Goal: Task Accomplishment & Management: Manage account settings

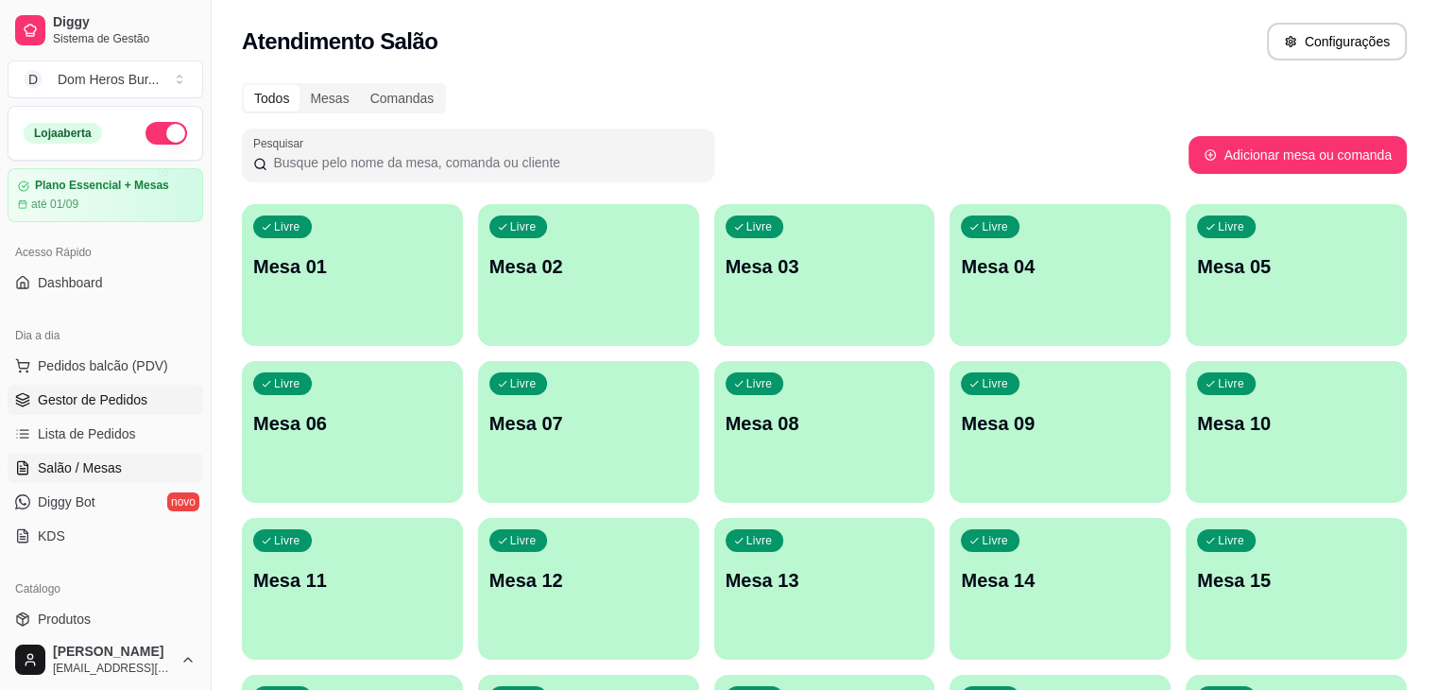
click at [75, 404] on span "Gestor de Pedidos" at bounding box center [93, 399] width 110 height 19
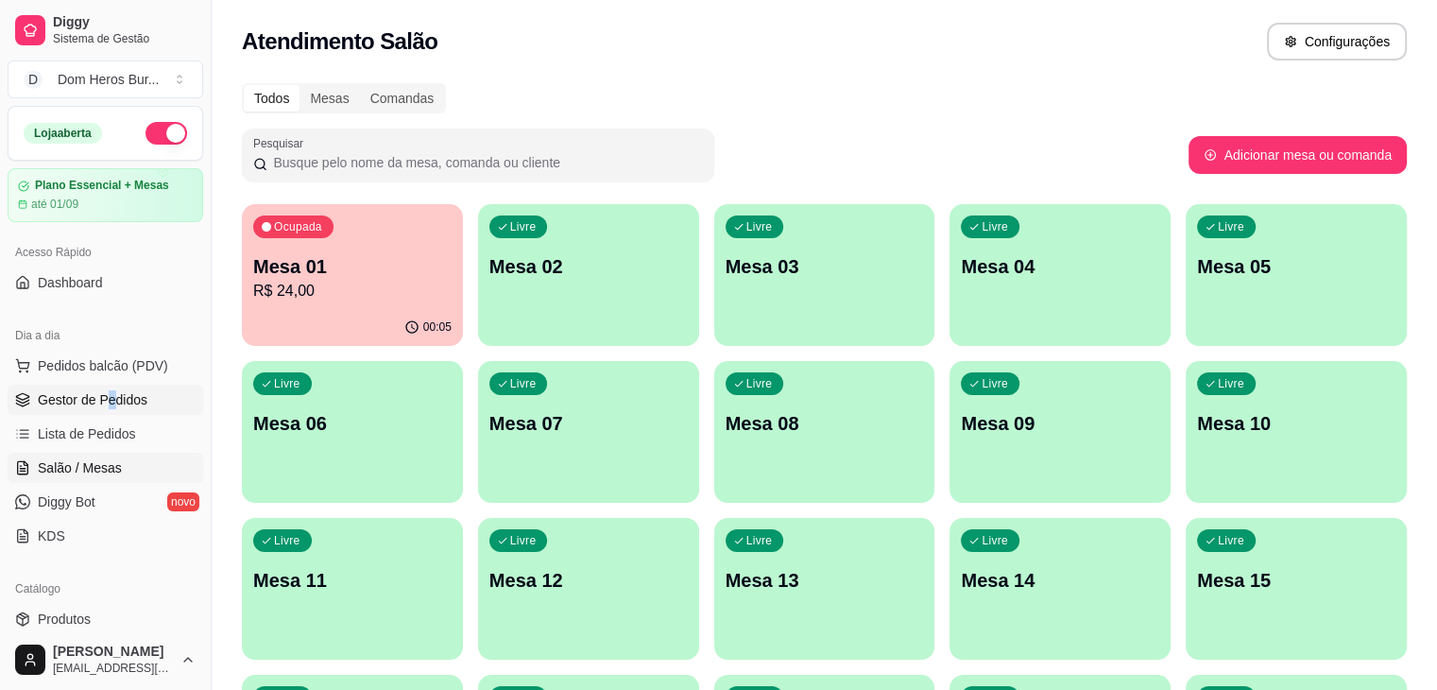
drag, startPoint x: 113, startPoint y: 415, endPoint x: 102, endPoint y: 403, distance: 16.0
click at [102, 403] on ul "Pedidos balcão (PDV) Gestor de Pedidos Lista de Pedidos Salão / Mesas Diggy Bot…" at bounding box center [106, 450] width 196 height 200
click at [102, 403] on span "Gestor de Pedidos" at bounding box center [93, 399] width 110 height 19
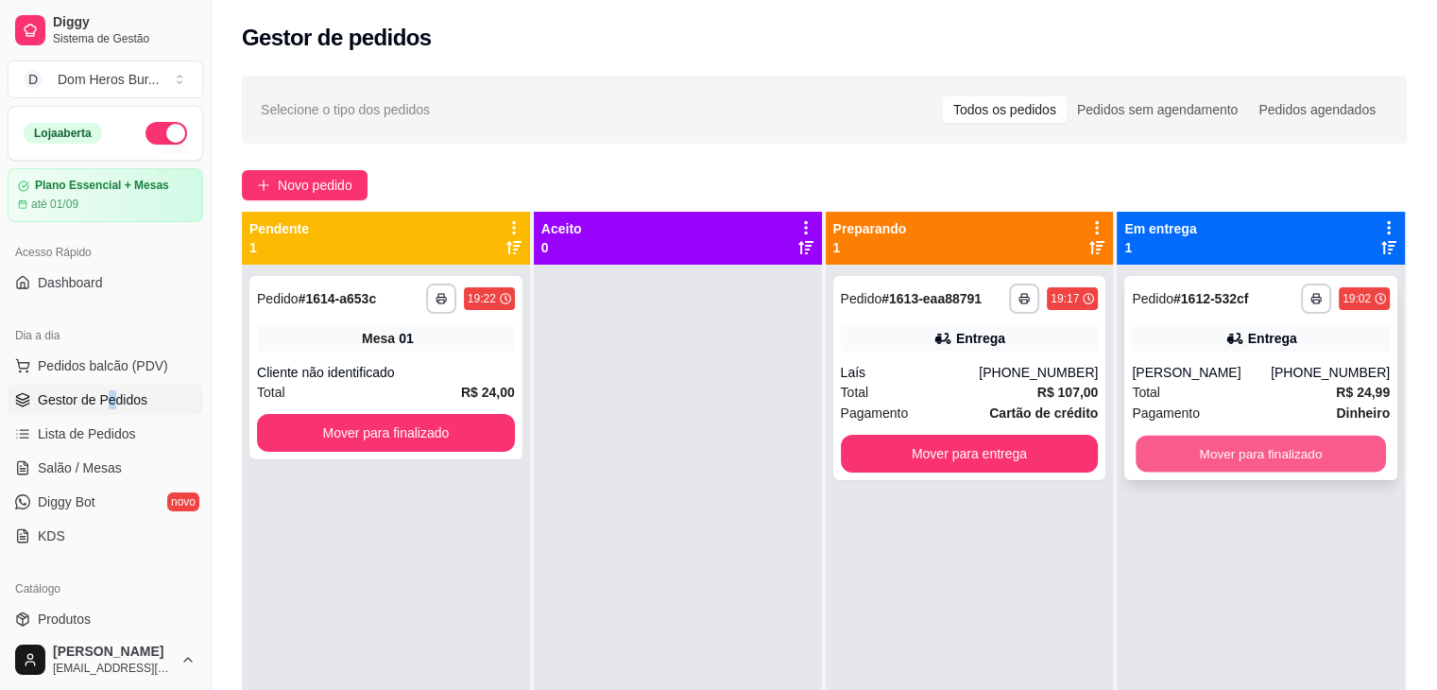
click at [1270, 459] on button "Mover para finalizado" at bounding box center [1260, 453] width 250 height 37
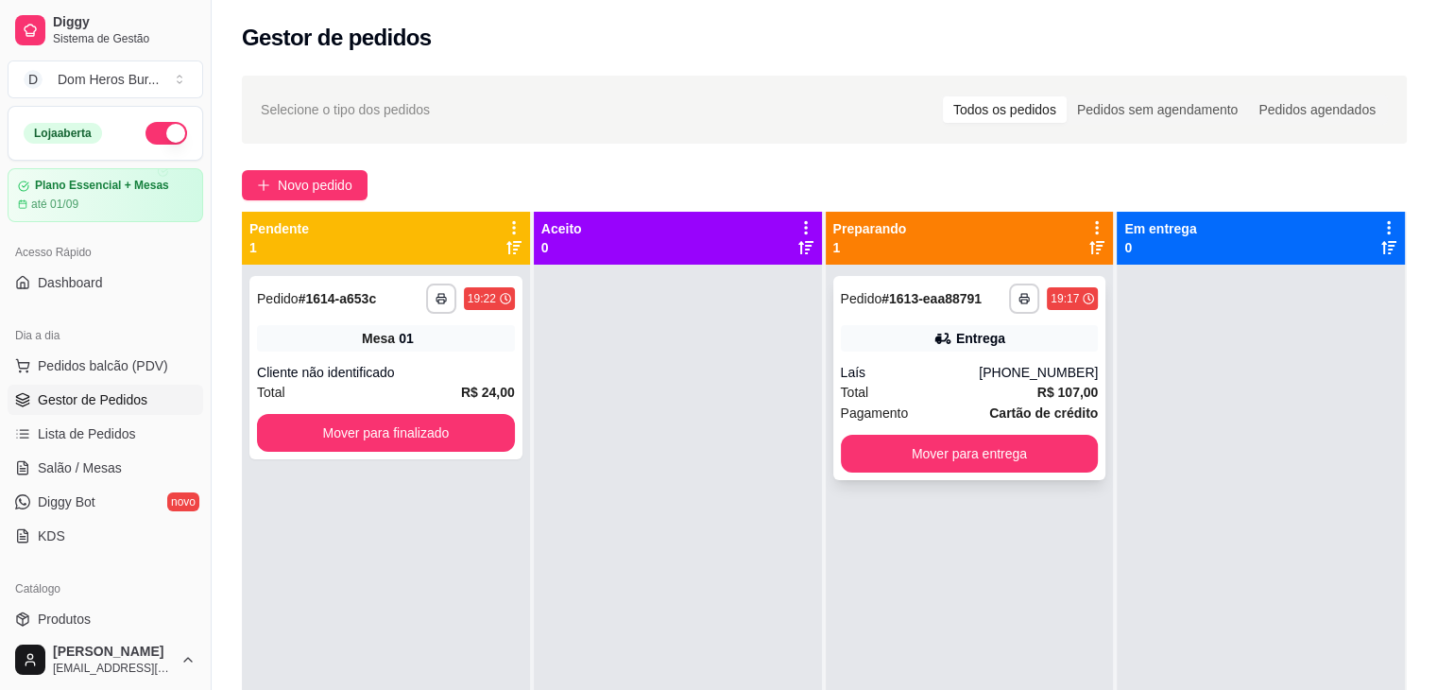
click at [866, 301] on span "Pedido" at bounding box center [862, 298] width 42 height 15
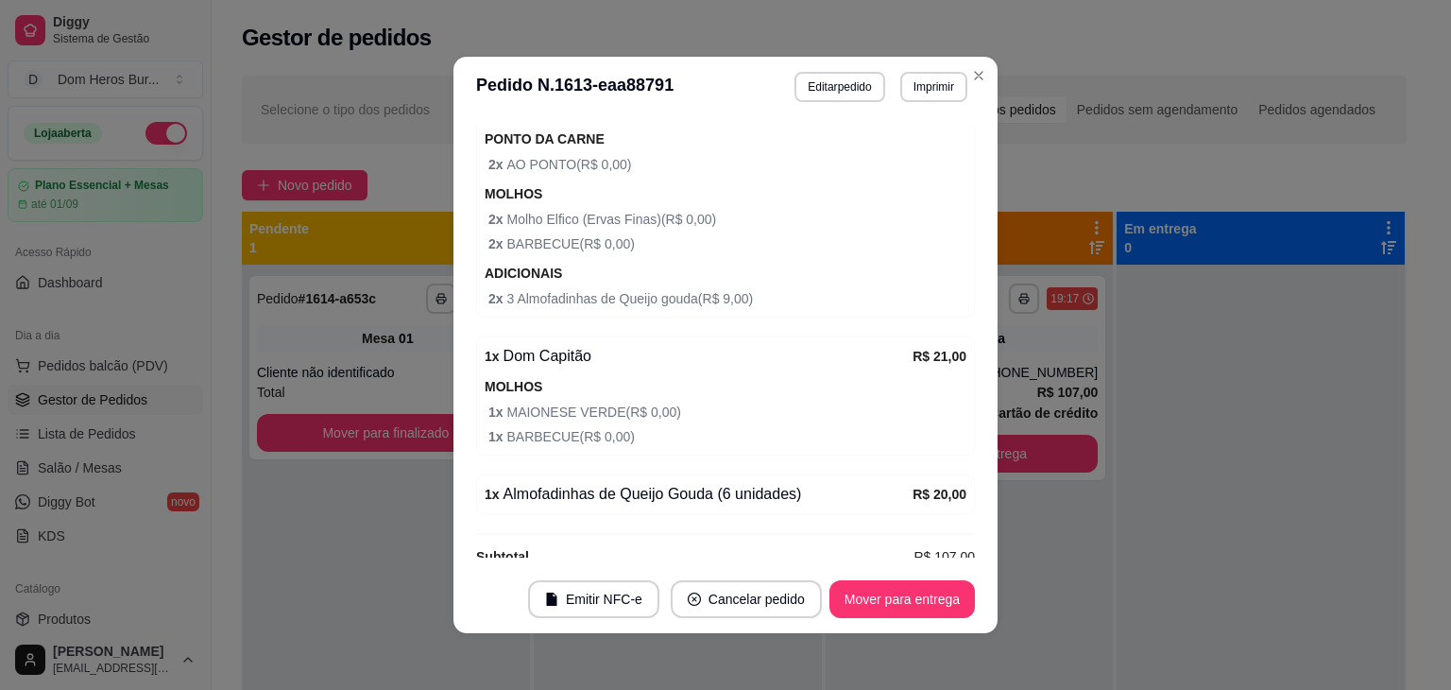
scroll to position [684, 0]
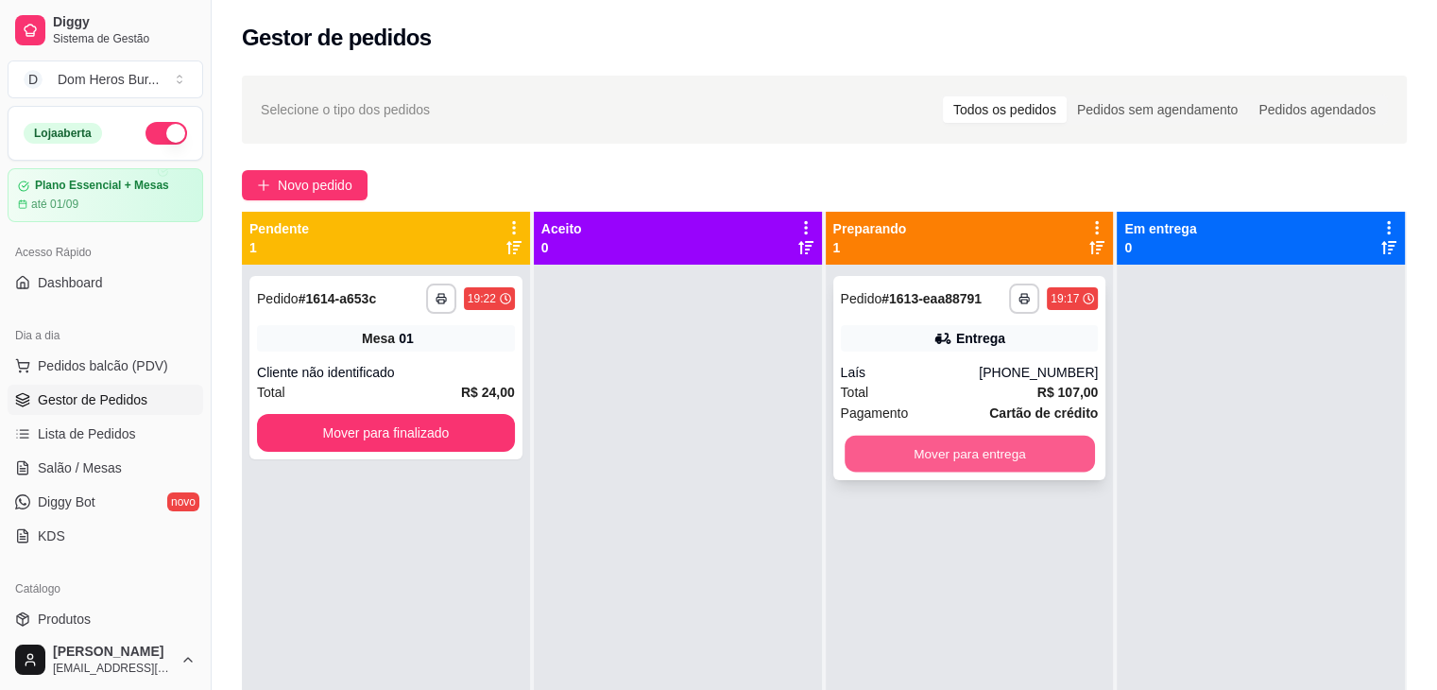
click at [892, 455] on button "Mover para entrega" at bounding box center [969, 453] width 250 height 37
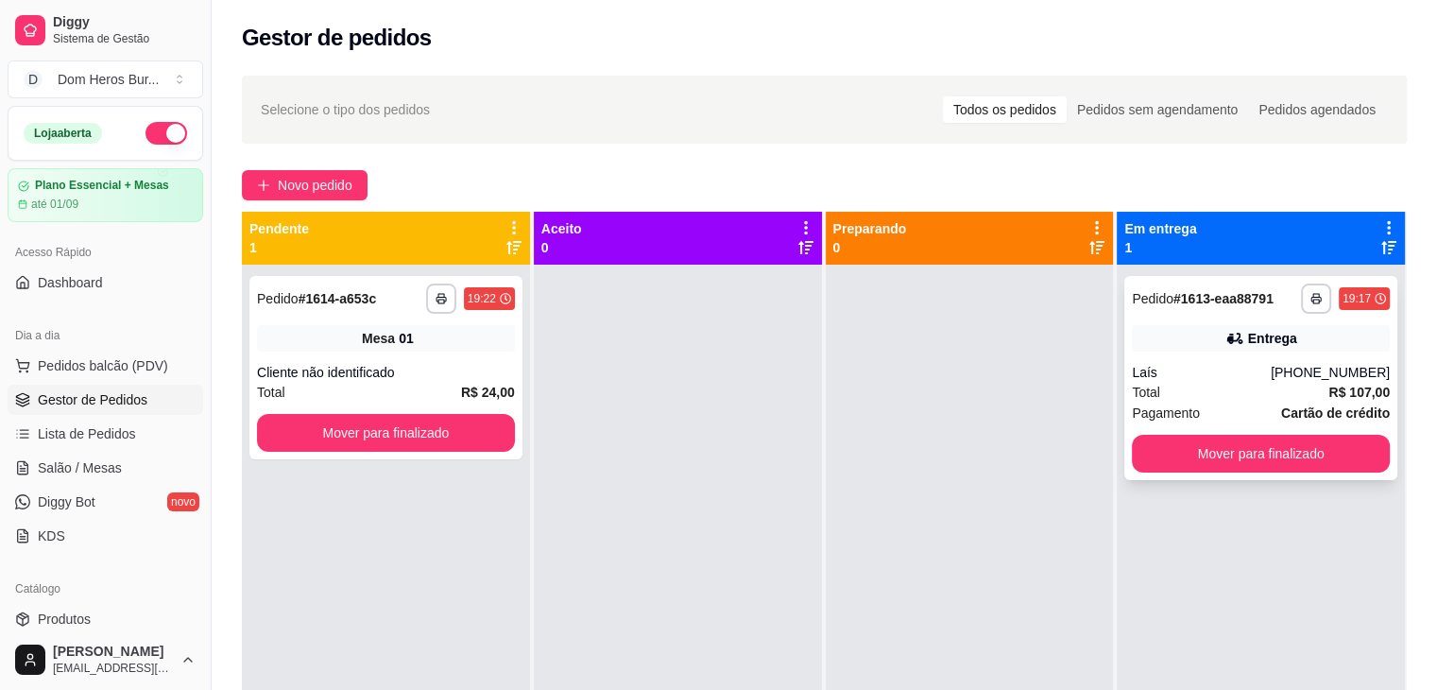
click at [1190, 363] on div "Laís" at bounding box center [1201, 372] width 139 height 19
click at [129, 472] on link "Salão / Mesas" at bounding box center [106, 467] width 196 height 30
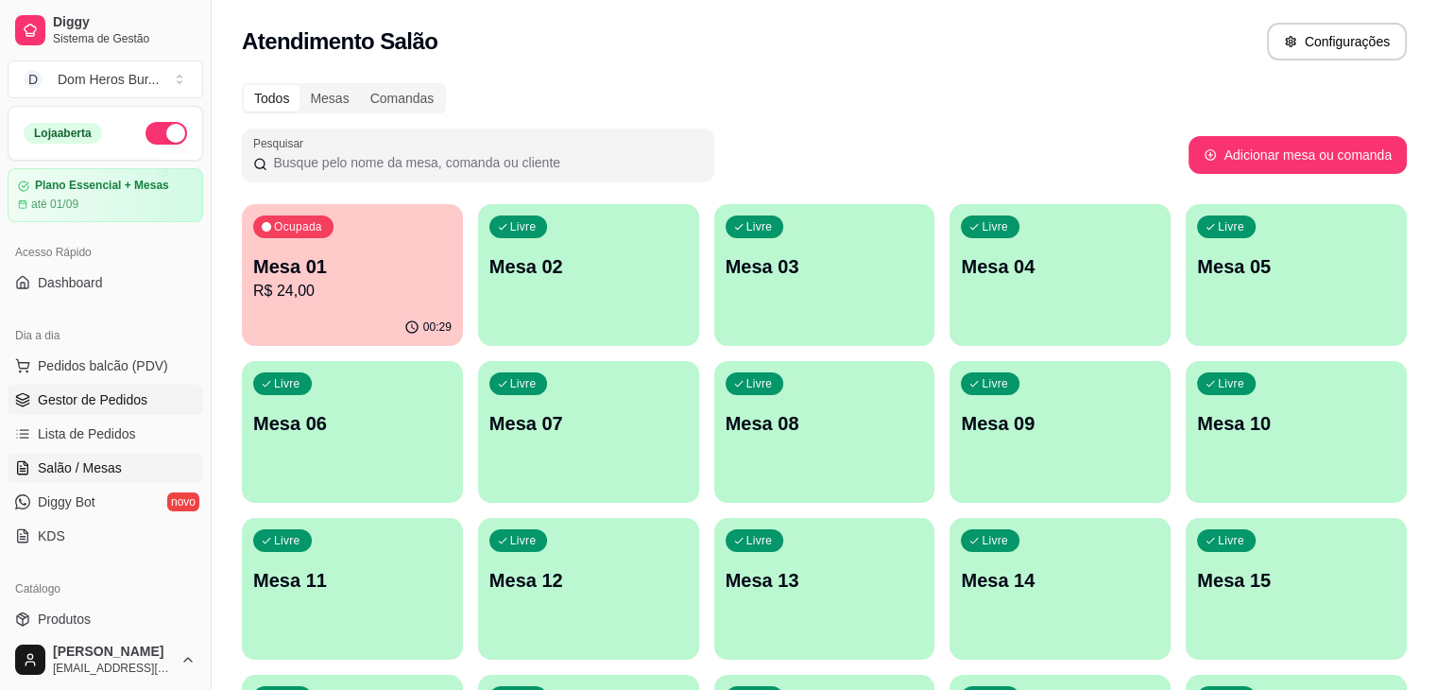
click at [81, 405] on span "Gestor de Pedidos" at bounding box center [93, 399] width 110 height 19
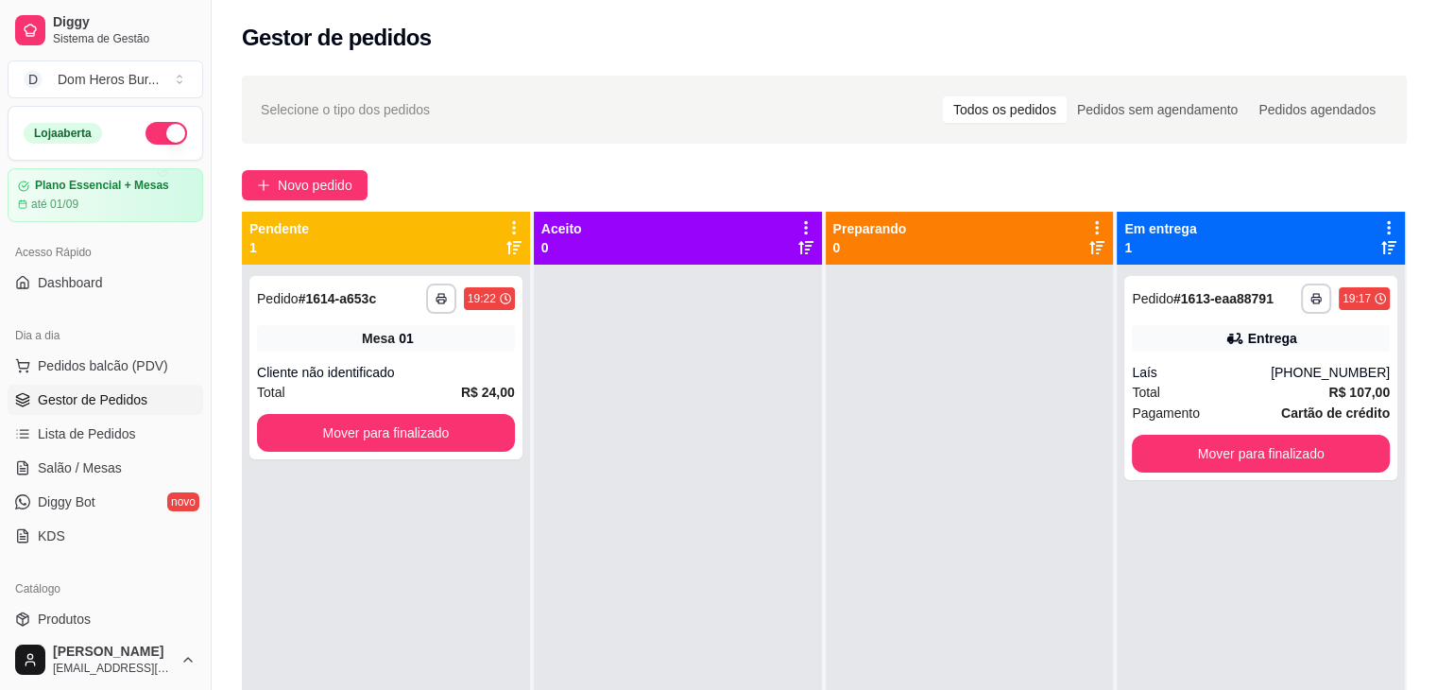
scroll to position [38, 0]
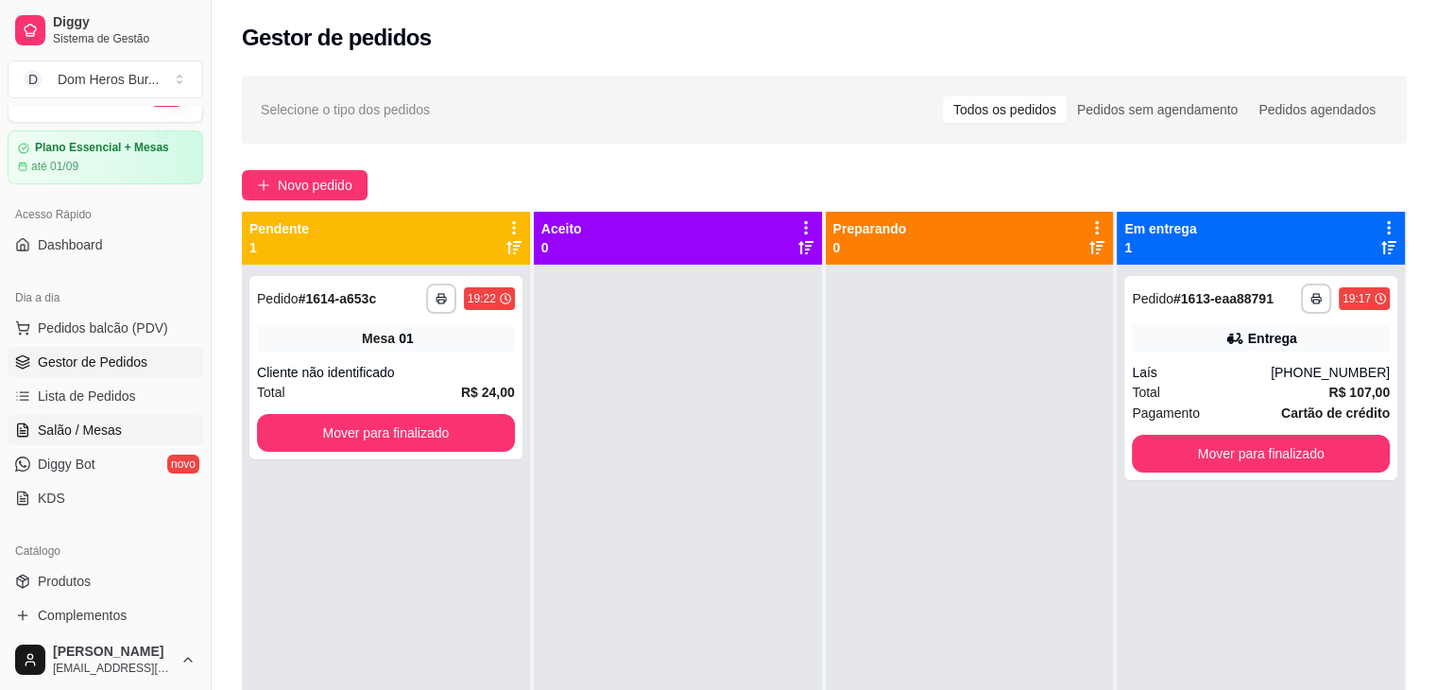
click at [104, 425] on span "Salão / Mesas" at bounding box center [80, 429] width 84 height 19
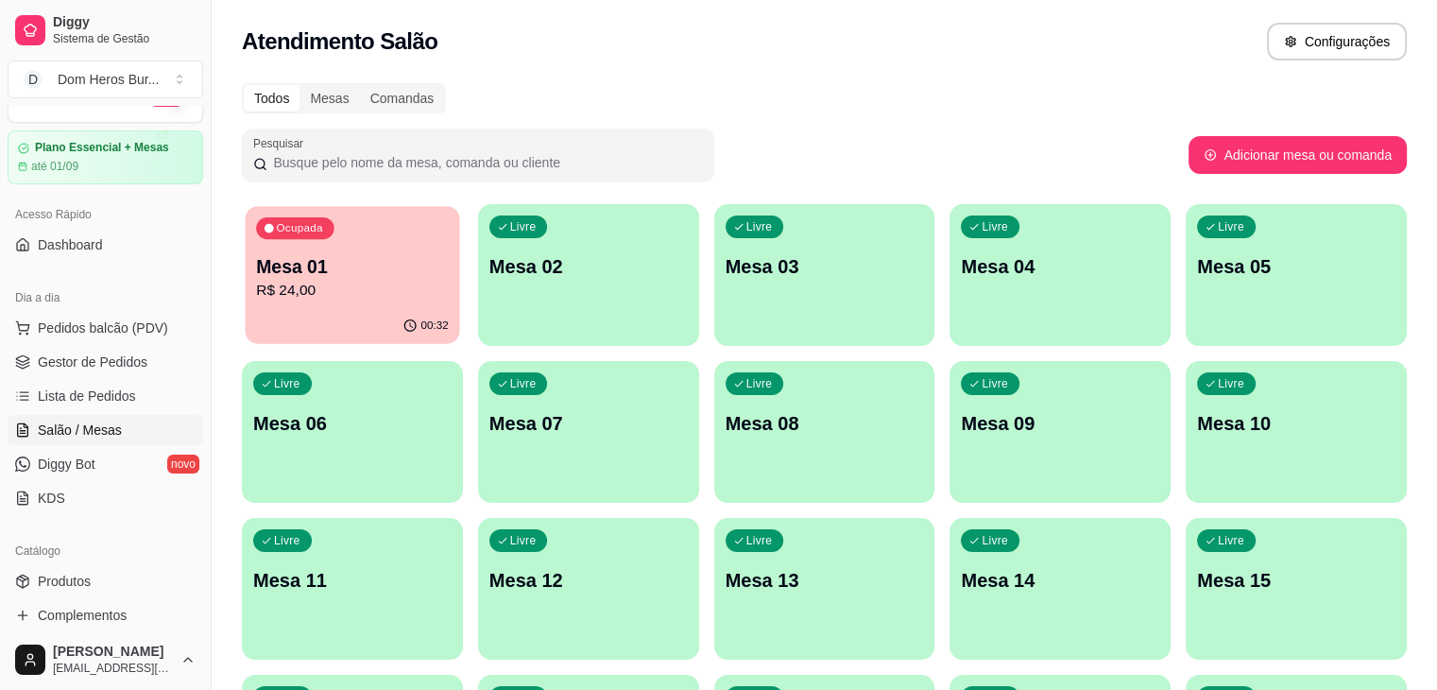
click at [349, 310] on div "00:32" at bounding box center [353, 326] width 214 height 36
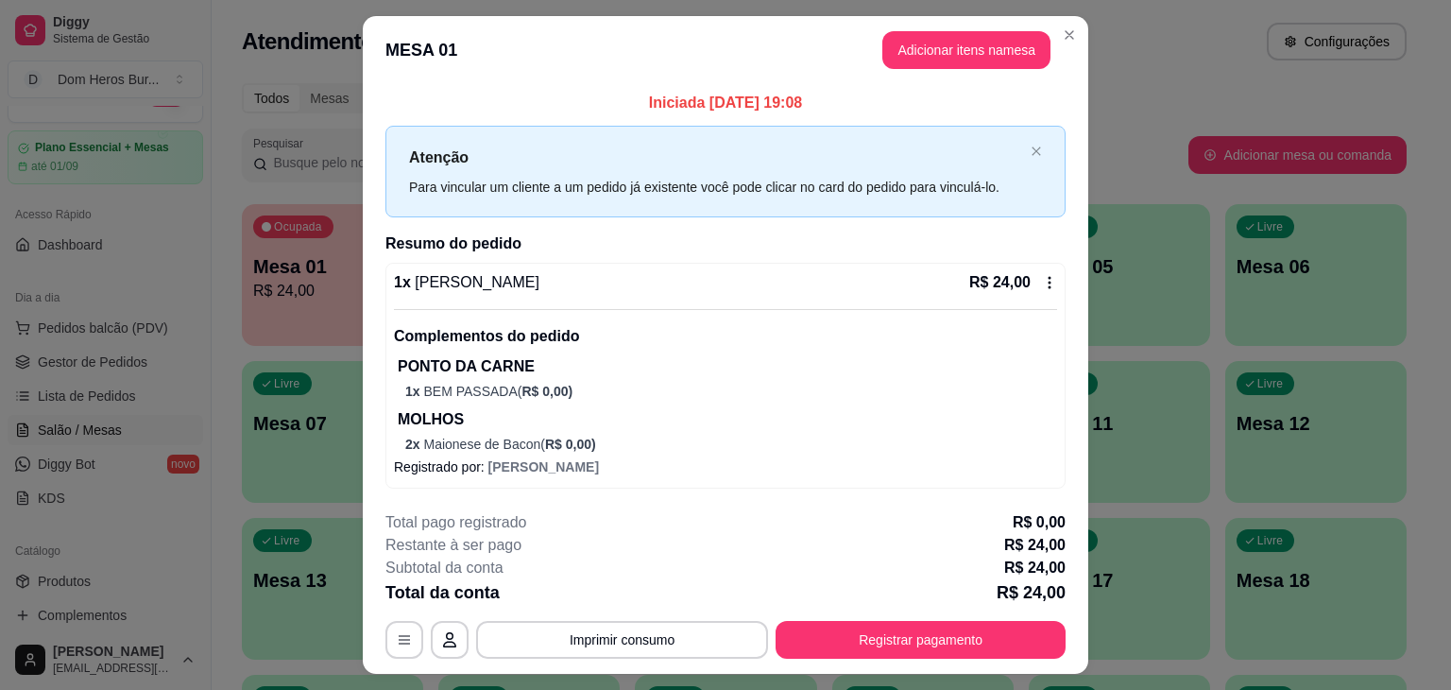
drag, startPoint x: 903, startPoint y: 614, endPoint x: 913, endPoint y: 632, distance: 20.7
click at [913, 632] on div "**********" at bounding box center [725, 584] width 680 height 147
click at [913, 632] on button "Registrar pagamento" at bounding box center [920, 640] width 281 height 37
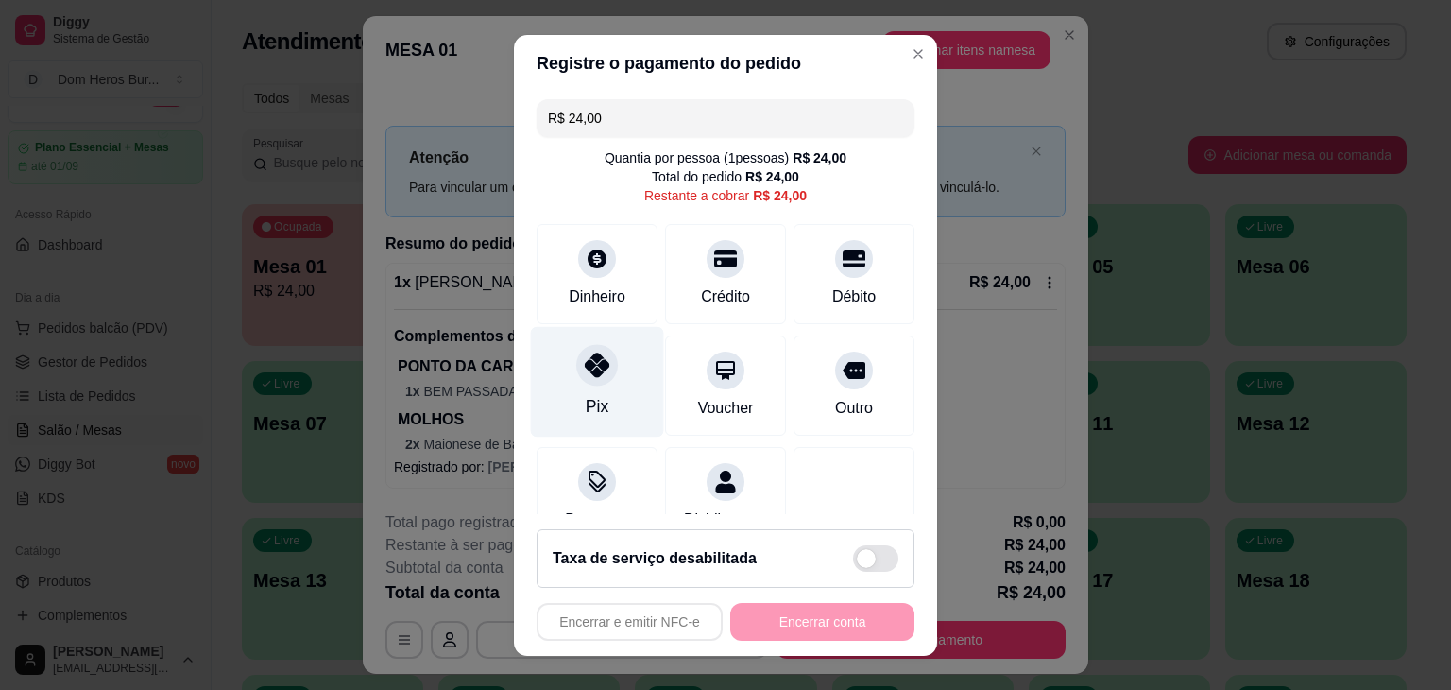
click at [605, 389] on div "Pix" at bounding box center [597, 381] width 133 height 111
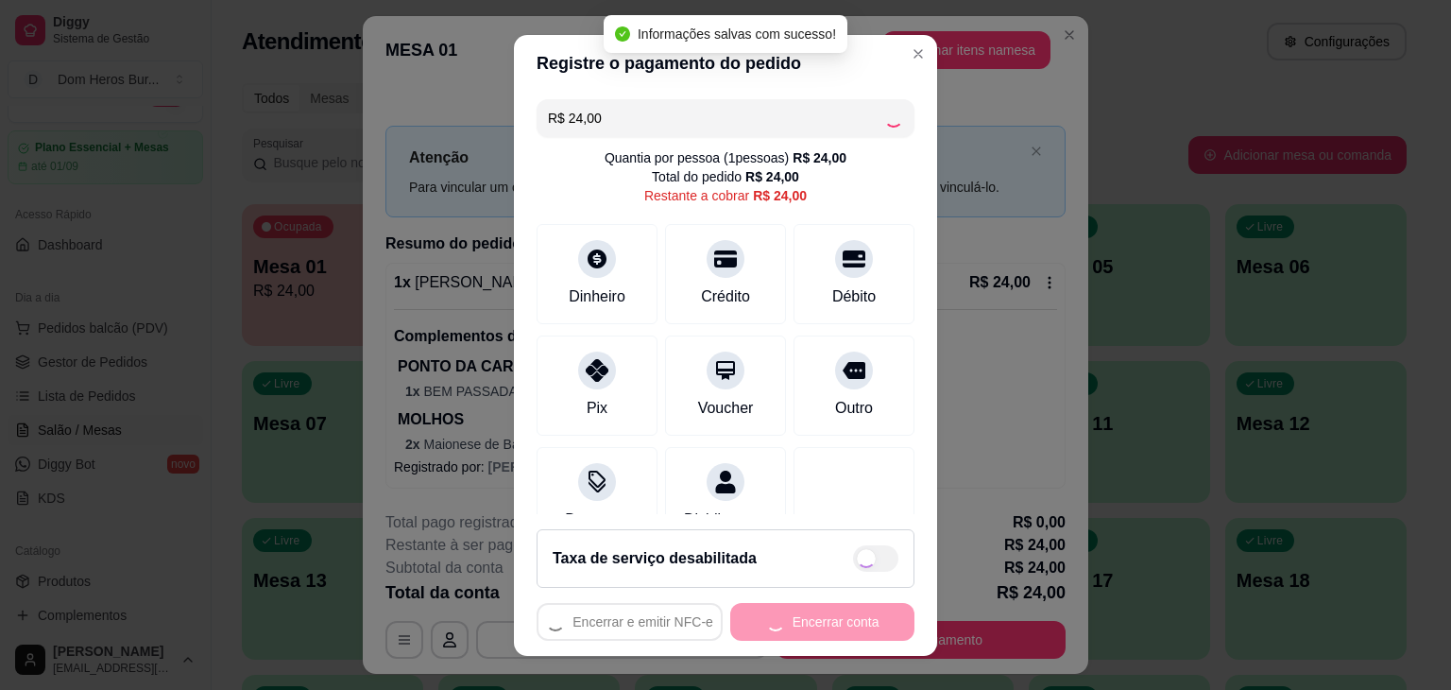
type input "R$ 0,00"
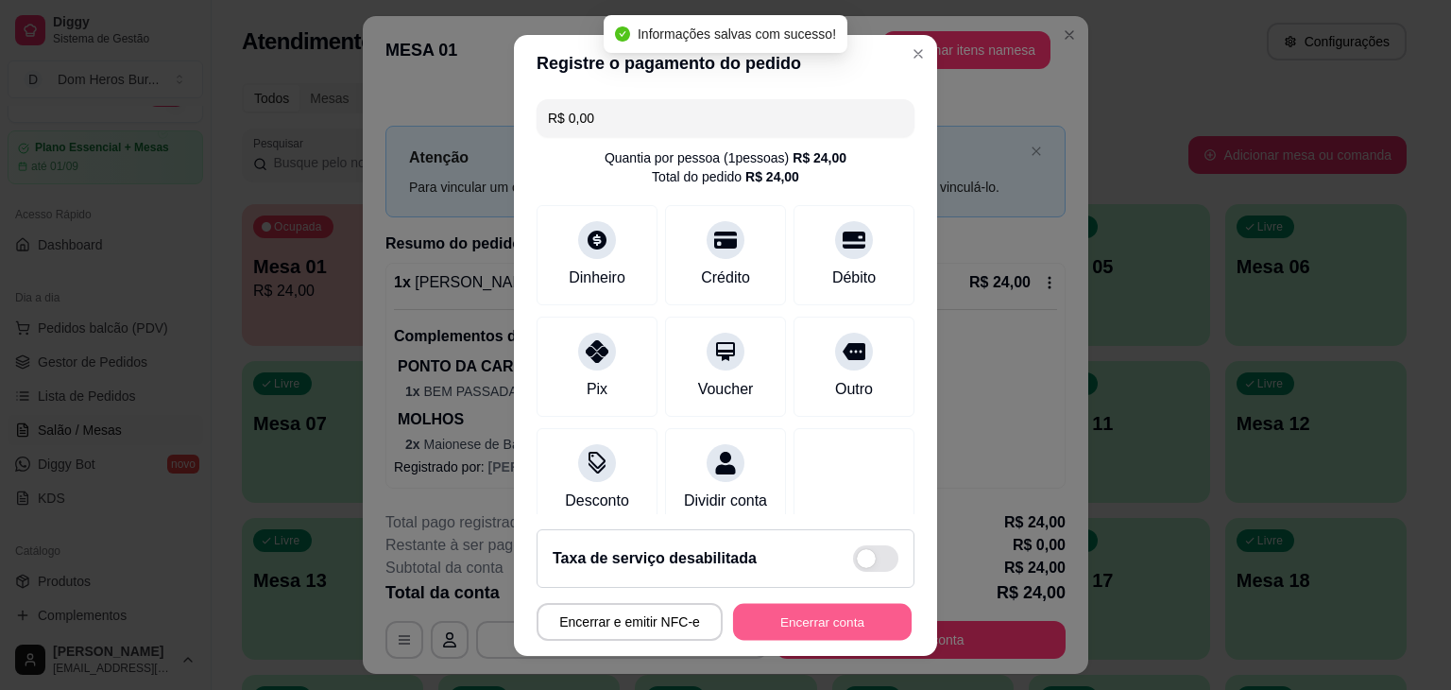
click at [786, 618] on button "Encerrar conta" at bounding box center [822, 621] width 179 height 37
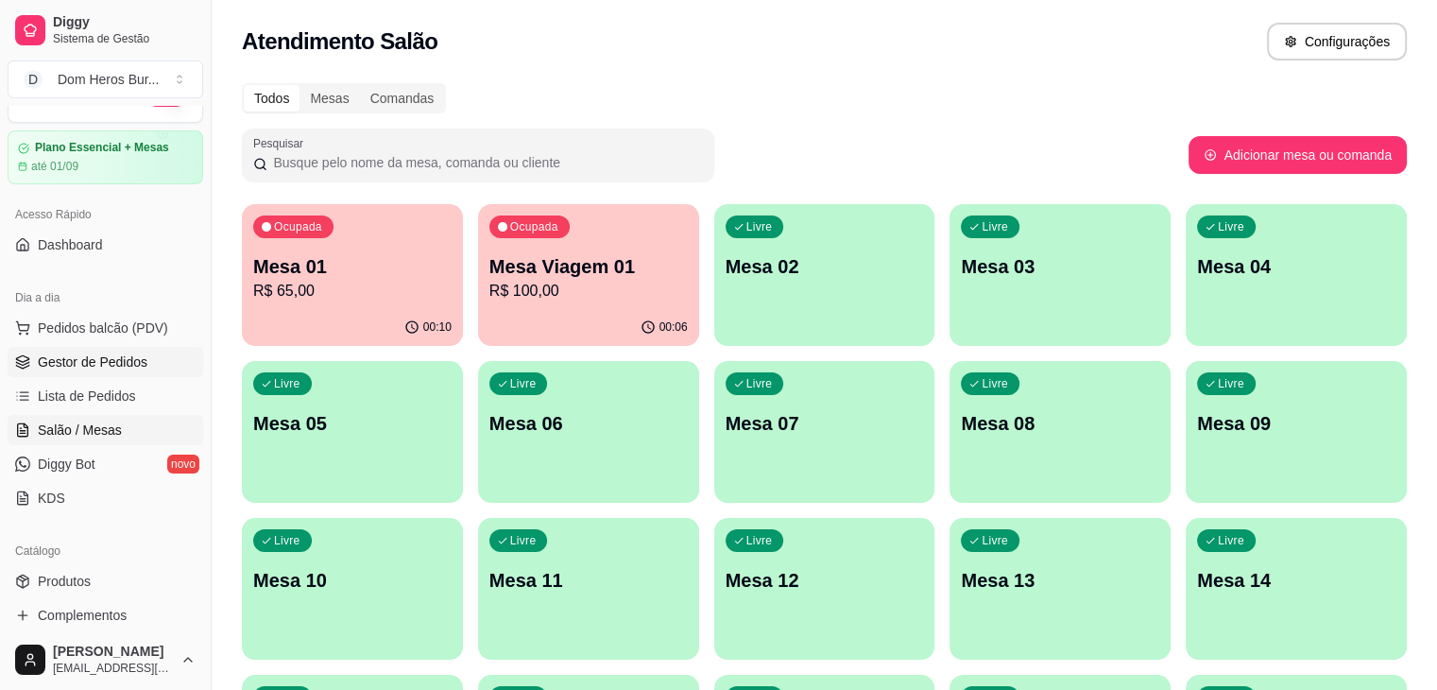
click at [121, 360] on span "Gestor de Pedidos" at bounding box center [93, 361] width 110 height 19
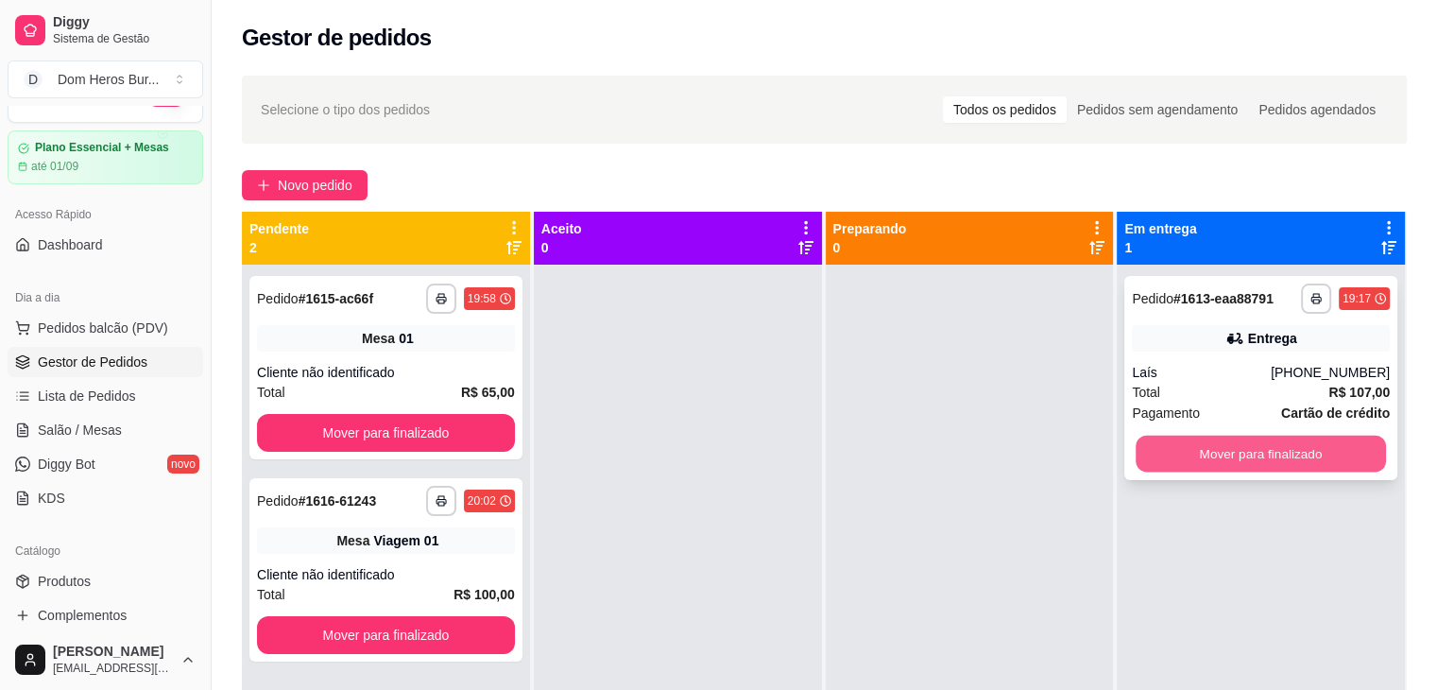
click at [1243, 458] on button "Mover para finalizado" at bounding box center [1260, 453] width 250 height 37
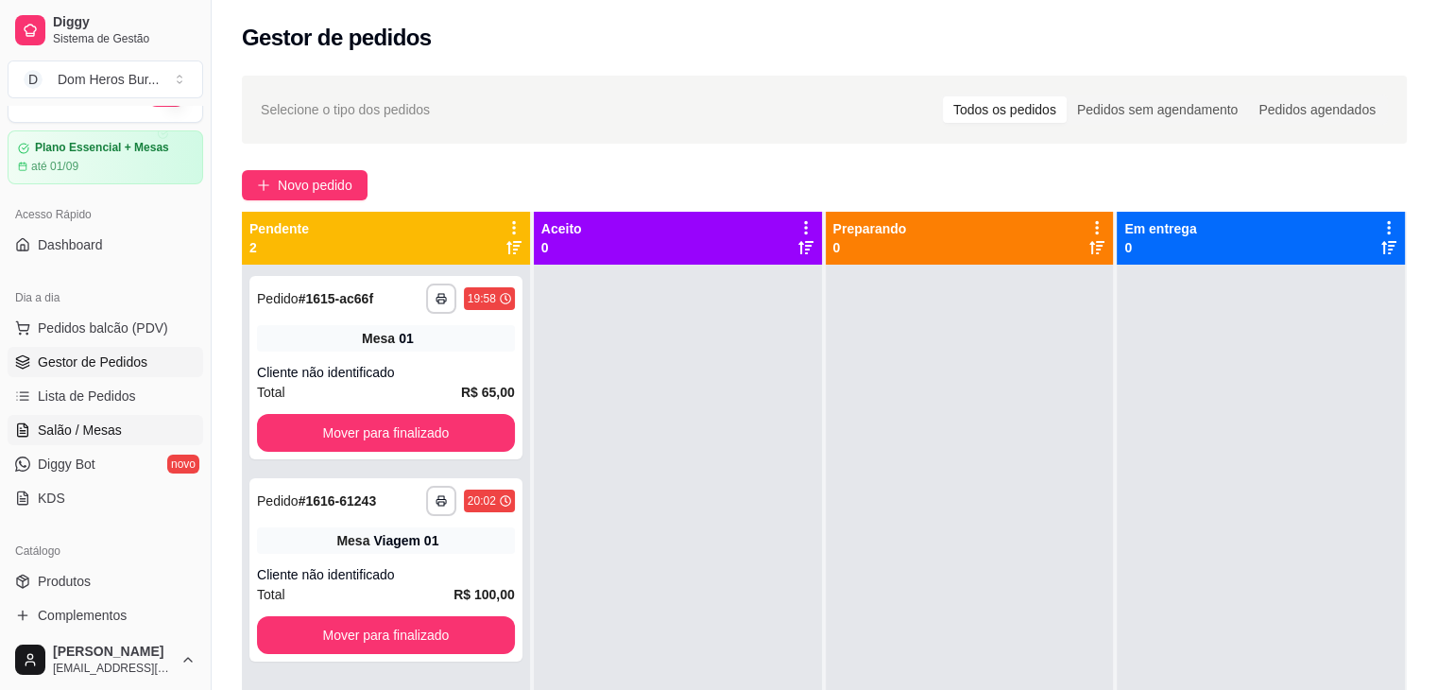
click at [126, 438] on link "Salão / Mesas" at bounding box center [106, 430] width 196 height 30
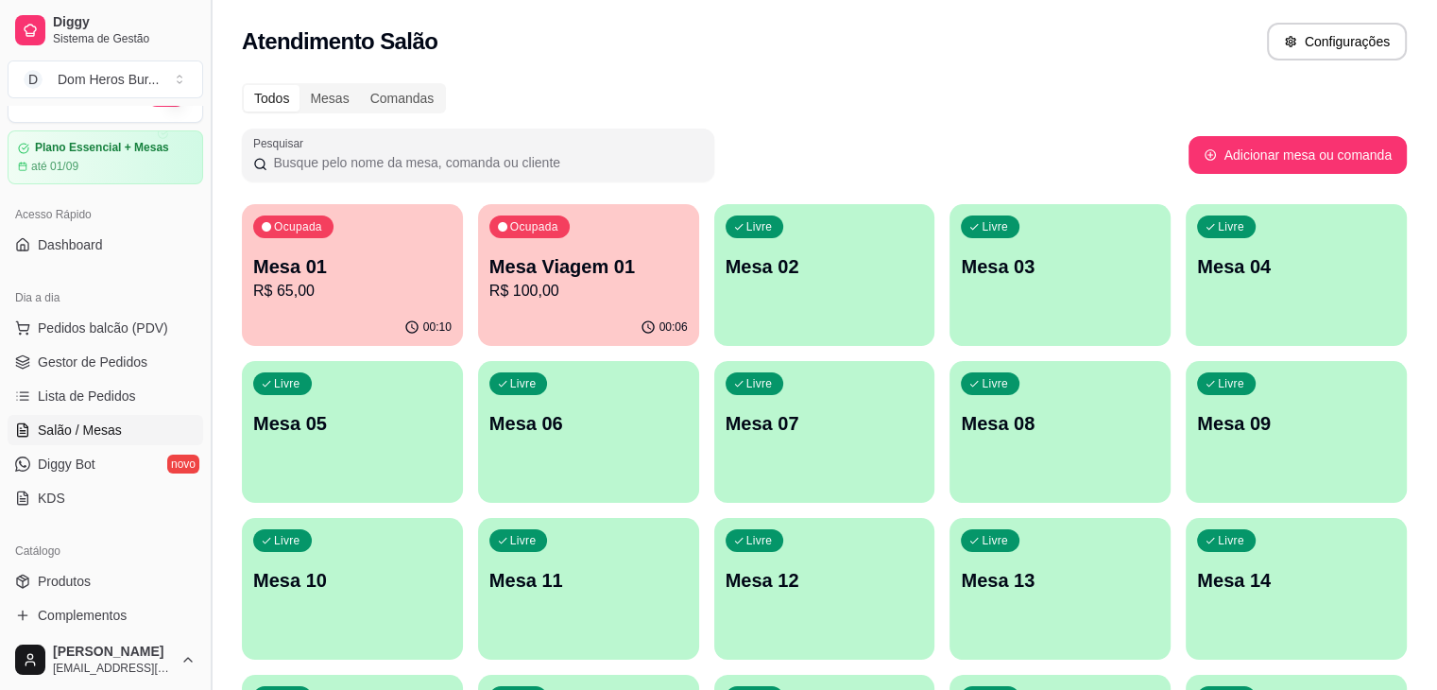
click at [204, 310] on button "Toggle Sidebar" at bounding box center [210, 345] width 15 height 690
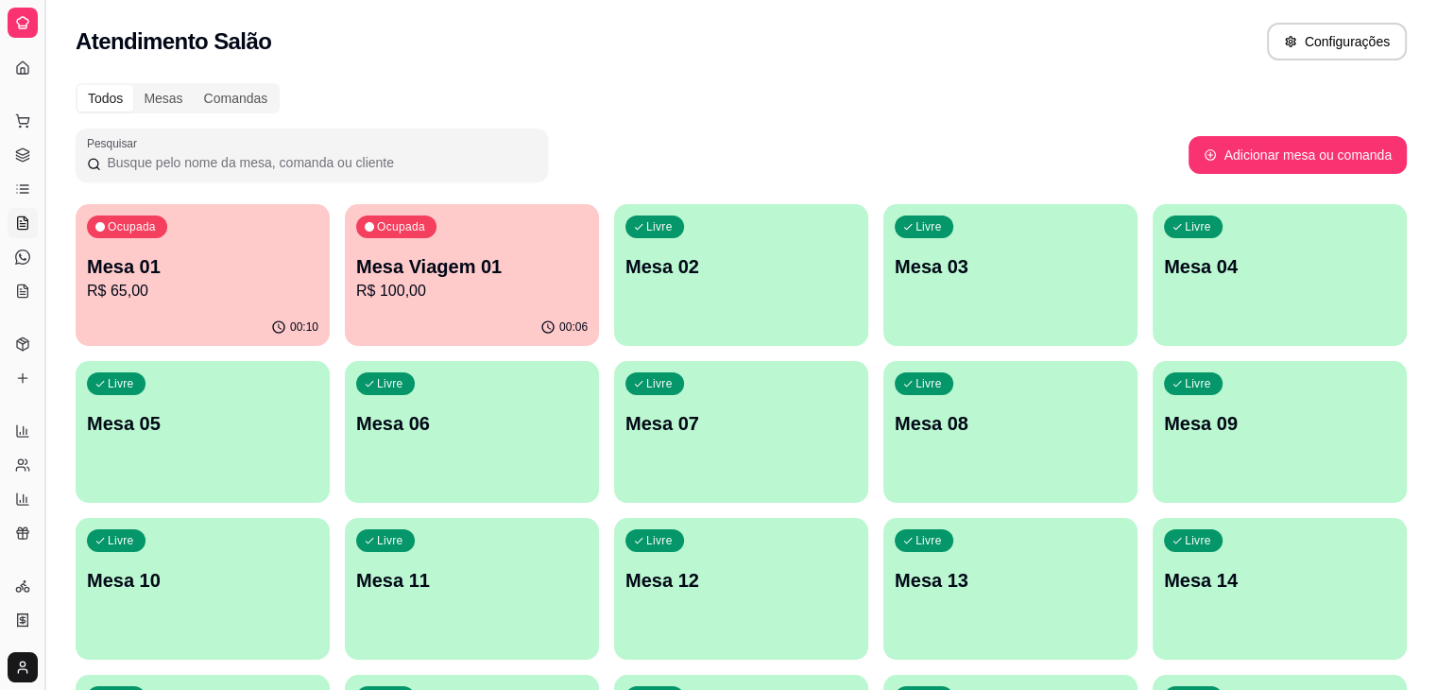
click at [42, 214] on button "Toggle Sidebar" at bounding box center [44, 345] width 15 height 690
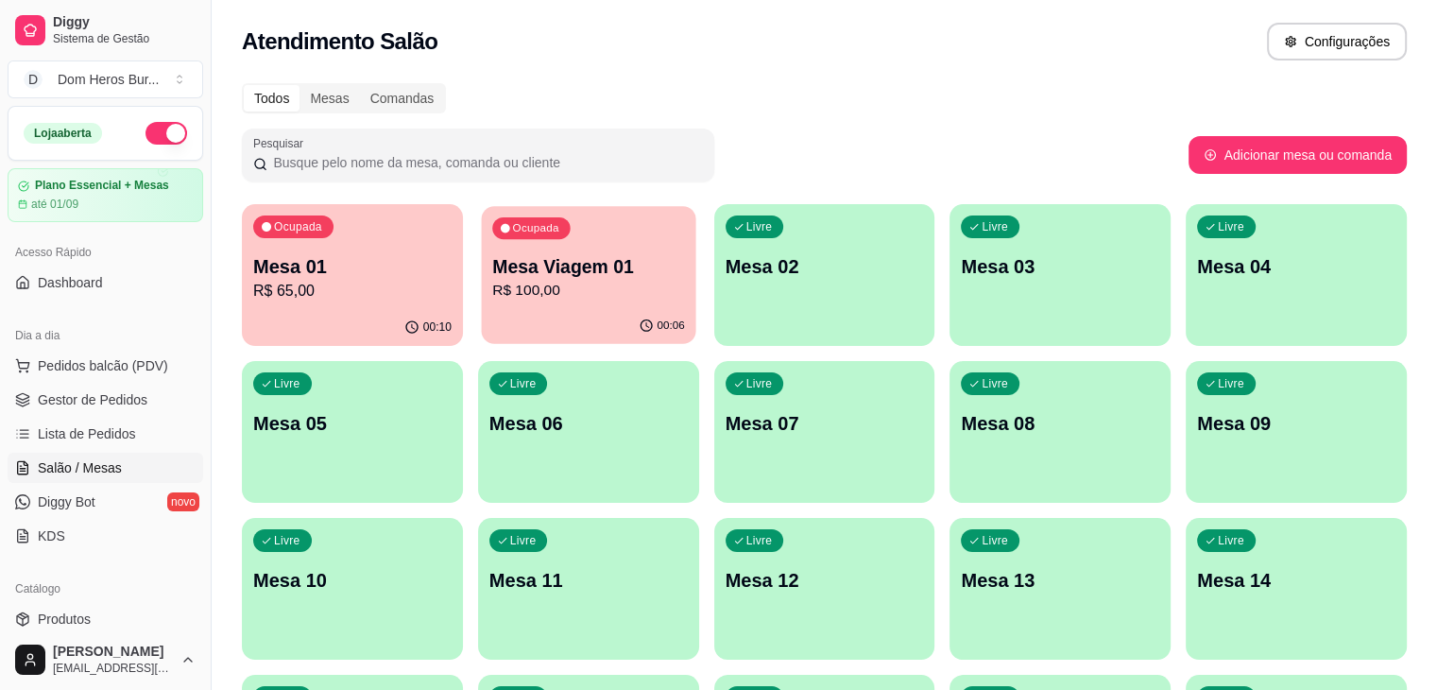
click at [597, 299] on p "R$ 100,00" at bounding box center [588, 291] width 193 height 22
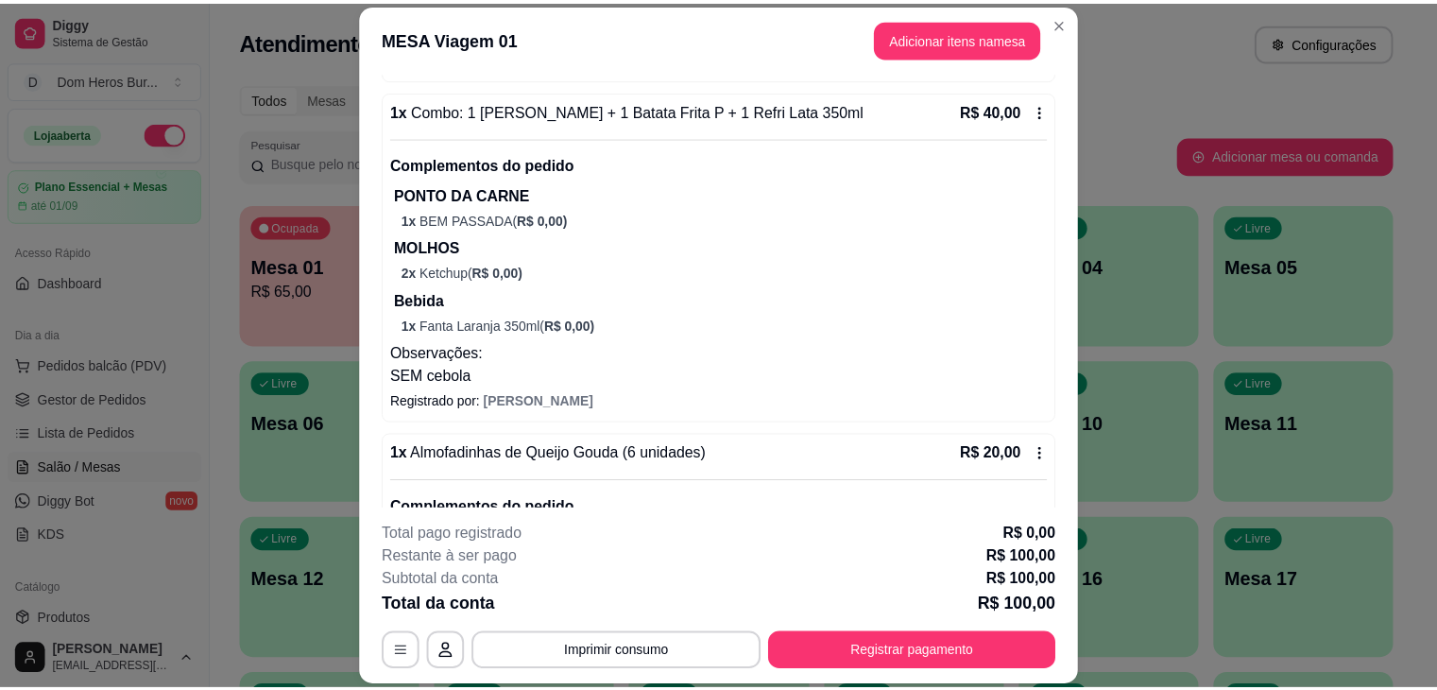
scroll to position [557, 0]
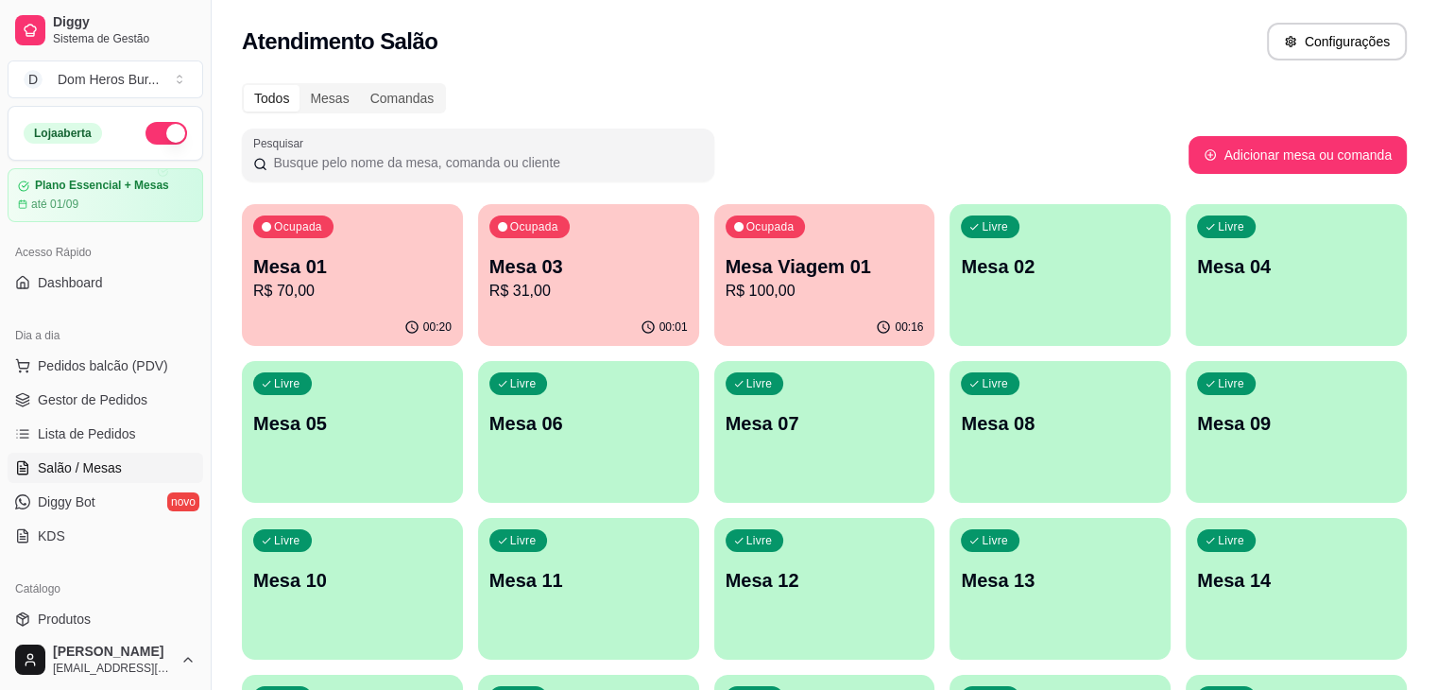
click at [601, 69] on div "Atendimento Salão Configurações" at bounding box center [824, 36] width 1225 height 72
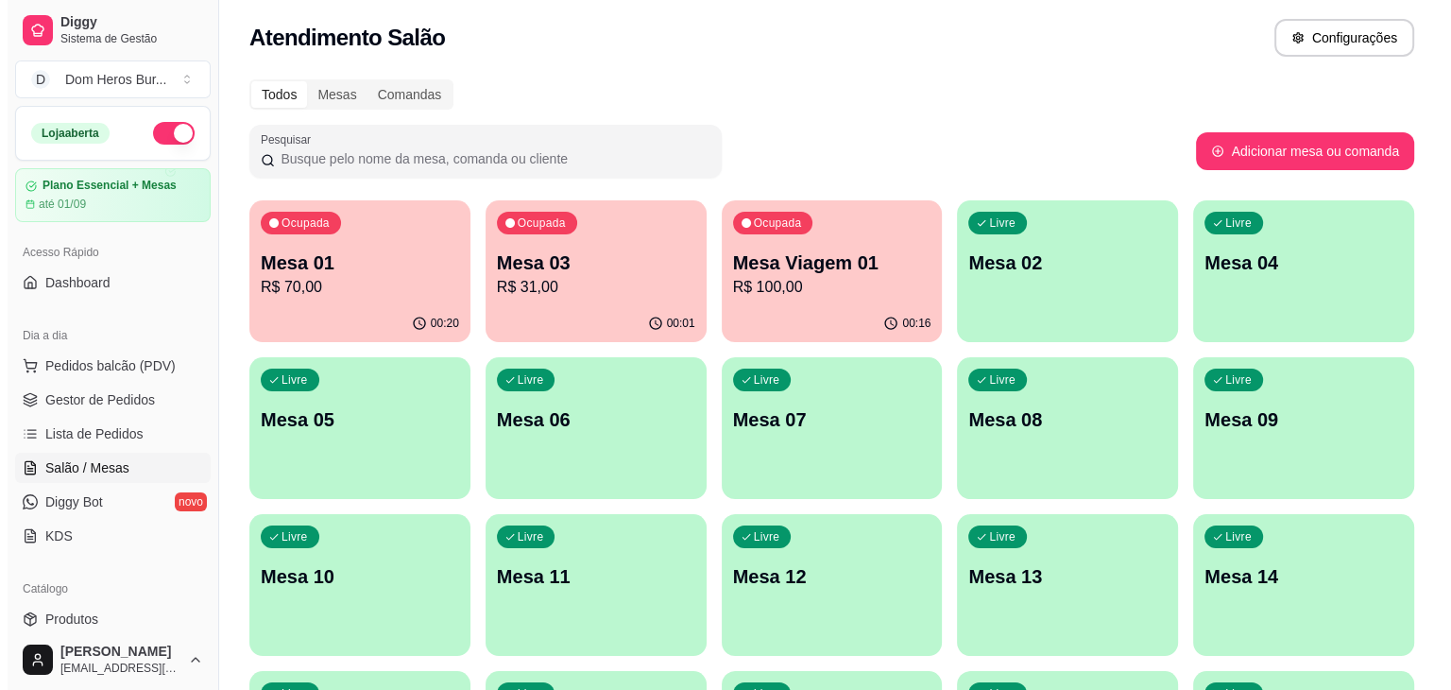
scroll to position [0, 0]
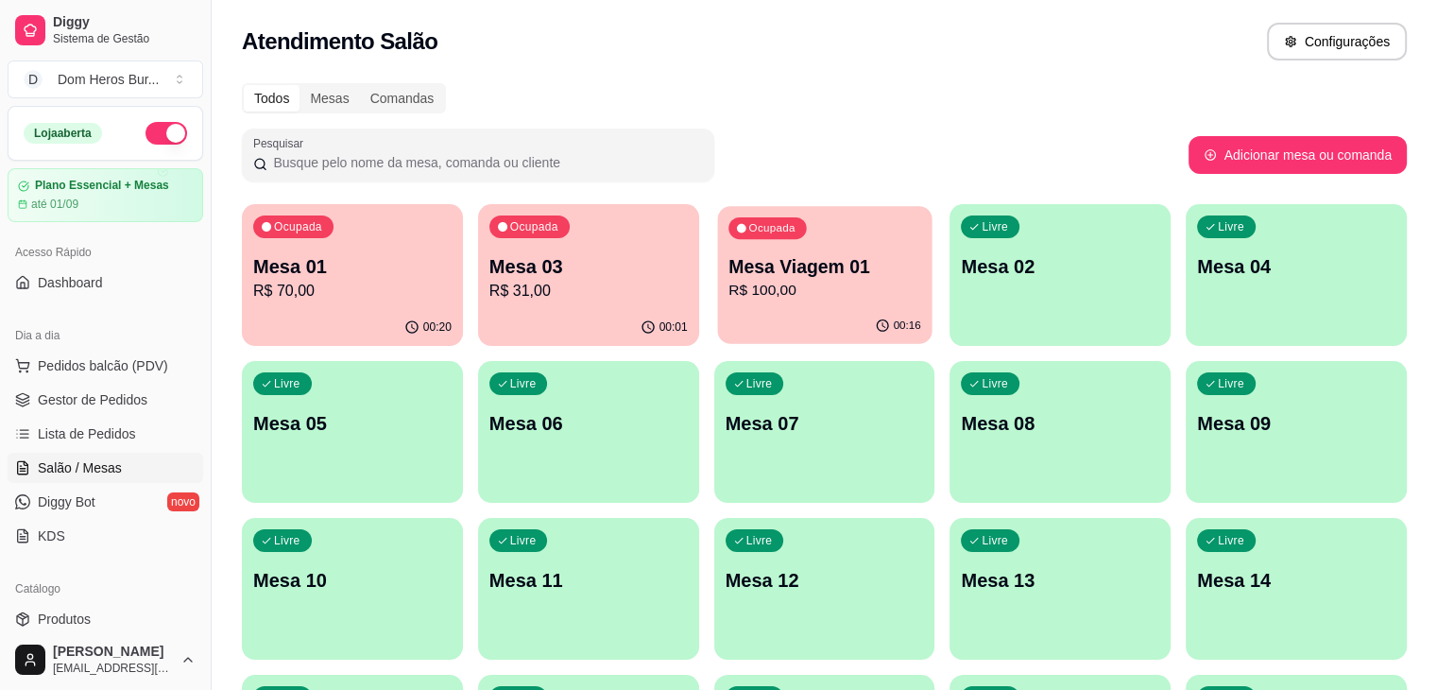
click at [717, 303] on div "Ocupada Mesa Viagem 01 R$ 100,00" at bounding box center [824, 257] width 214 height 102
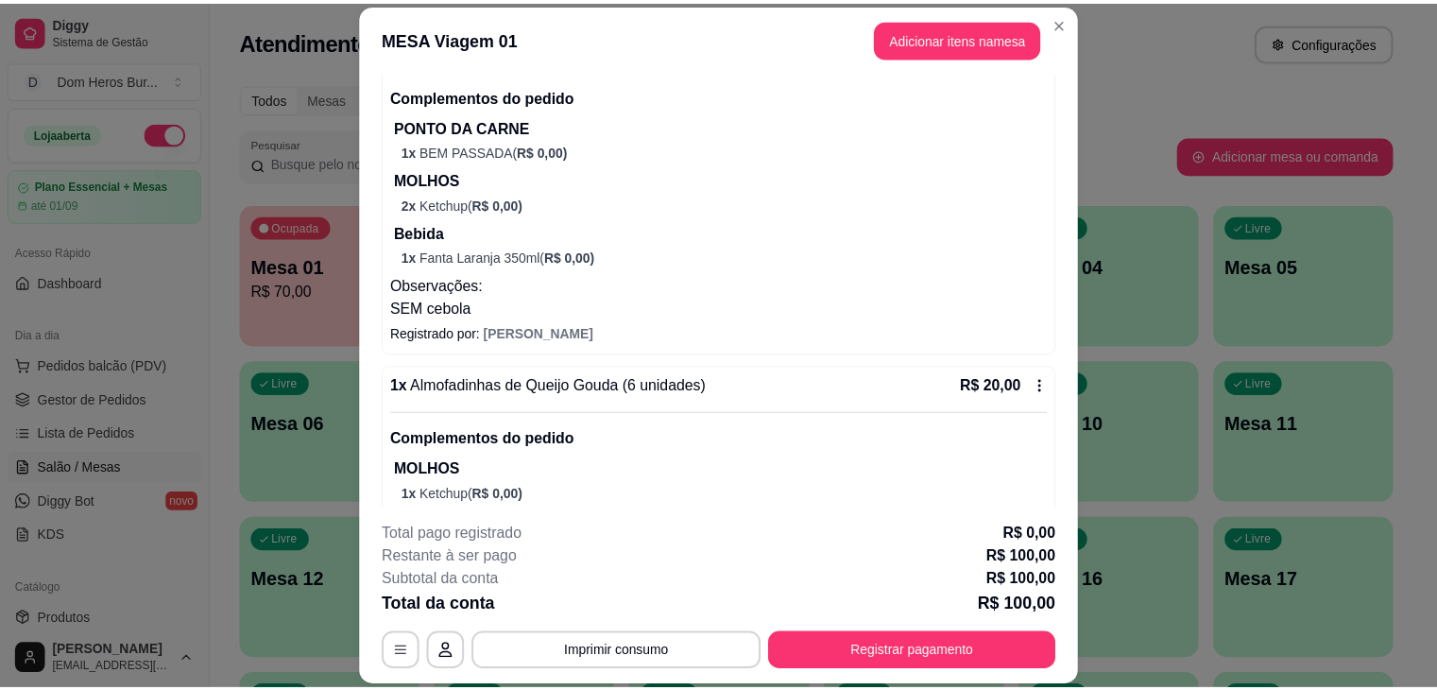
scroll to position [652, 0]
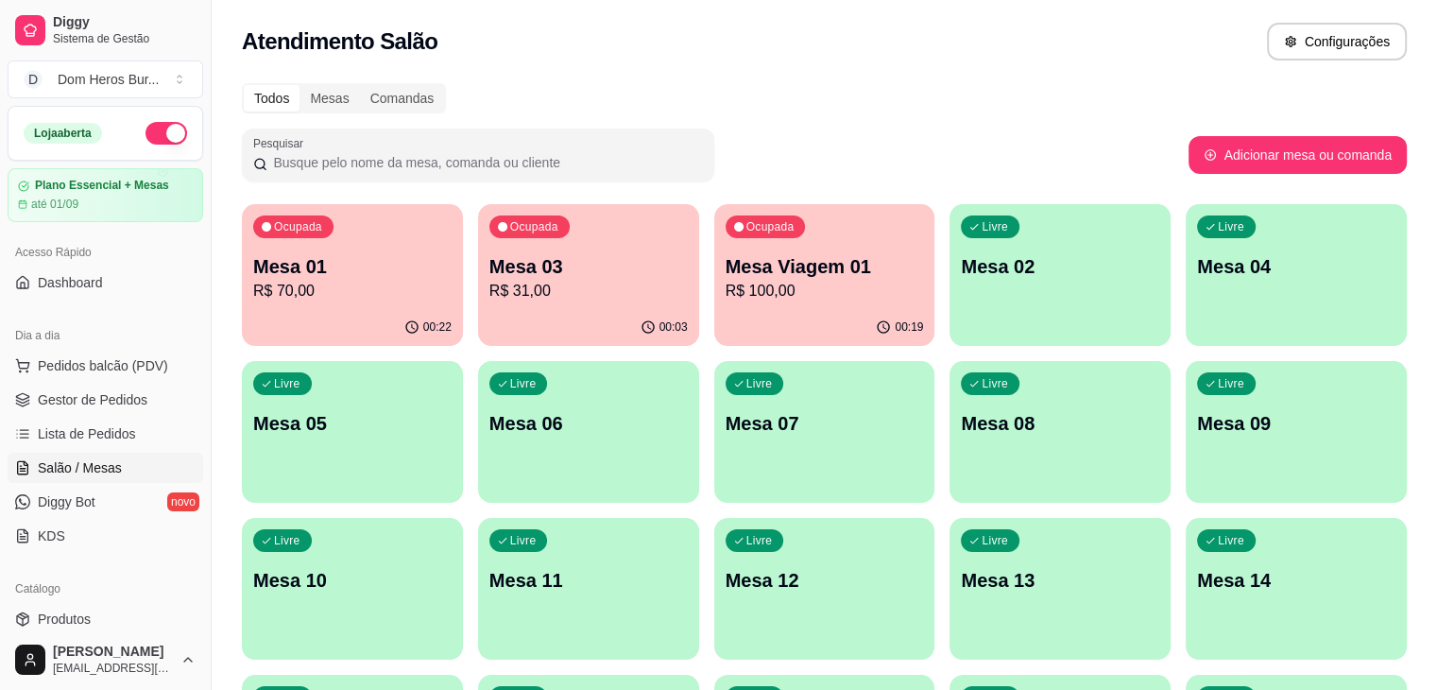
click at [749, 297] on p "R$ 100,00" at bounding box center [824, 291] width 198 height 23
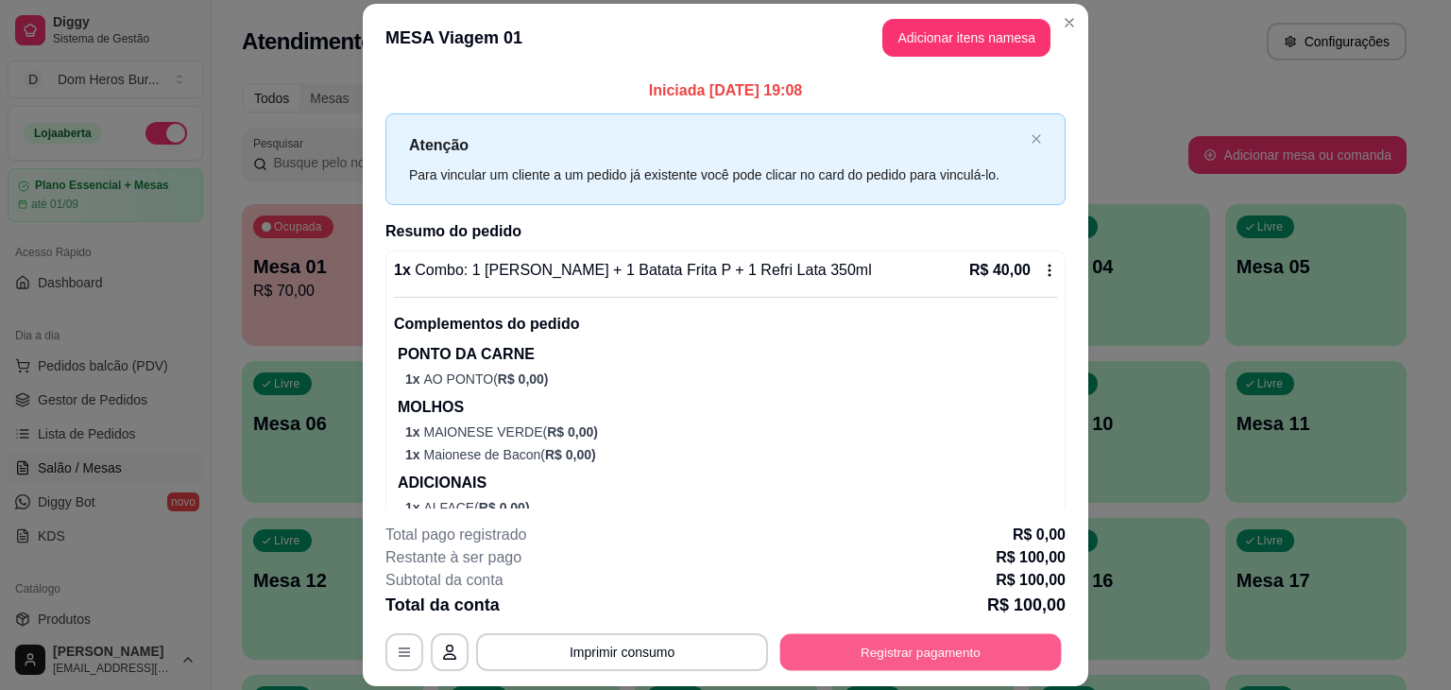
click at [864, 653] on button "Registrar pagamento" at bounding box center [920, 652] width 281 height 37
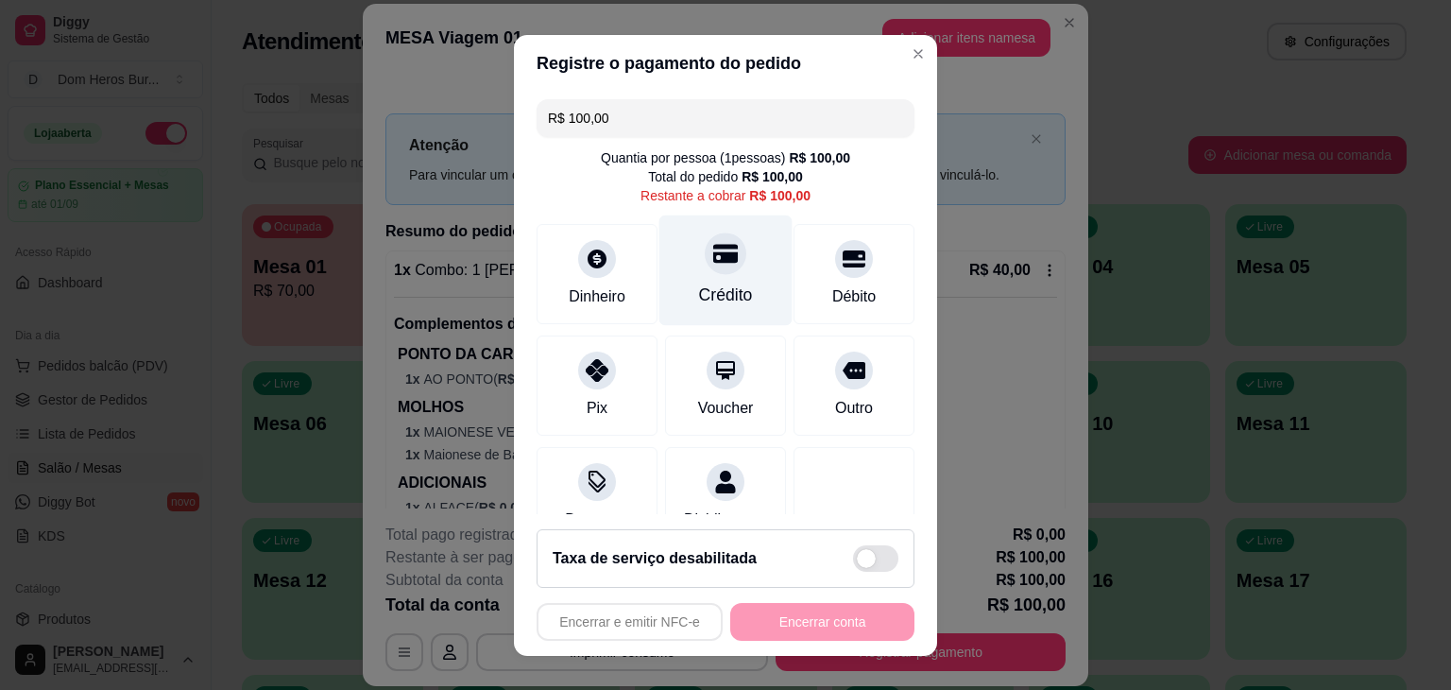
click at [706, 275] on div "Crédito" at bounding box center [725, 269] width 133 height 111
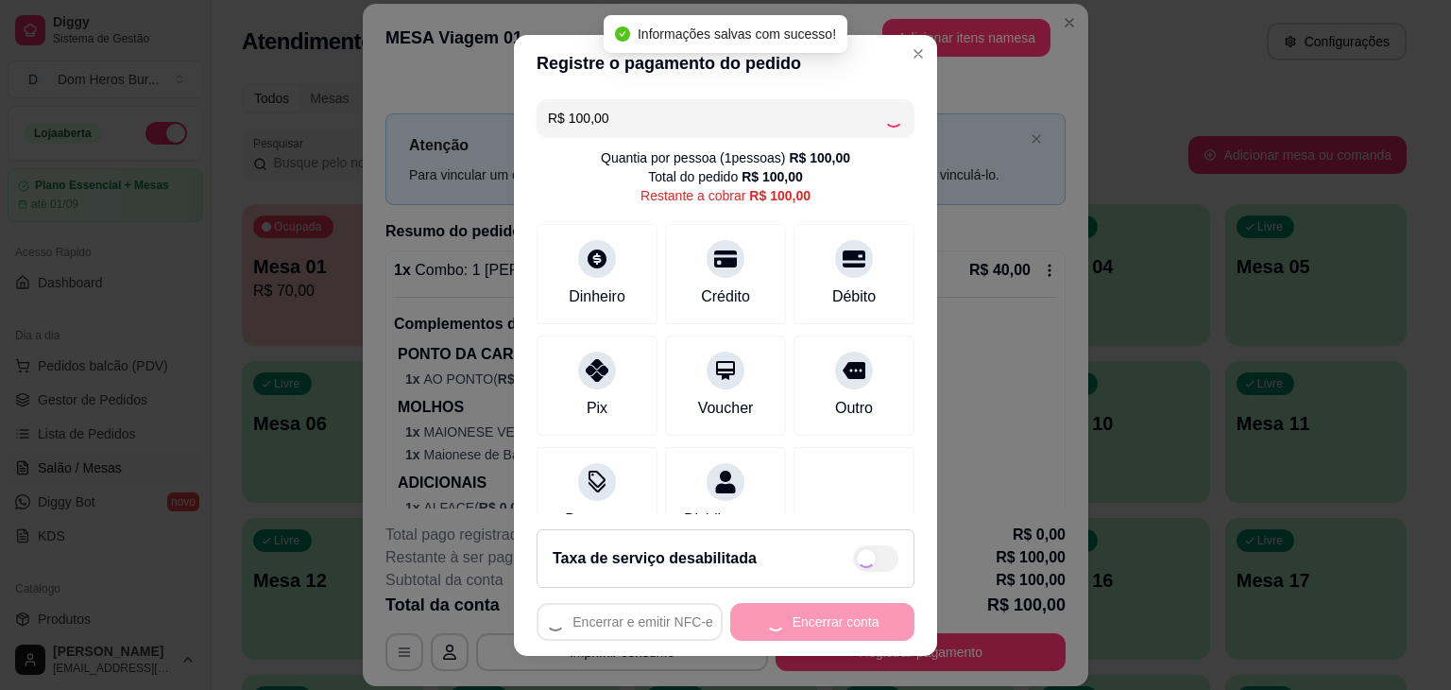
type input "R$ 0,00"
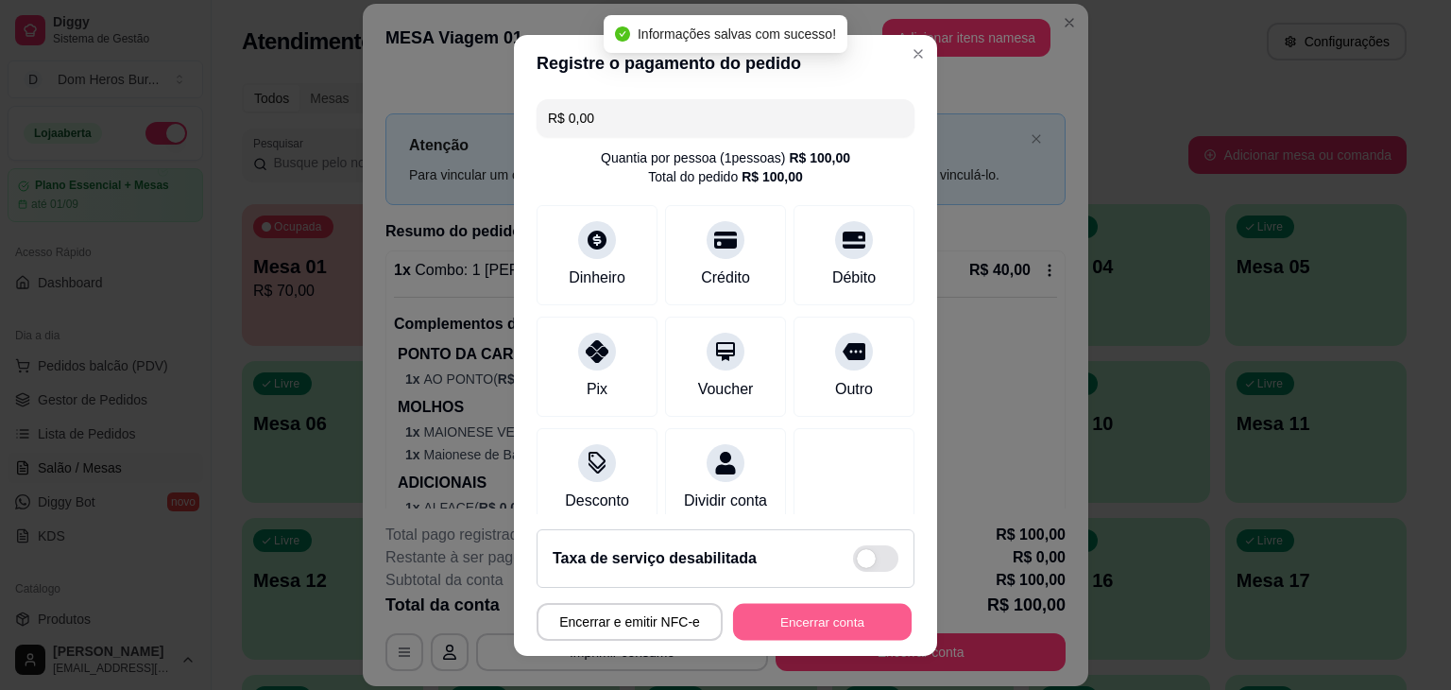
click at [784, 618] on button "Encerrar conta" at bounding box center [822, 621] width 179 height 37
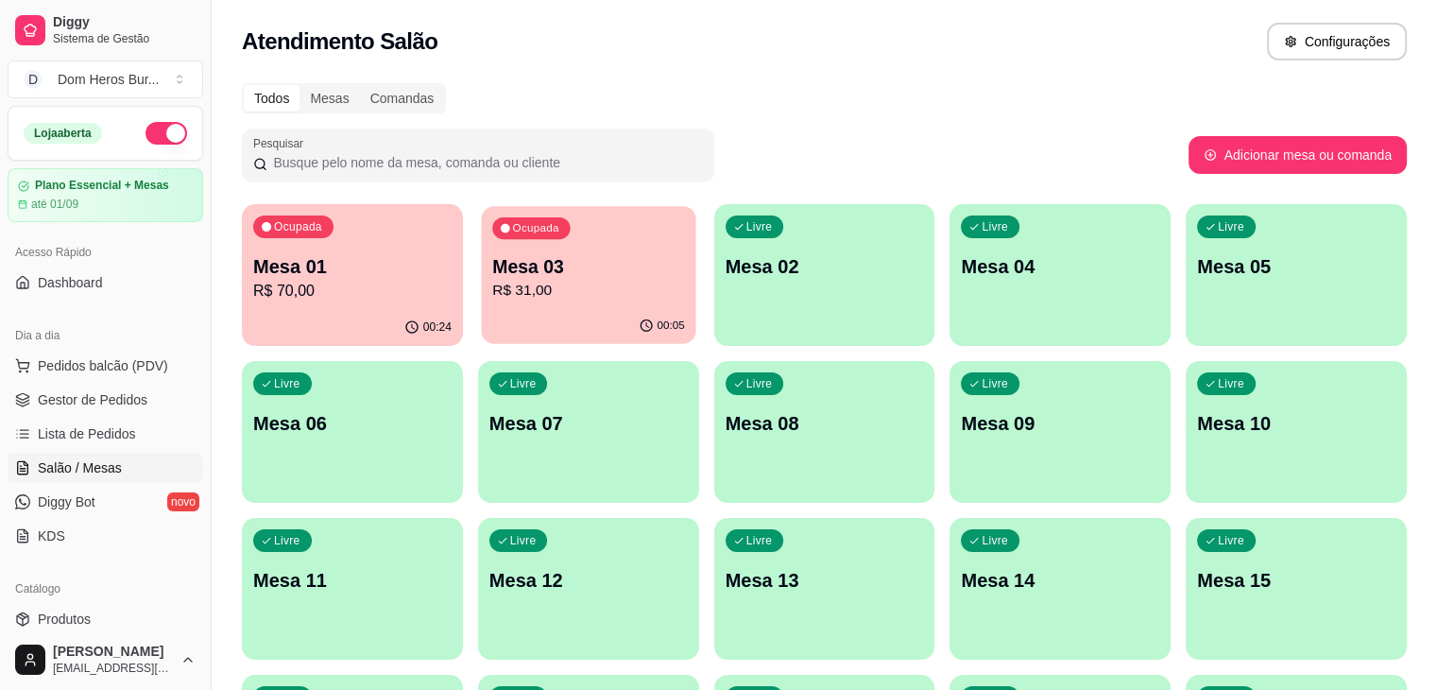
click at [573, 266] on p "Mesa 03" at bounding box center [588, 267] width 193 height 26
click at [345, 284] on p "R$ 70,00" at bounding box center [352, 291] width 193 height 22
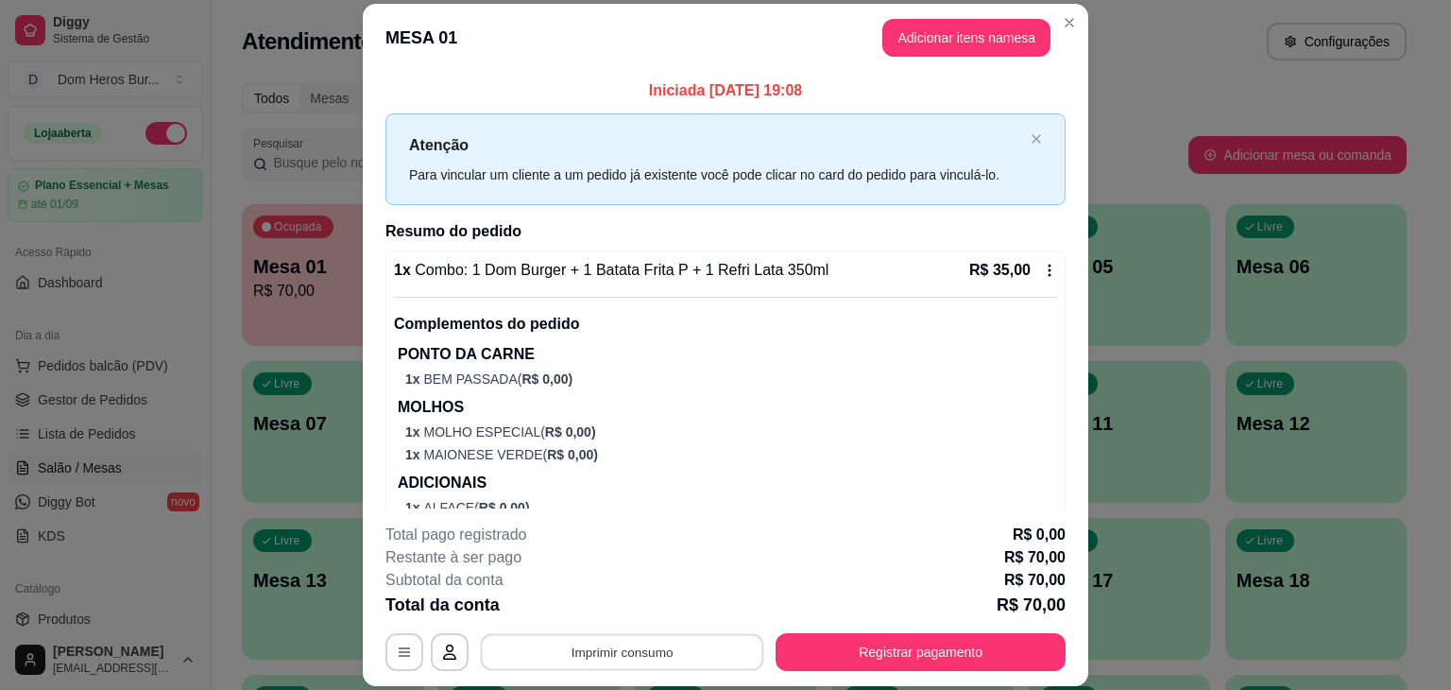
click at [681, 650] on button "Imprimir consumo" at bounding box center [622, 652] width 283 height 37
click at [603, 610] on button "IMPRESSORA" at bounding box center [620, 607] width 132 height 29
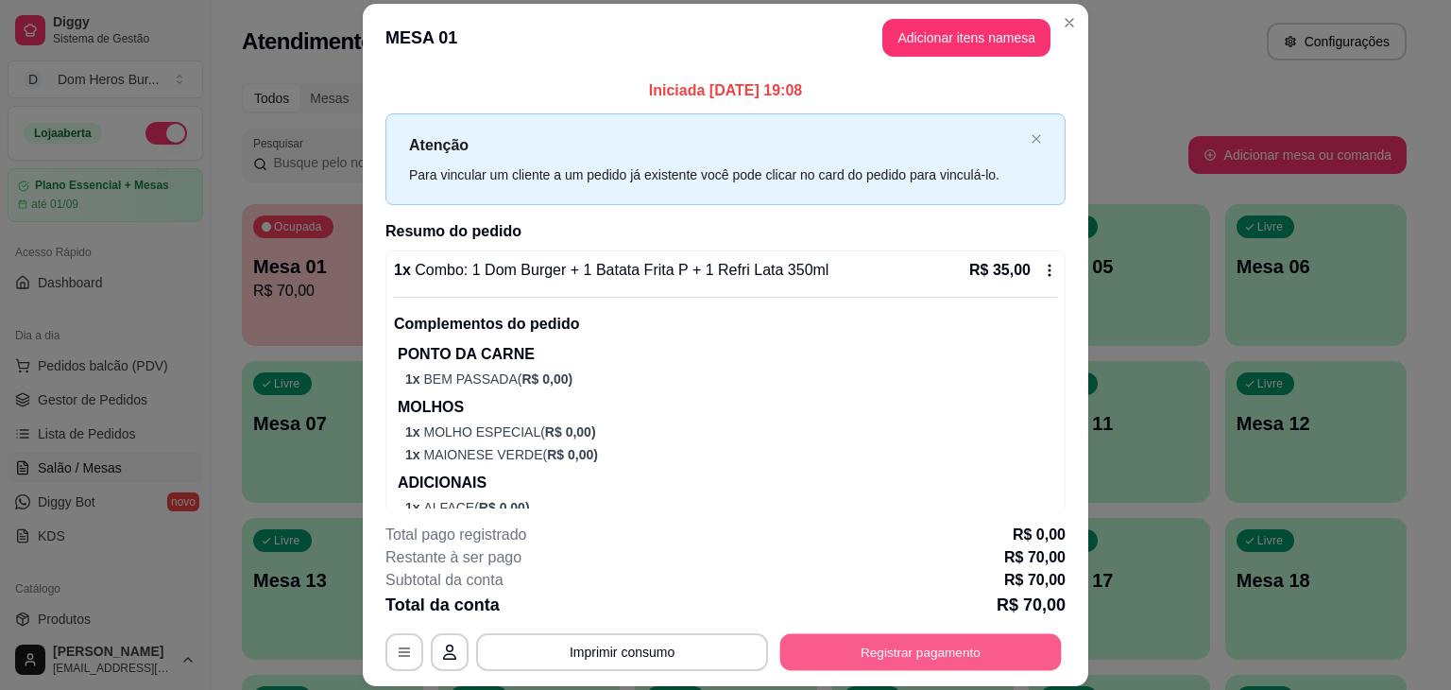
click at [964, 669] on button "Registrar pagamento" at bounding box center [920, 652] width 281 height 37
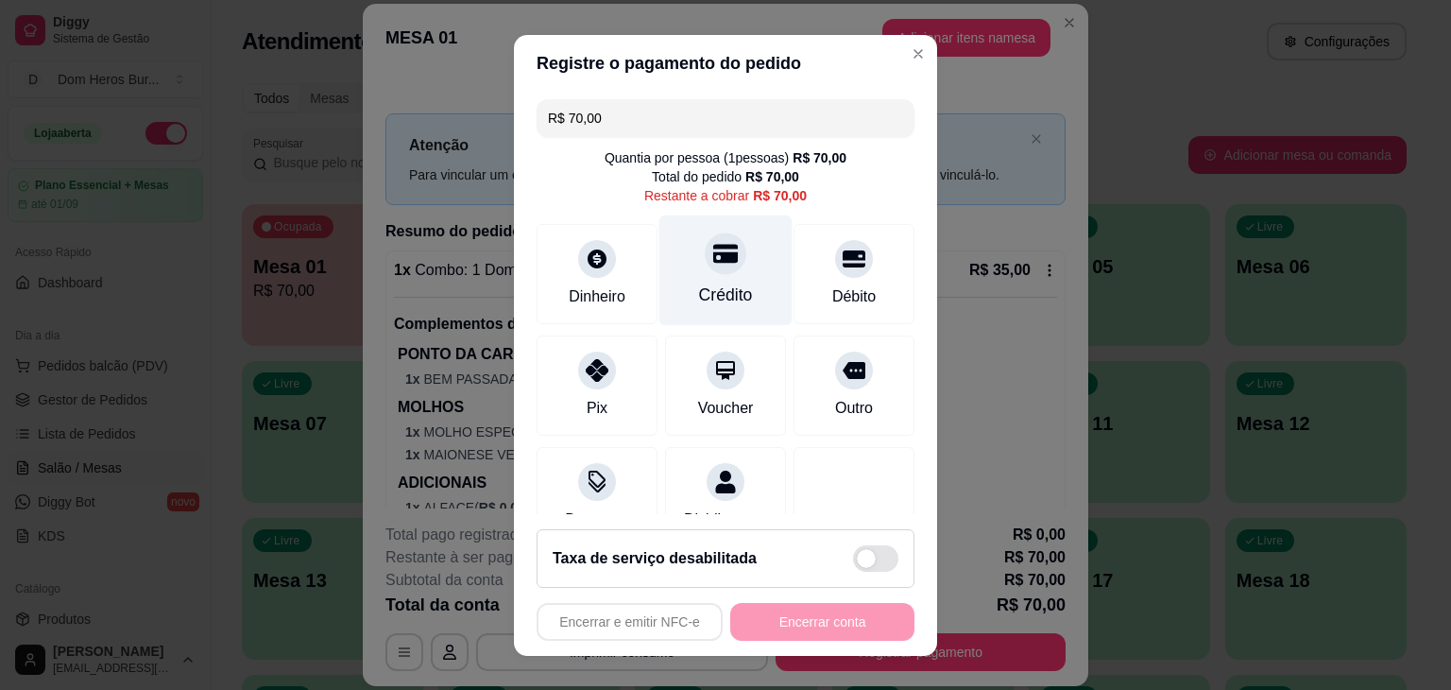
click at [690, 274] on div "Crédito" at bounding box center [725, 269] width 133 height 111
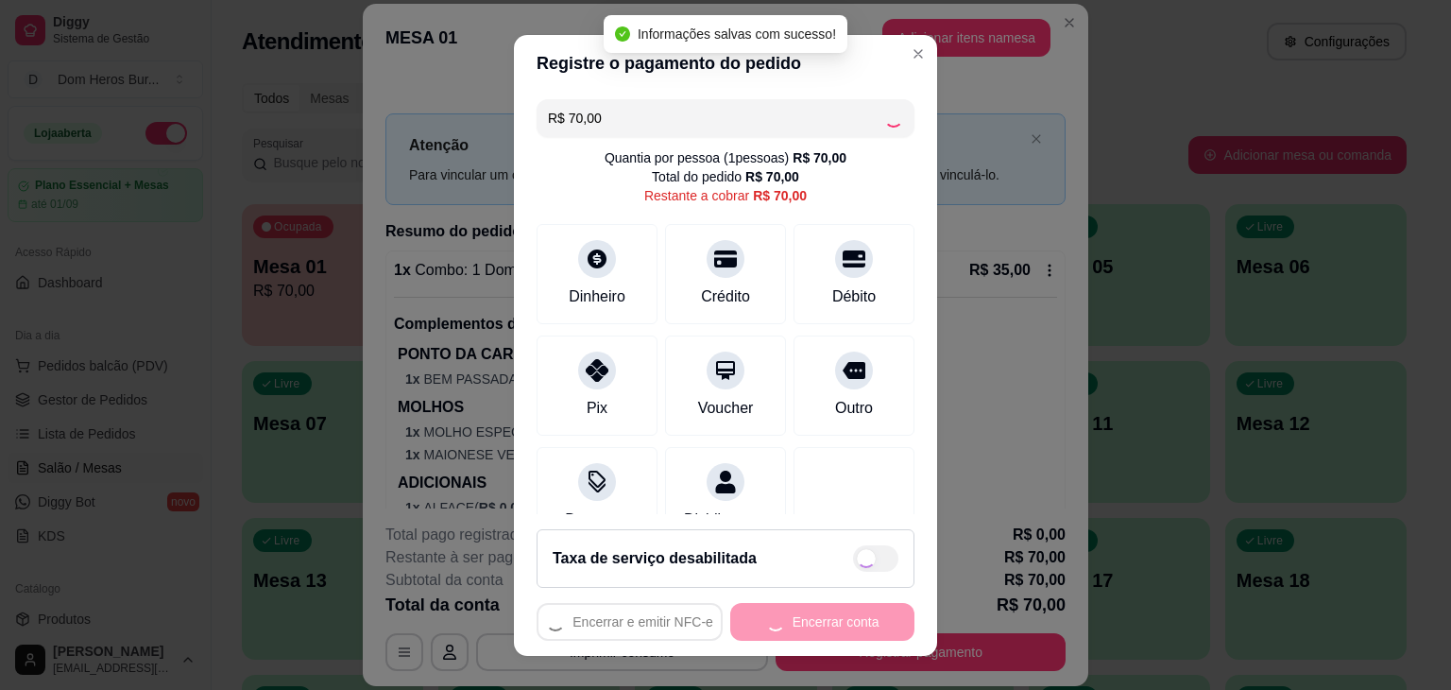
type input "R$ 0,00"
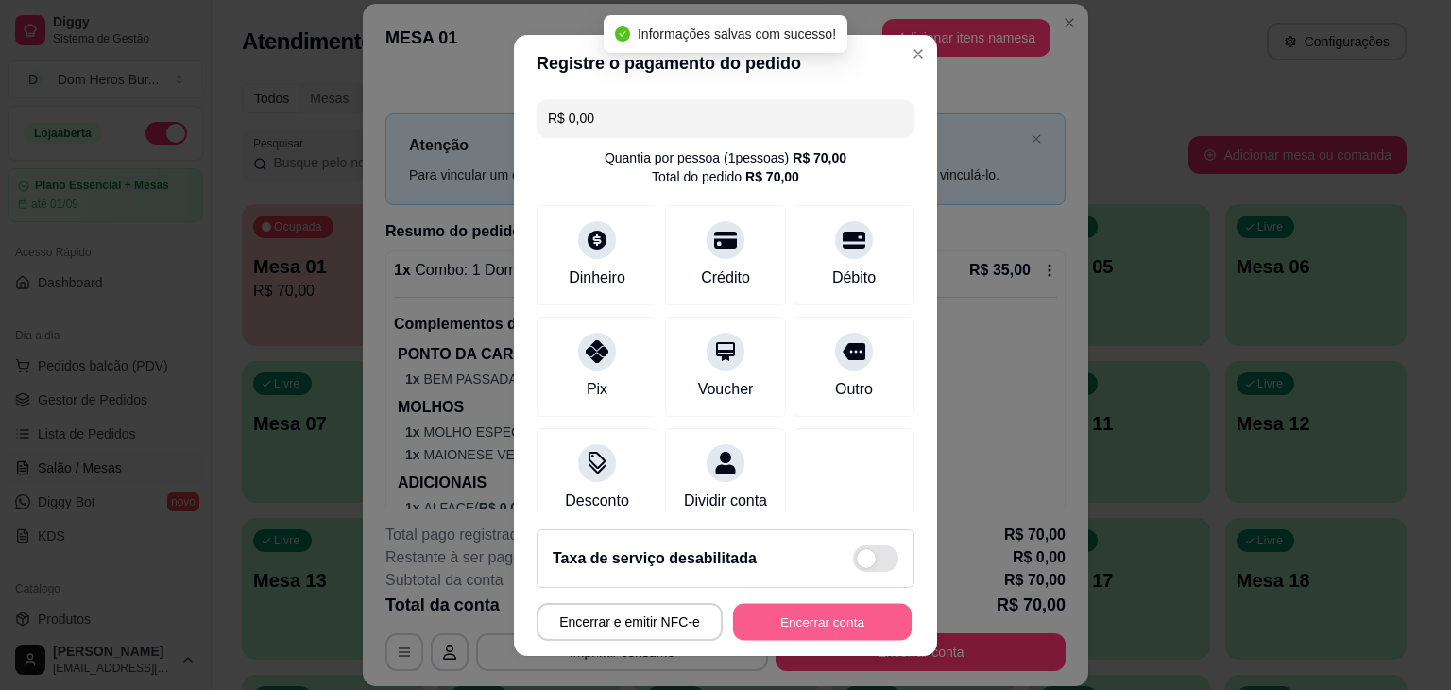
click at [845, 616] on button "Encerrar conta" at bounding box center [822, 621] width 179 height 37
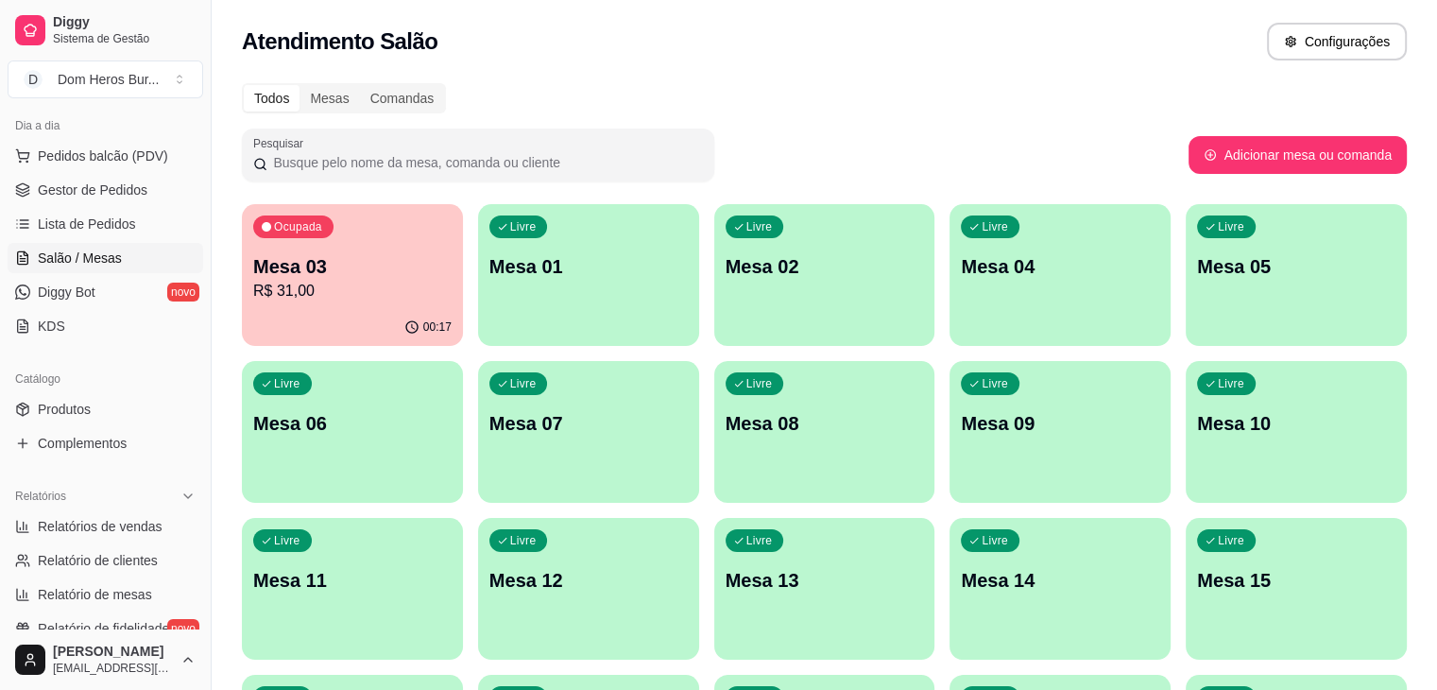
scroll to position [215, 0]
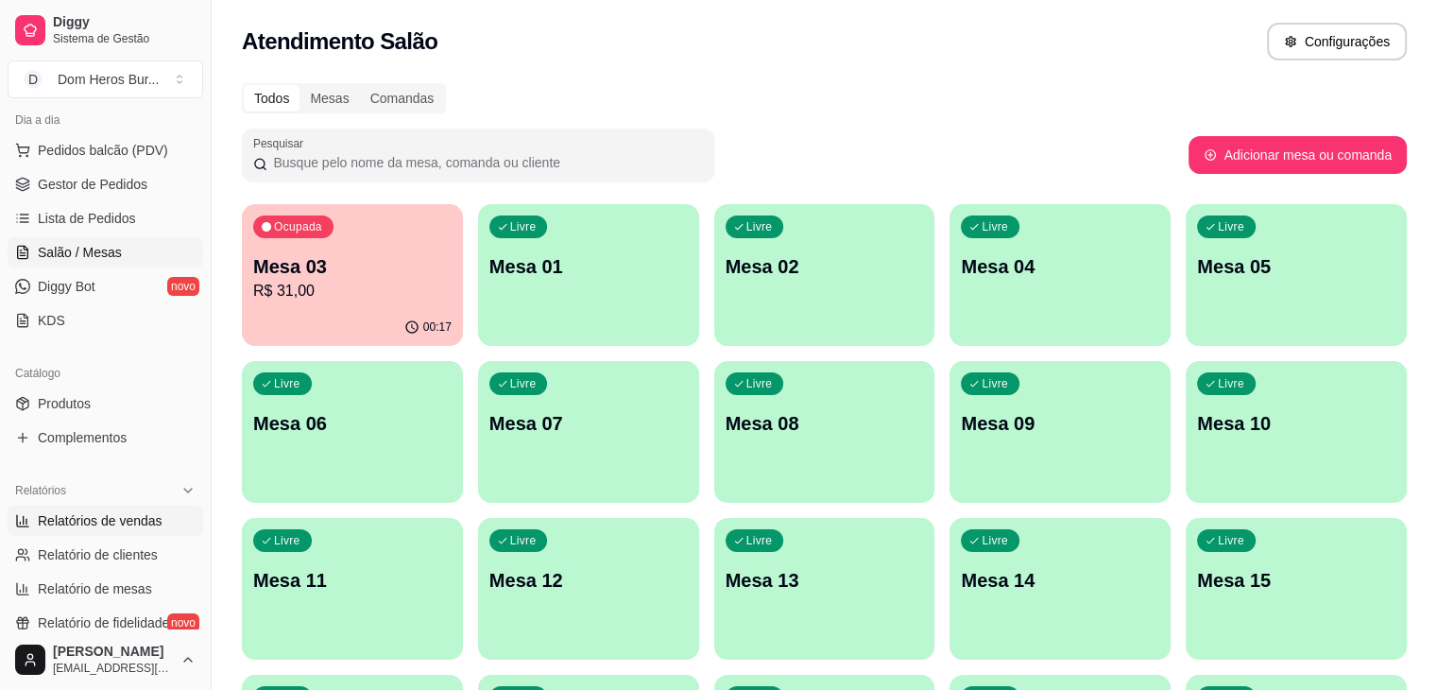
click at [127, 518] on span "Relatórios de vendas" at bounding box center [100, 520] width 125 height 19
select select "ALL"
select select "0"
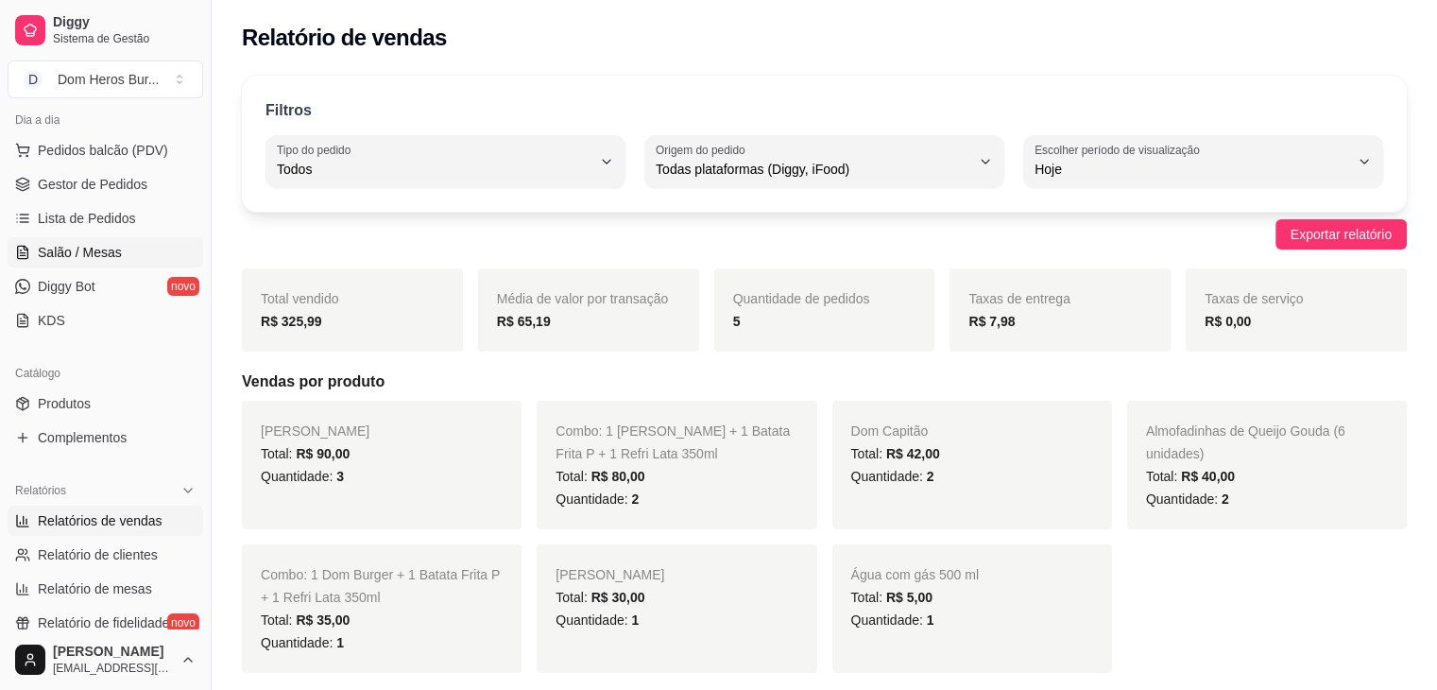
click at [106, 260] on span "Salão / Mesas" at bounding box center [80, 252] width 84 height 19
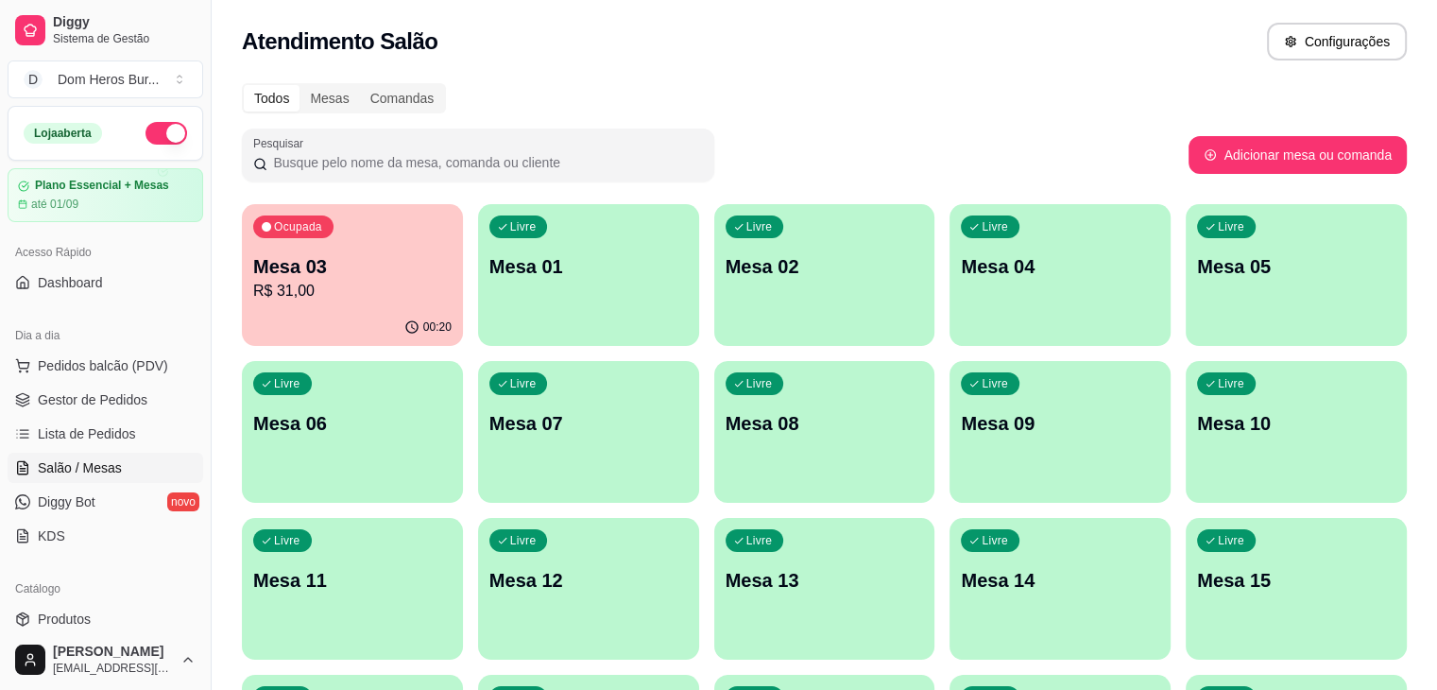
click at [148, 468] on link "Salão / Mesas" at bounding box center [106, 467] width 196 height 30
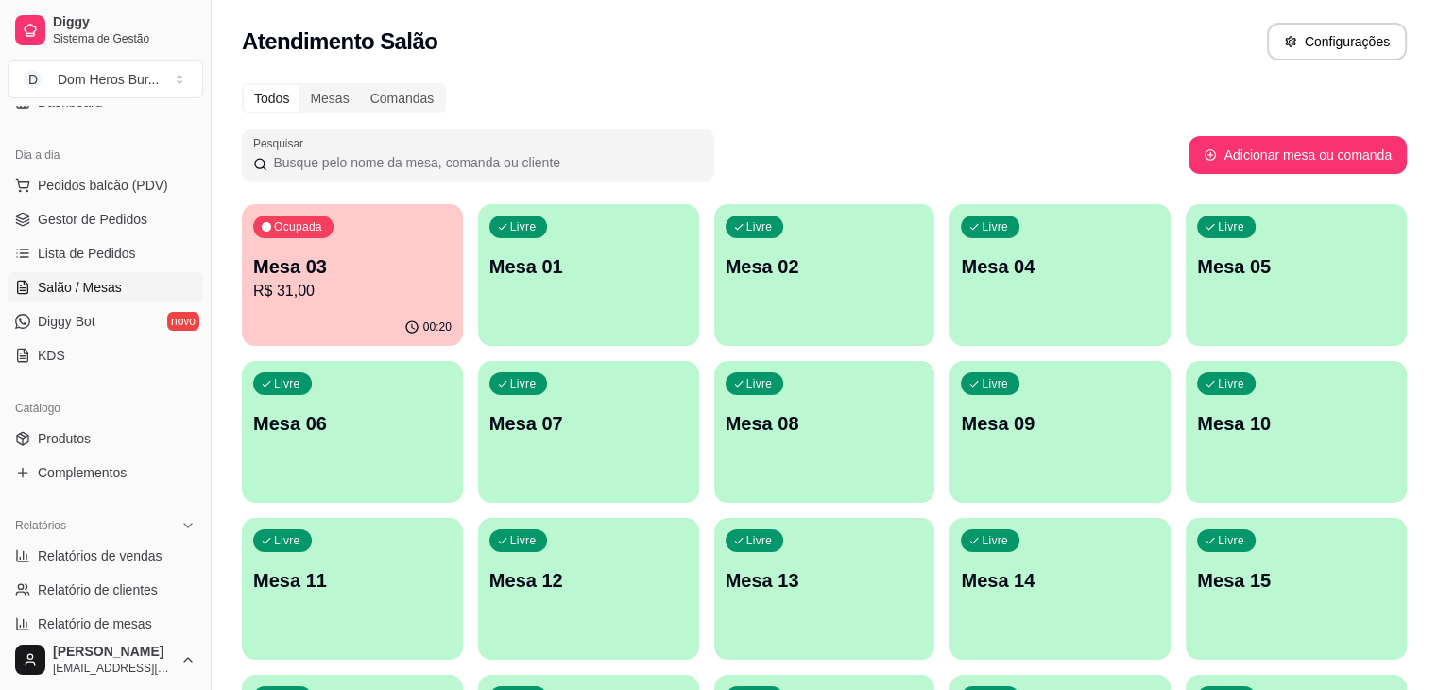
scroll to position [283, 0]
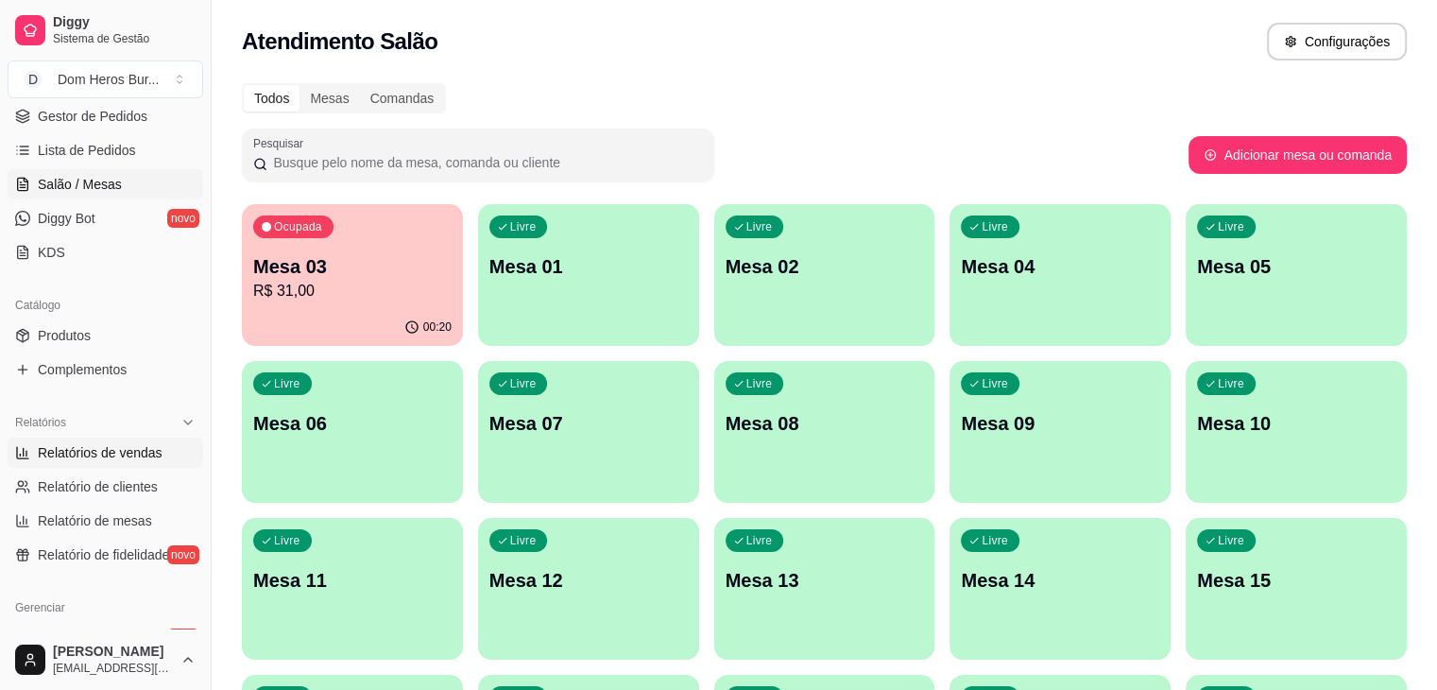
click at [158, 451] on span "Relatórios de vendas" at bounding box center [100, 452] width 125 height 19
select select "ALL"
select select "0"
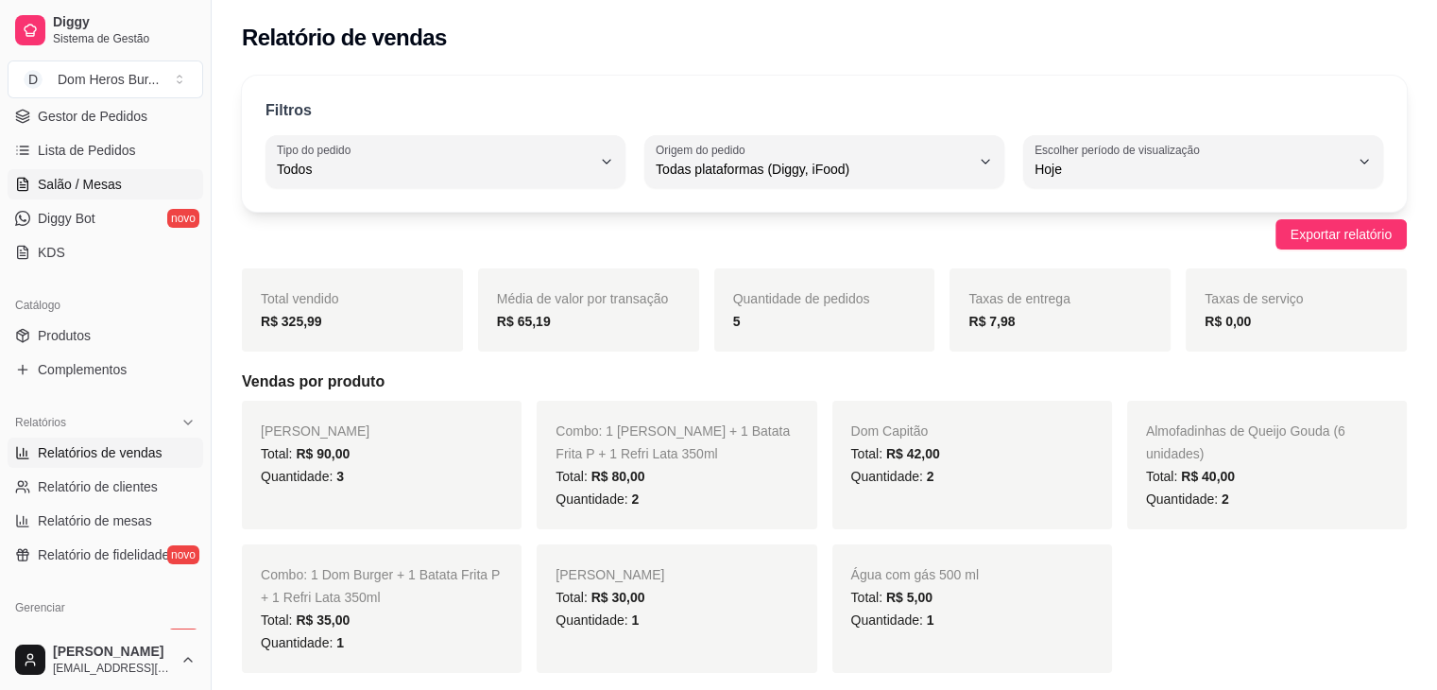
click at [139, 186] on link "Salão / Mesas" at bounding box center [106, 184] width 196 height 30
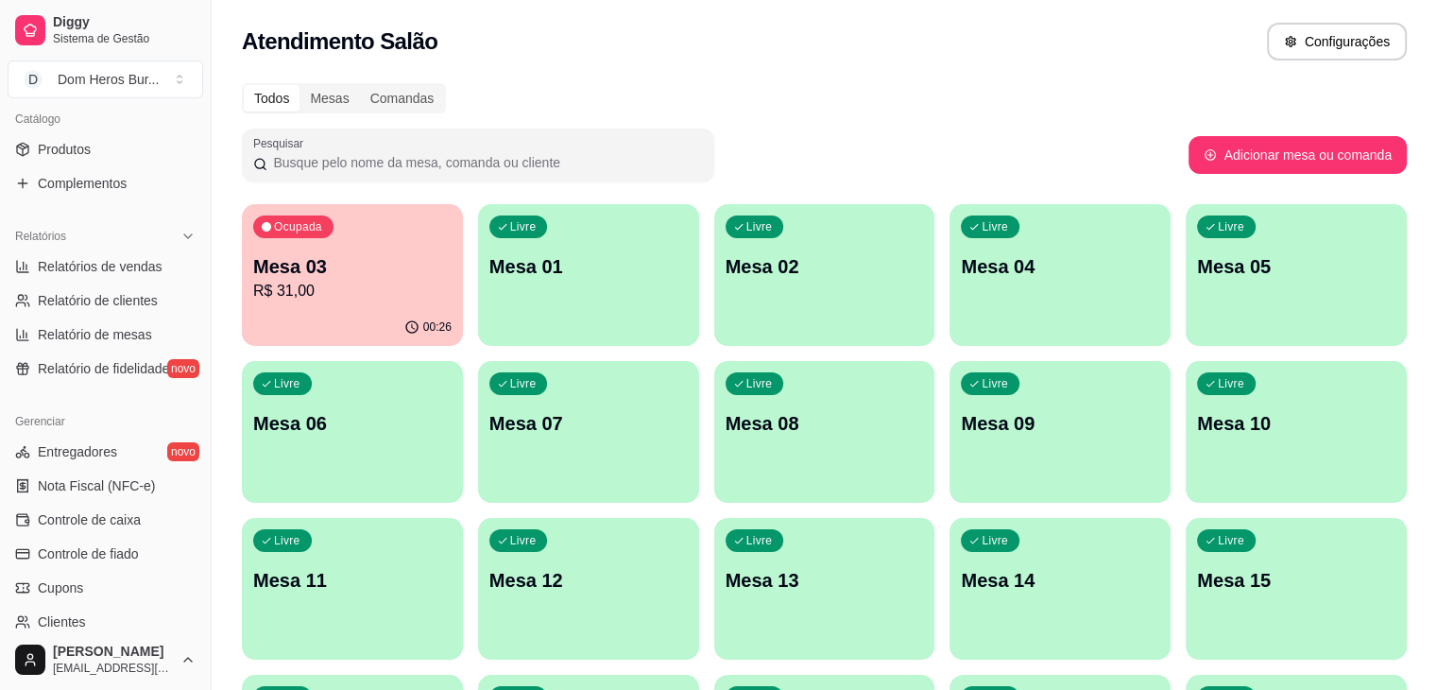
scroll to position [472, 0]
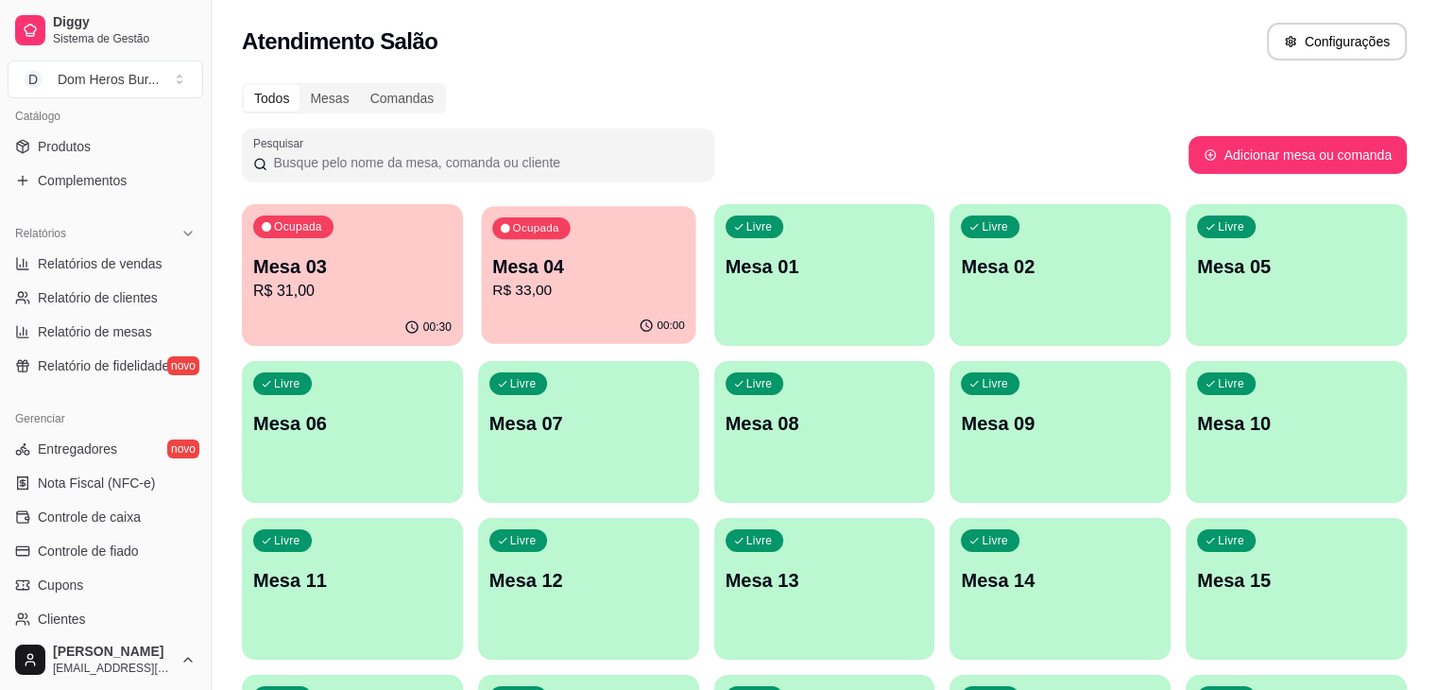
click at [554, 263] on p "Mesa 04" at bounding box center [588, 267] width 193 height 26
click at [383, 277] on p "Mesa 03" at bounding box center [352, 267] width 193 height 26
click at [118, 265] on span "Relatórios de vendas" at bounding box center [100, 263] width 125 height 19
select select "ALL"
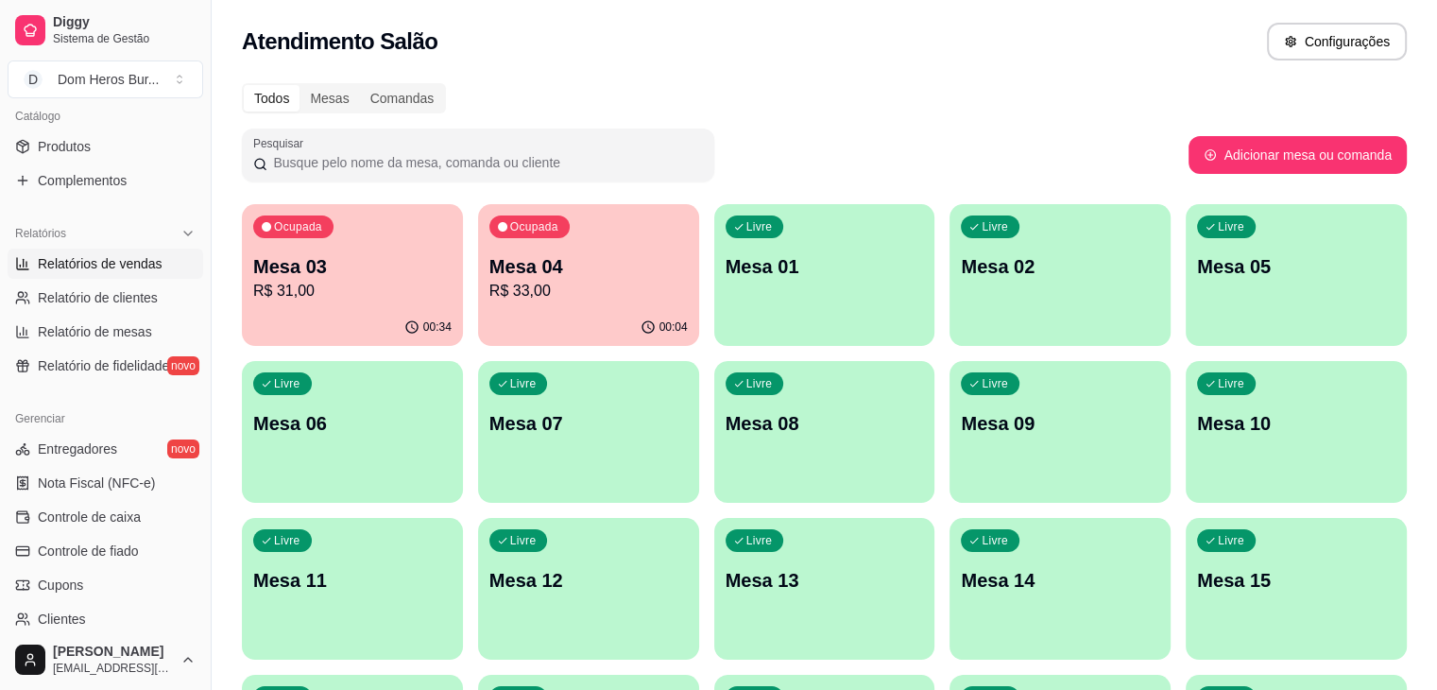
select select "0"
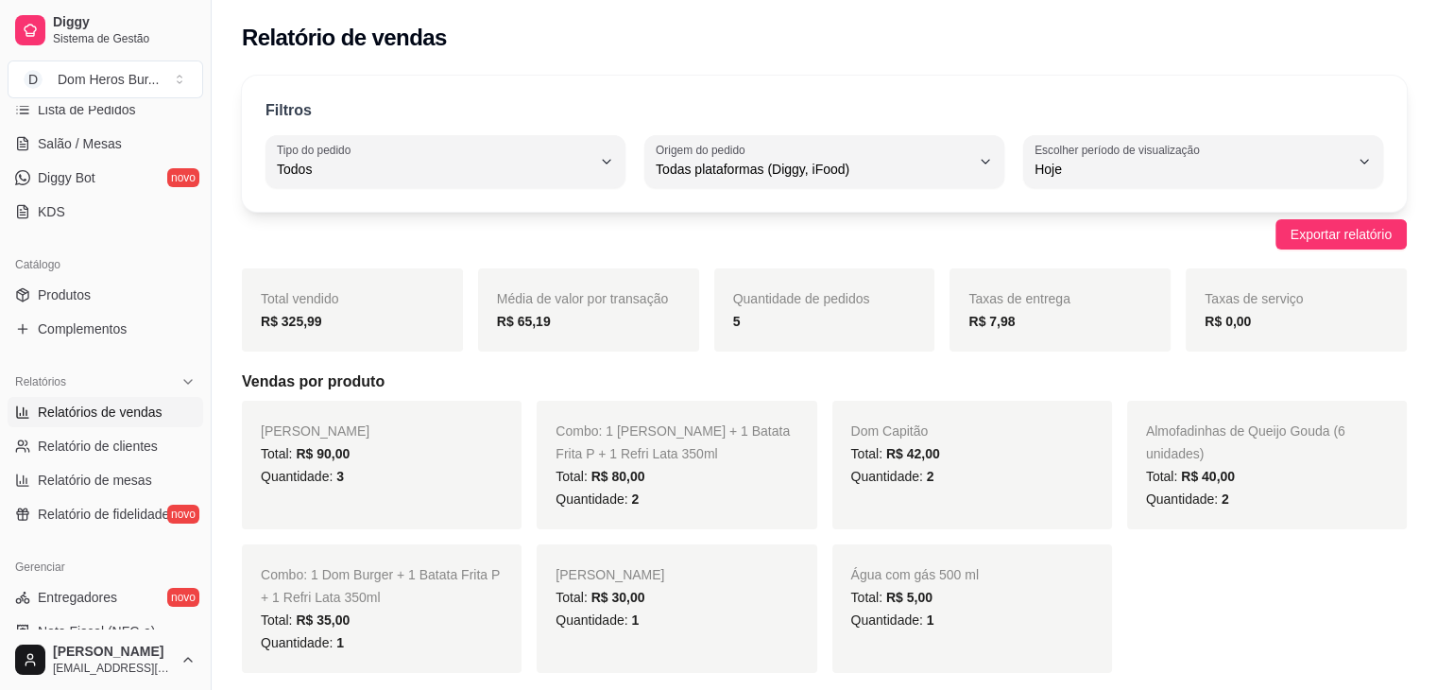
scroll to position [191, 0]
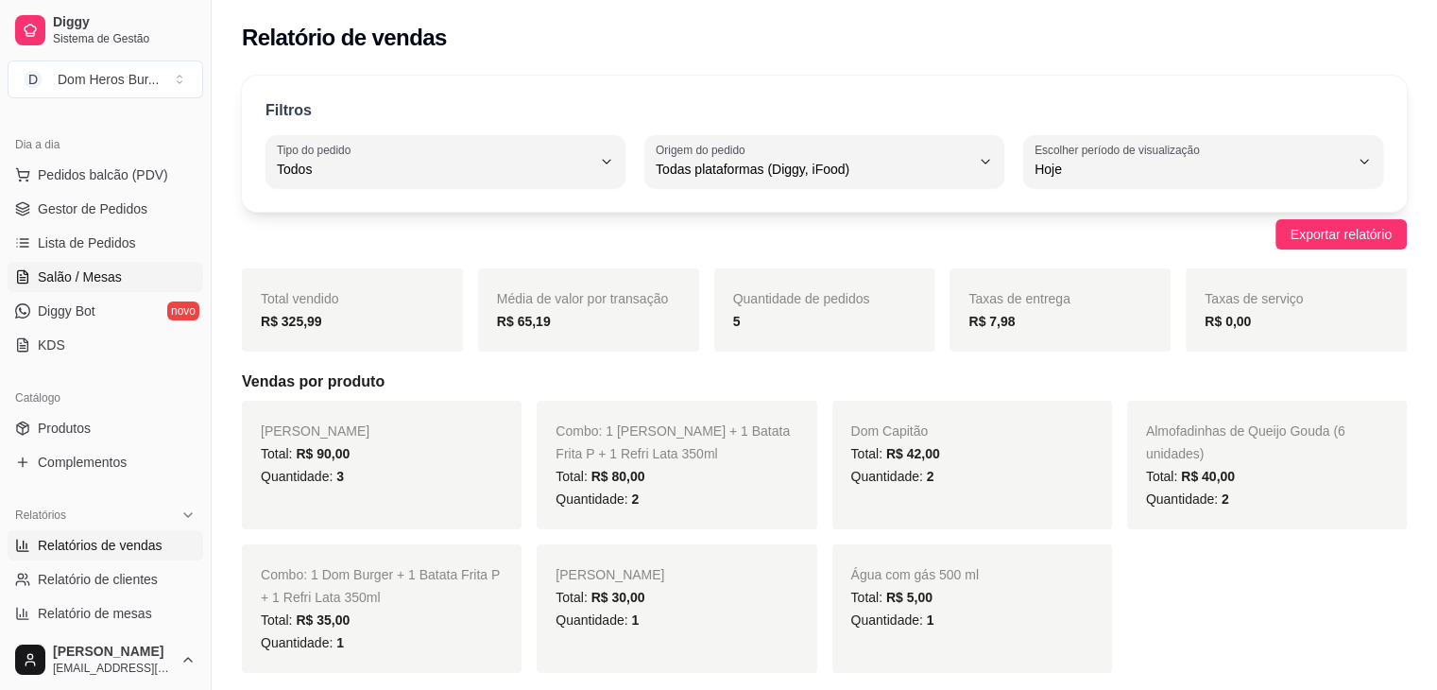
click at [140, 275] on link "Salão / Mesas" at bounding box center [106, 277] width 196 height 30
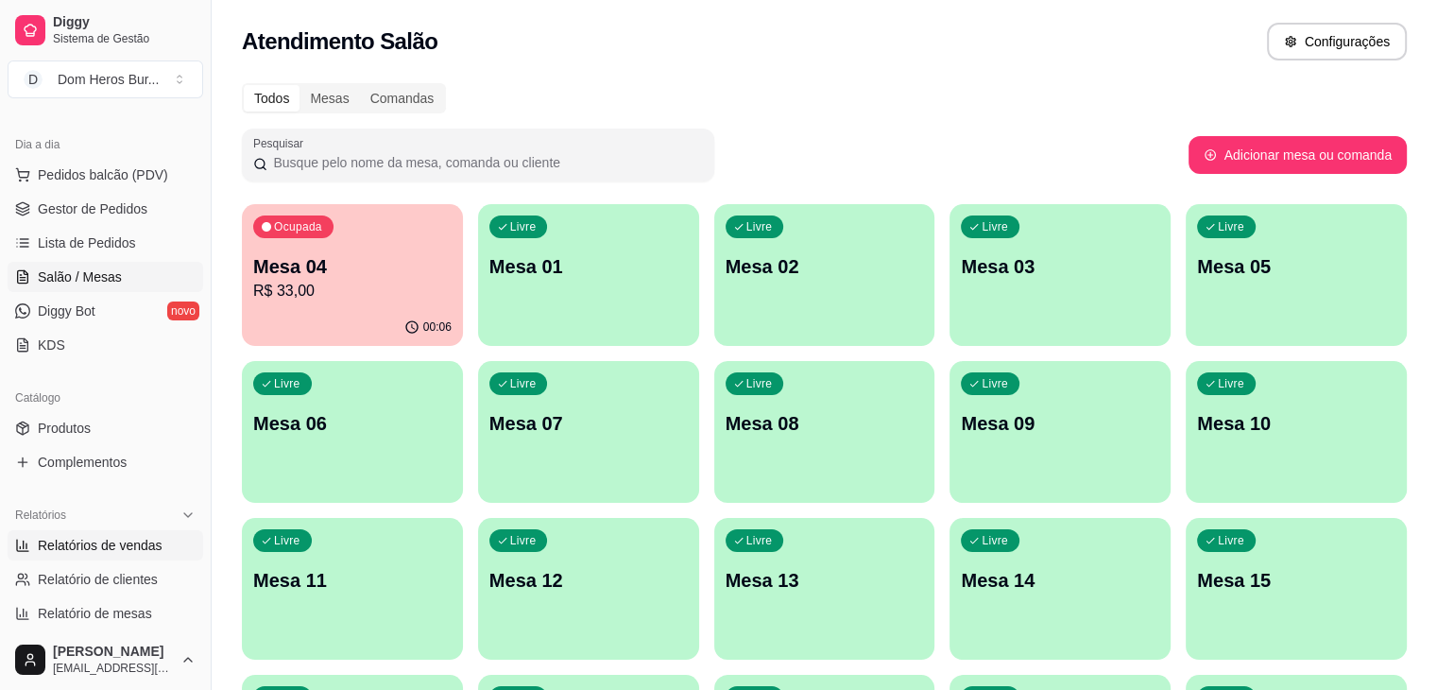
click at [161, 536] on link "Relatórios de vendas" at bounding box center [106, 545] width 196 height 30
select select "ALL"
select select "0"
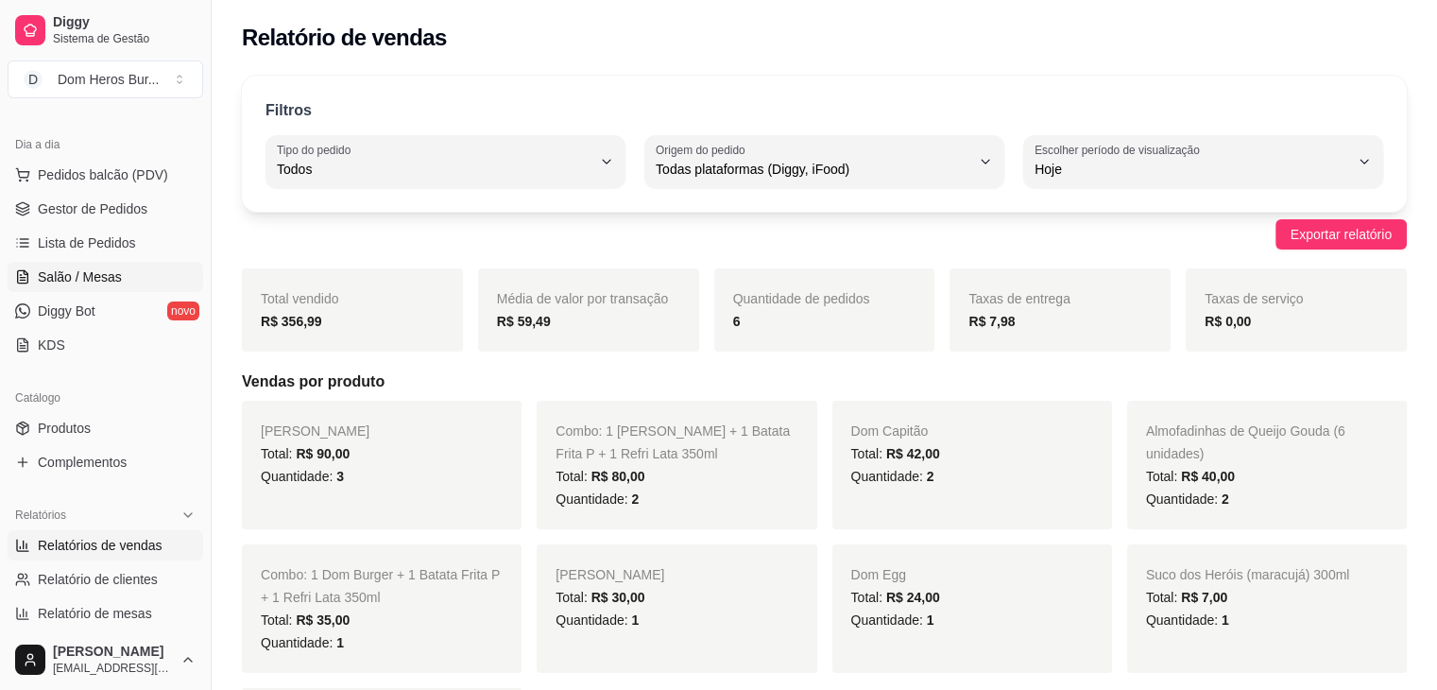
click at [114, 284] on link "Salão / Mesas" at bounding box center [106, 277] width 196 height 30
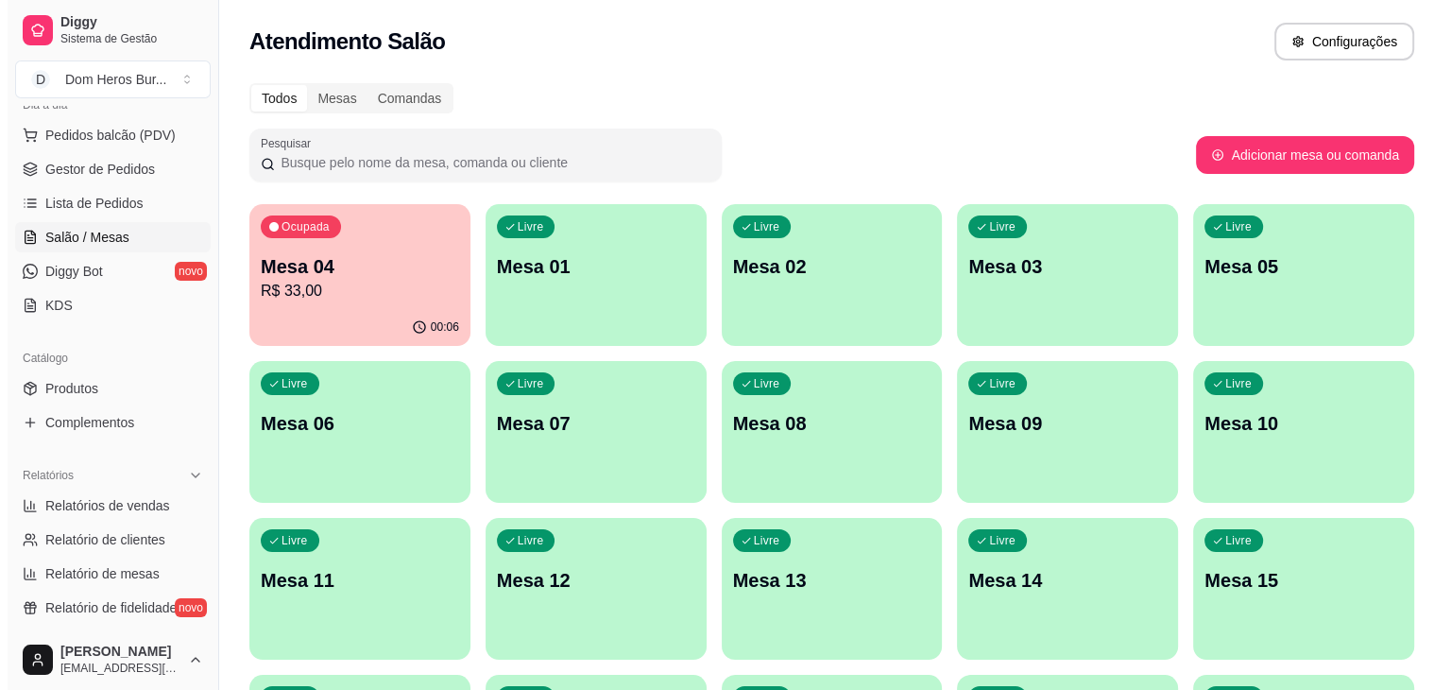
scroll to position [229, 0]
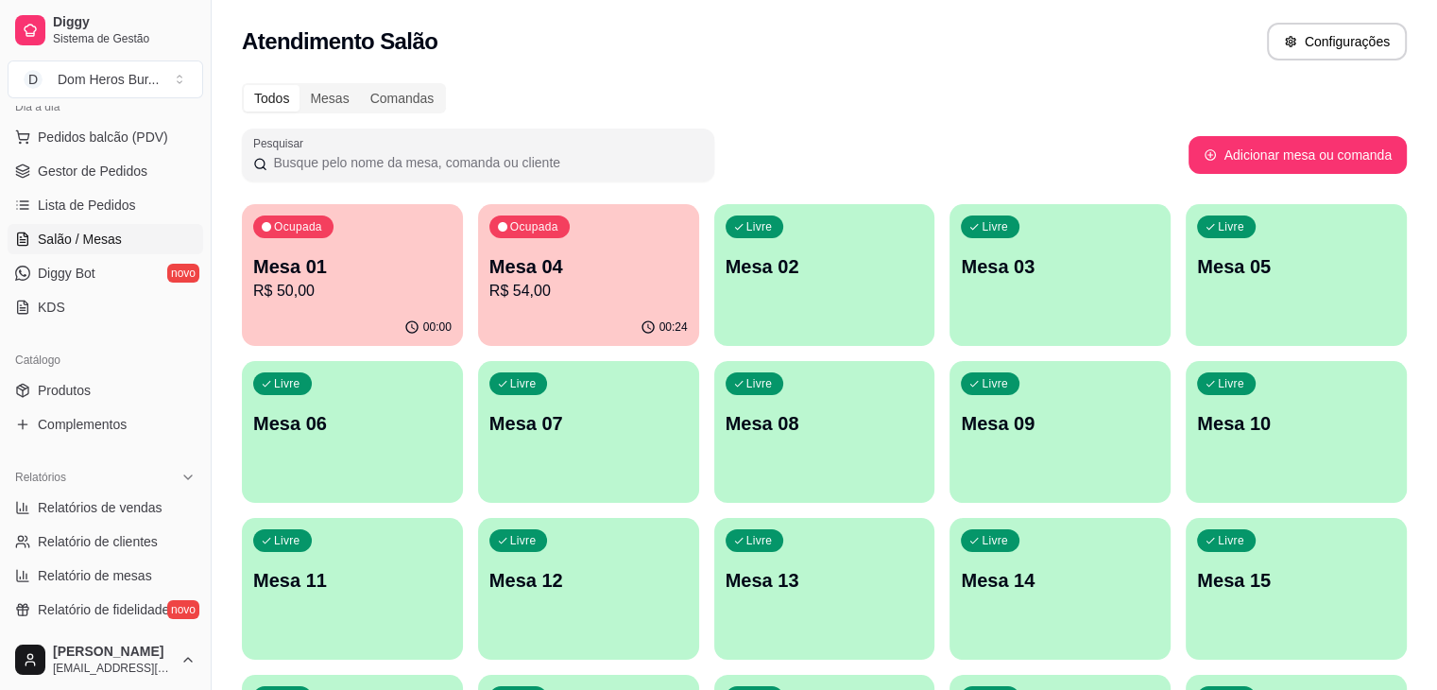
click at [436, 299] on div "Ocupada Mesa 01 R$ 50,00 00:00 Ocupada Mesa 04 R$ 54,00 00:24 Livre Mesa 02 Liv…" at bounding box center [824, 667] width 1165 height 926
click at [483, 304] on div "Ocupada Mesa 04 R$ 54,00" at bounding box center [588, 257] width 214 height 102
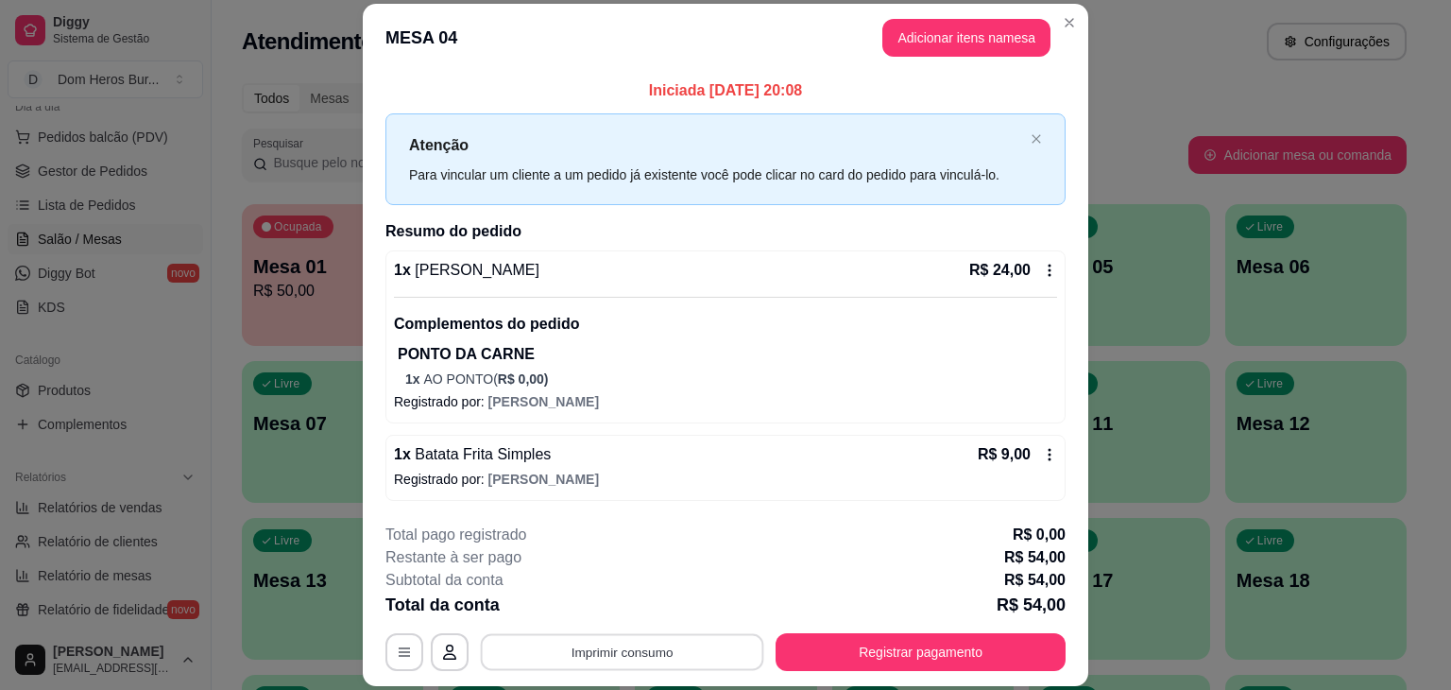
click at [696, 659] on button "Imprimir consumo" at bounding box center [622, 652] width 283 height 37
click at [653, 616] on button "IMPRESSORA" at bounding box center [620, 607] width 132 height 29
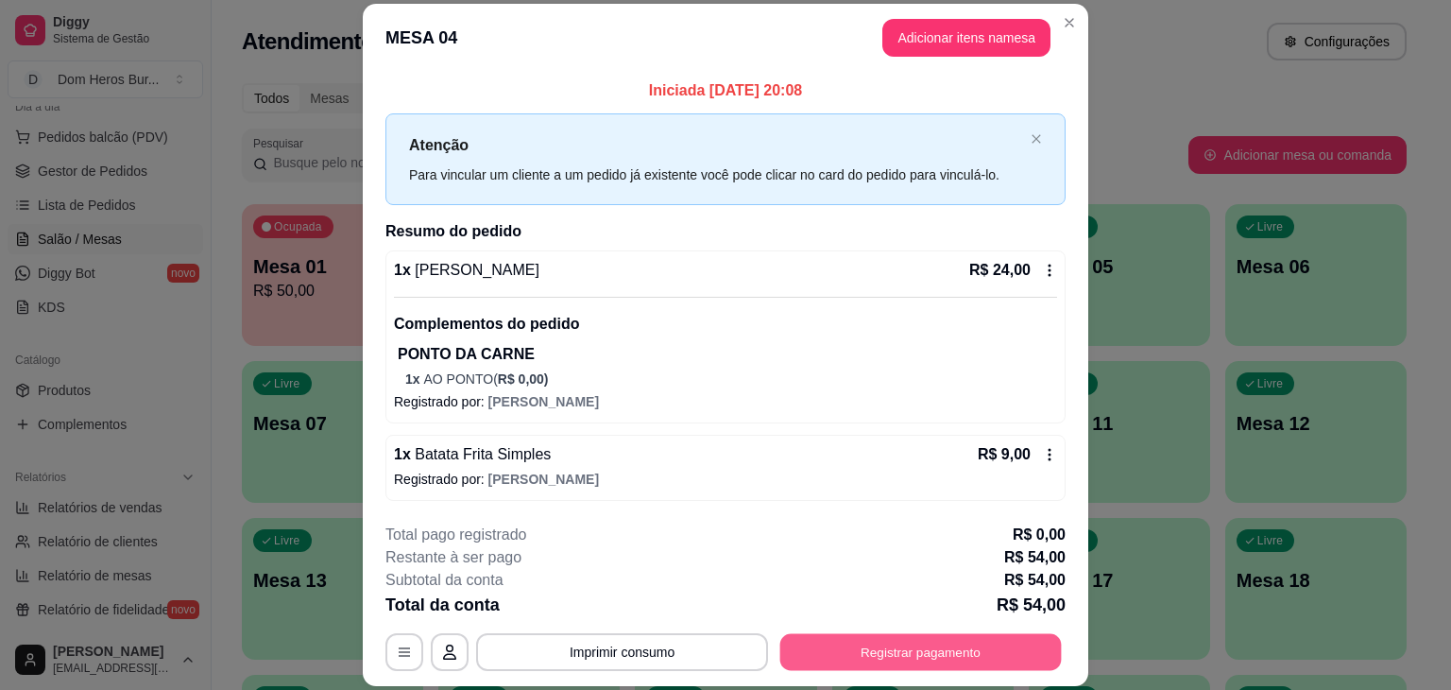
click at [905, 663] on button "Registrar pagamento" at bounding box center [920, 652] width 281 height 37
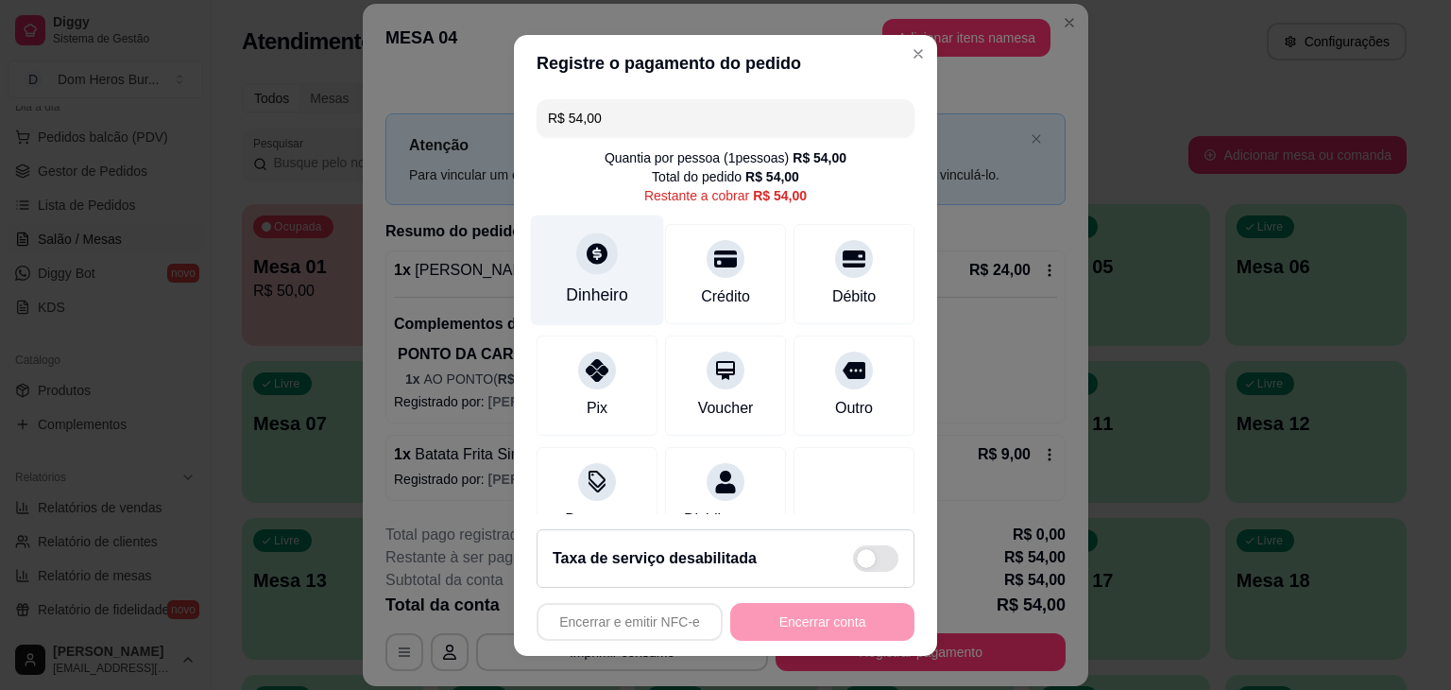
click at [606, 308] on div "Dinheiro" at bounding box center [597, 269] width 133 height 111
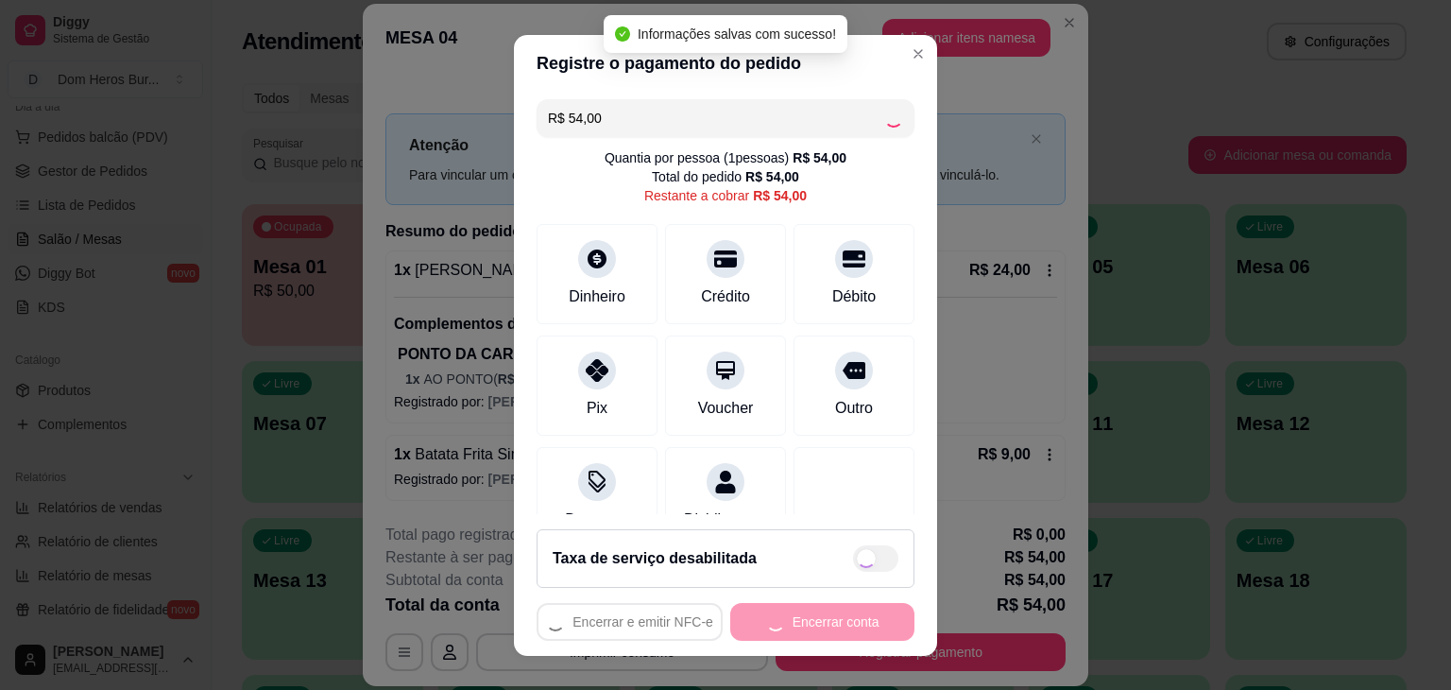
type input "R$ 0,00"
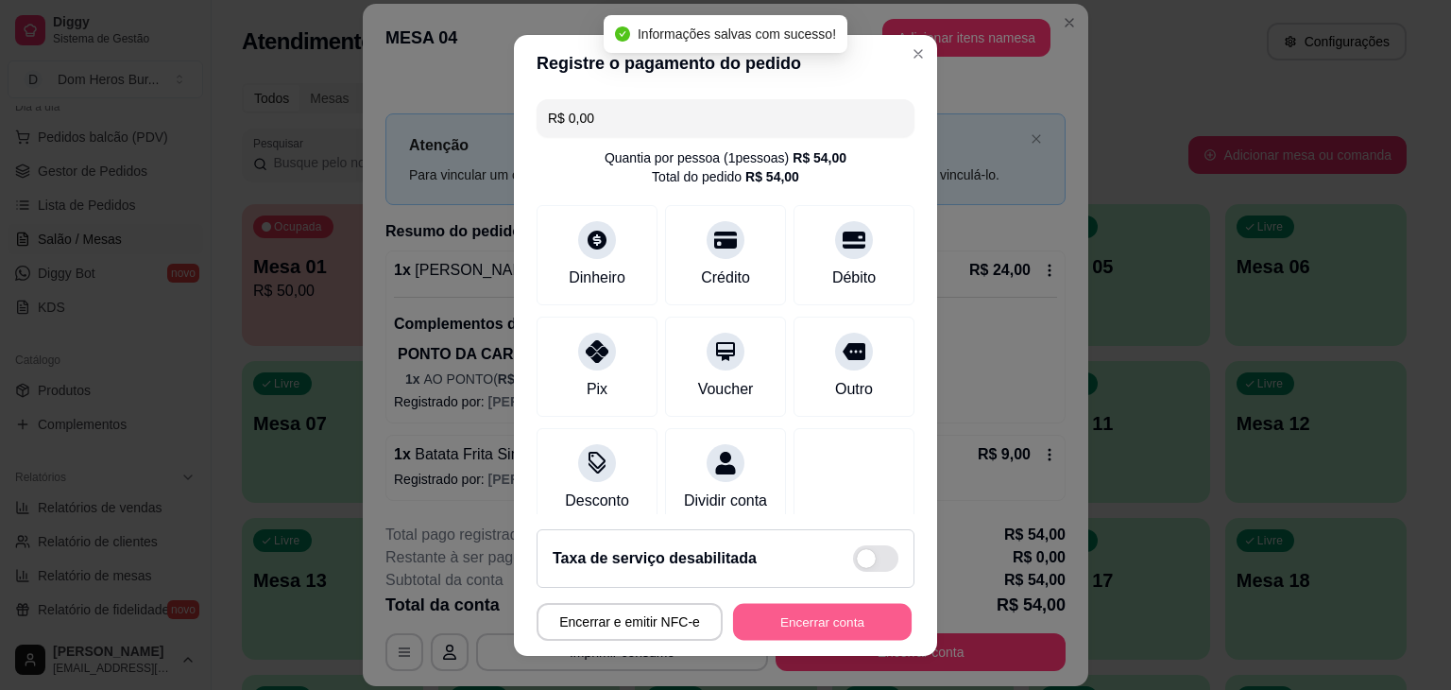
click at [809, 613] on button "Encerrar conta" at bounding box center [822, 621] width 179 height 37
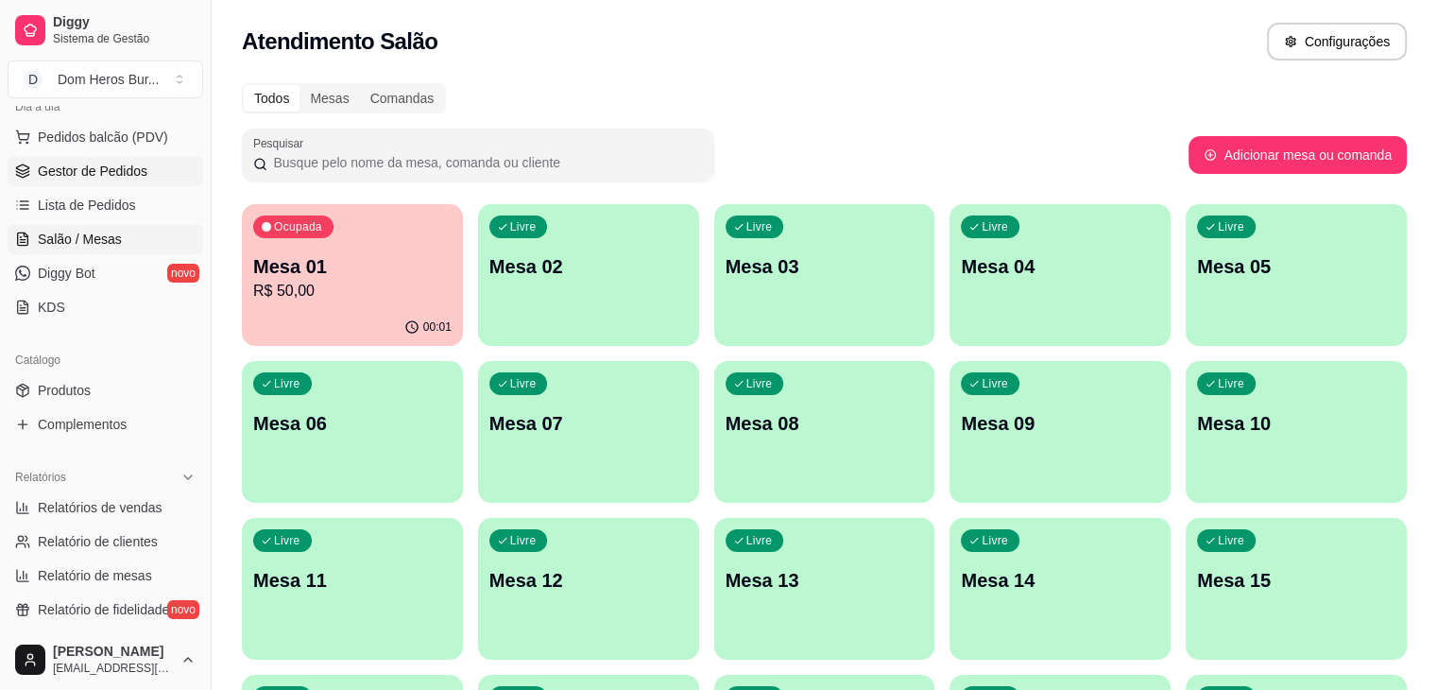
click at [40, 171] on span "Gestor de Pedidos" at bounding box center [93, 171] width 110 height 19
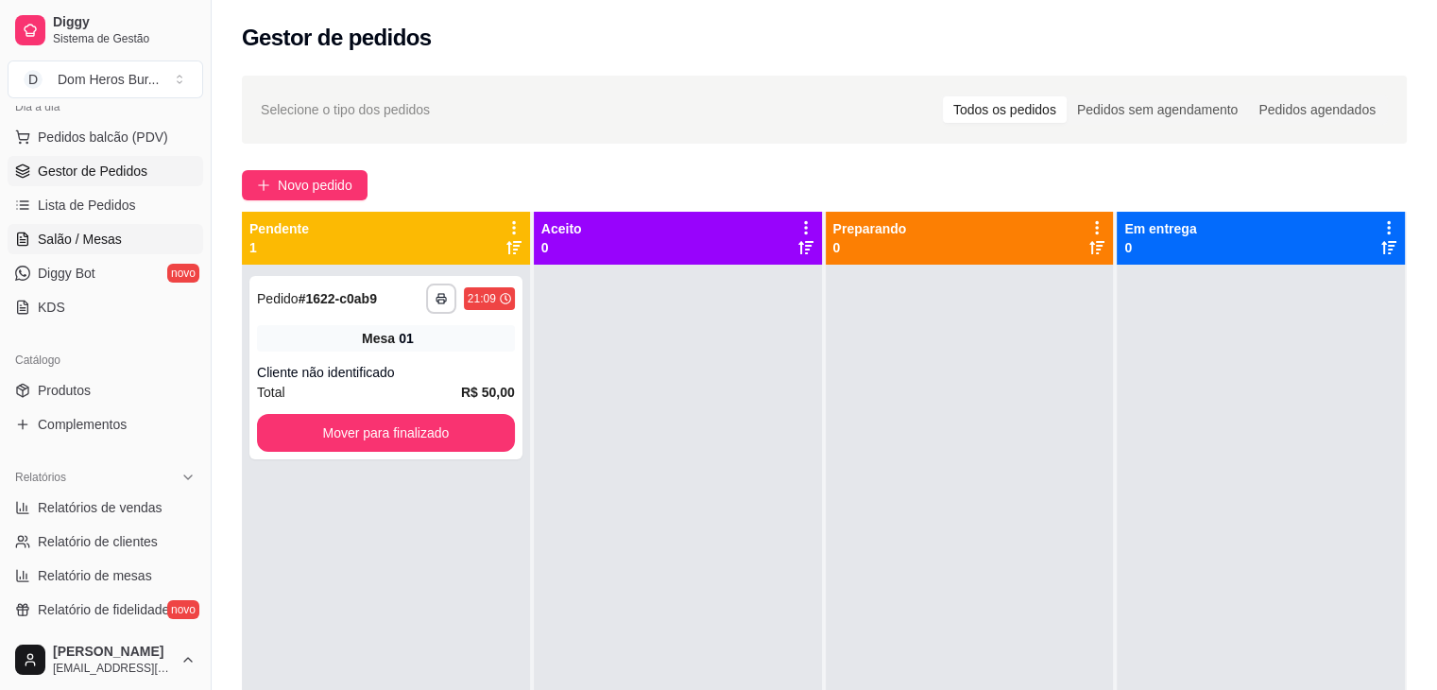
click at [47, 230] on span "Salão / Mesas" at bounding box center [80, 239] width 84 height 19
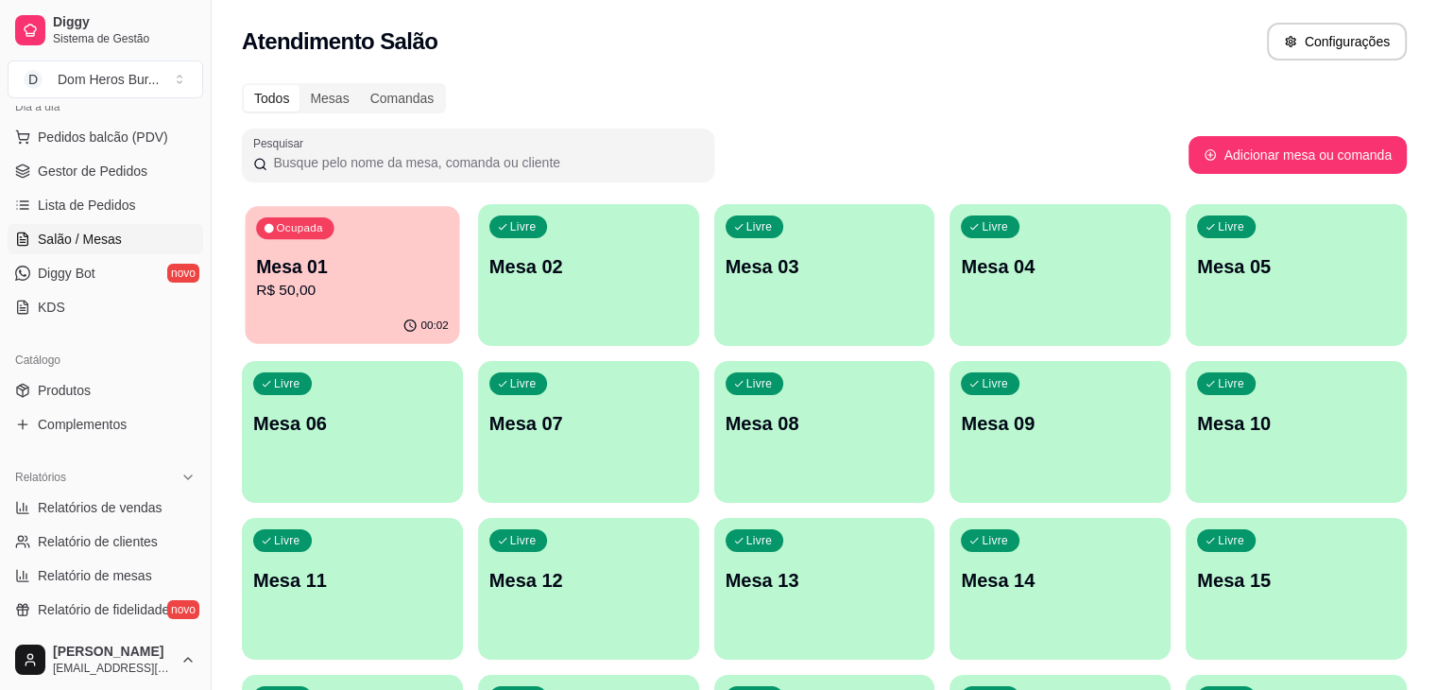
click at [358, 306] on div "Ocupada Mesa 01 R$ 50,00" at bounding box center [353, 257] width 214 height 102
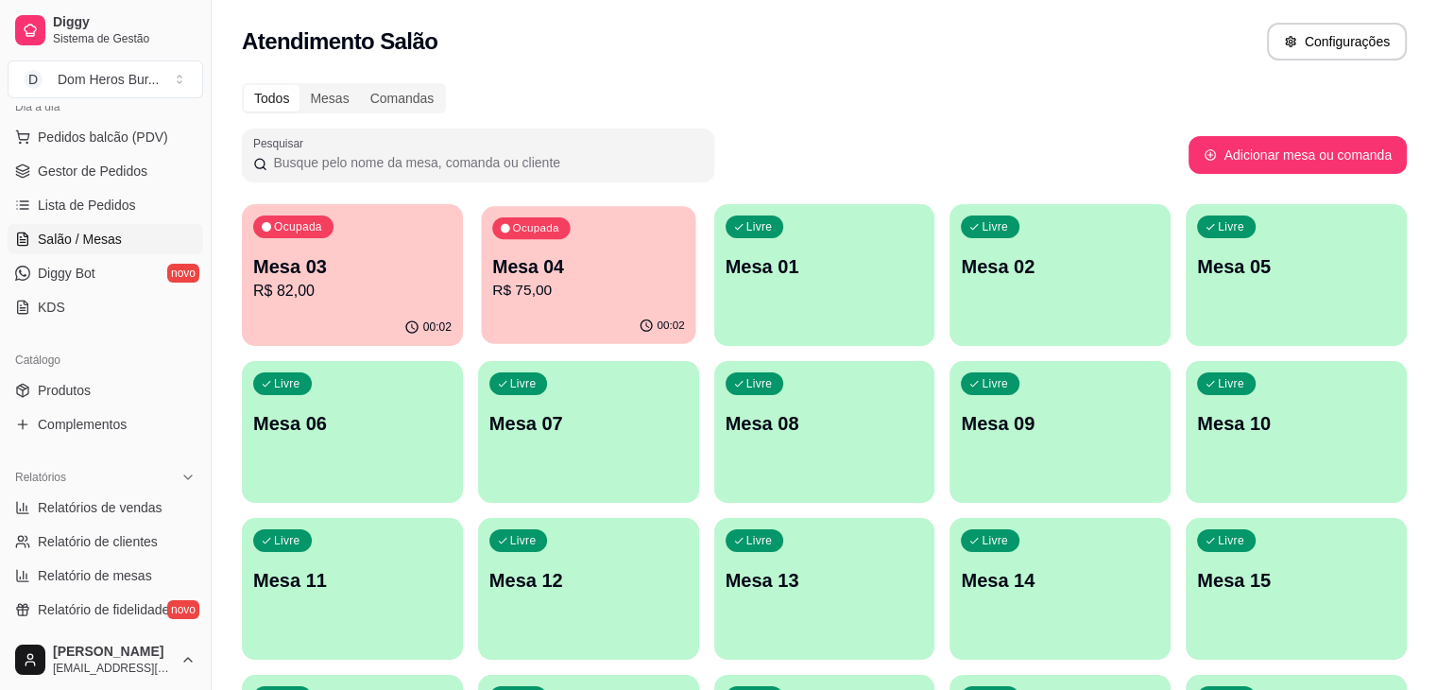
click at [492, 274] on p "Mesa 04" at bounding box center [588, 267] width 193 height 26
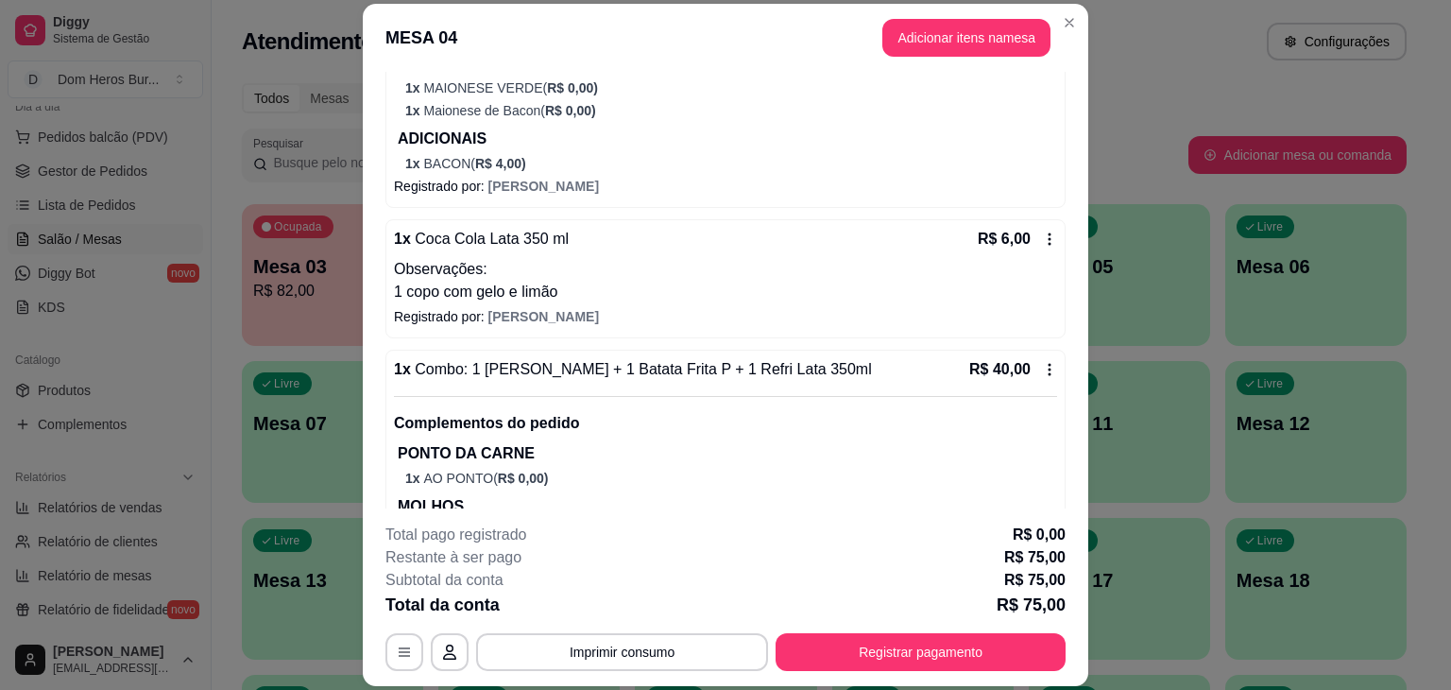
scroll to position [491, 0]
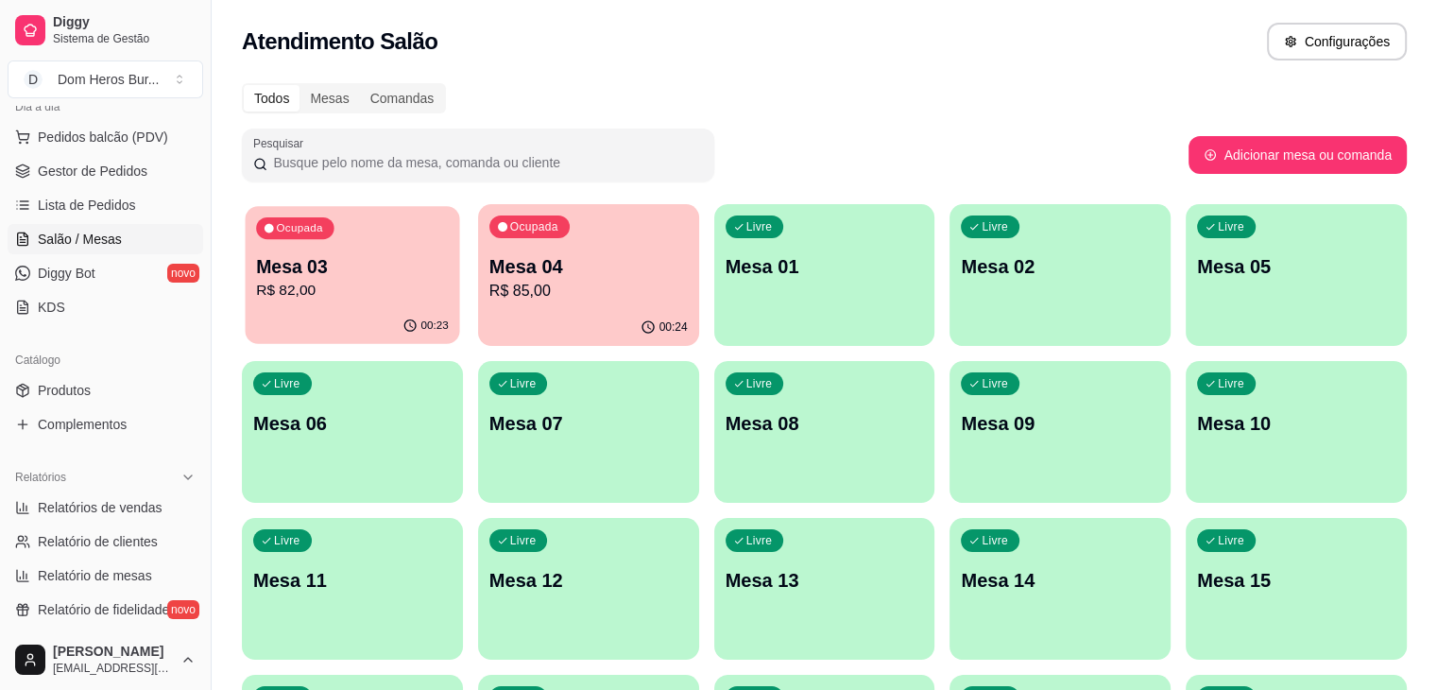
click at [414, 291] on div "Ocupada Mesa 03 R$ 82,00" at bounding box center [353, 257] width 214 height 102
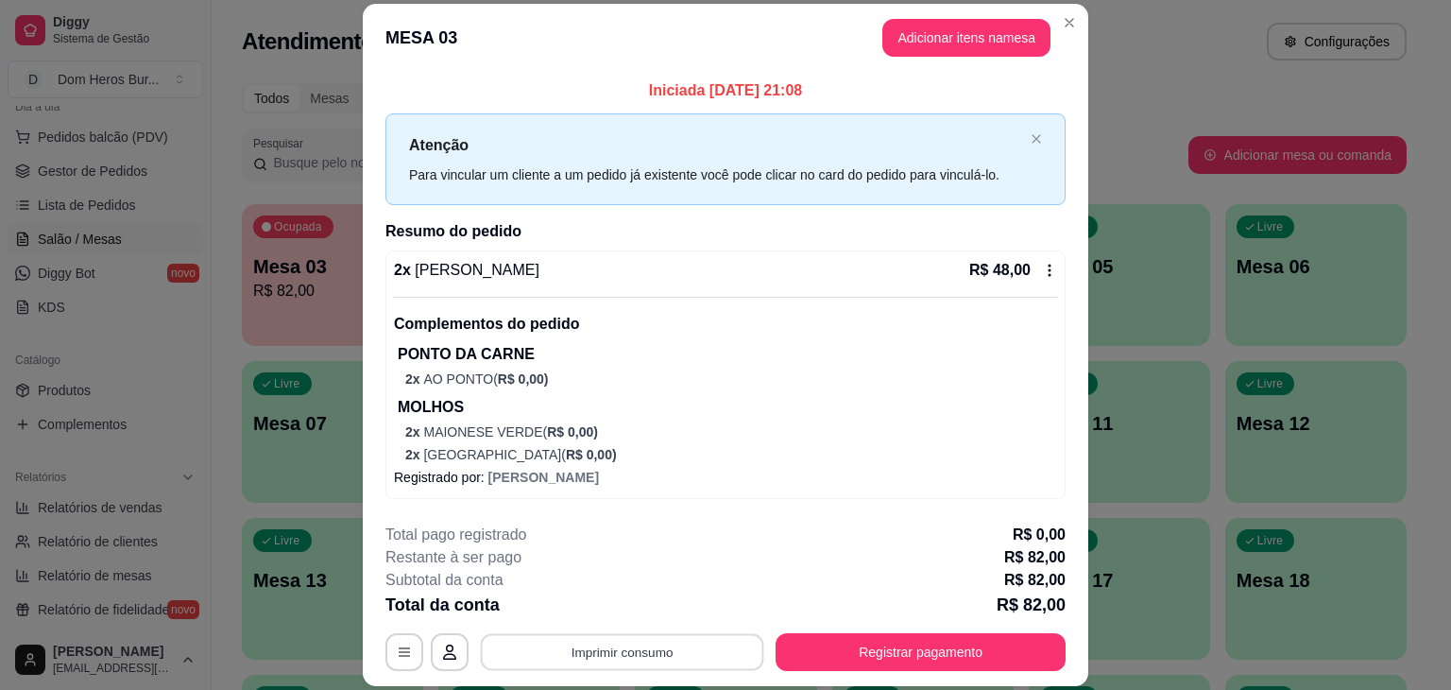
click at [705, 656] on button "Imprimir consumo" at bounding box center [622, 652] width 283 height 37
click at [656, 616] on button "IMPRESSORA" at bounding box center [620, 607] width 132 height 29
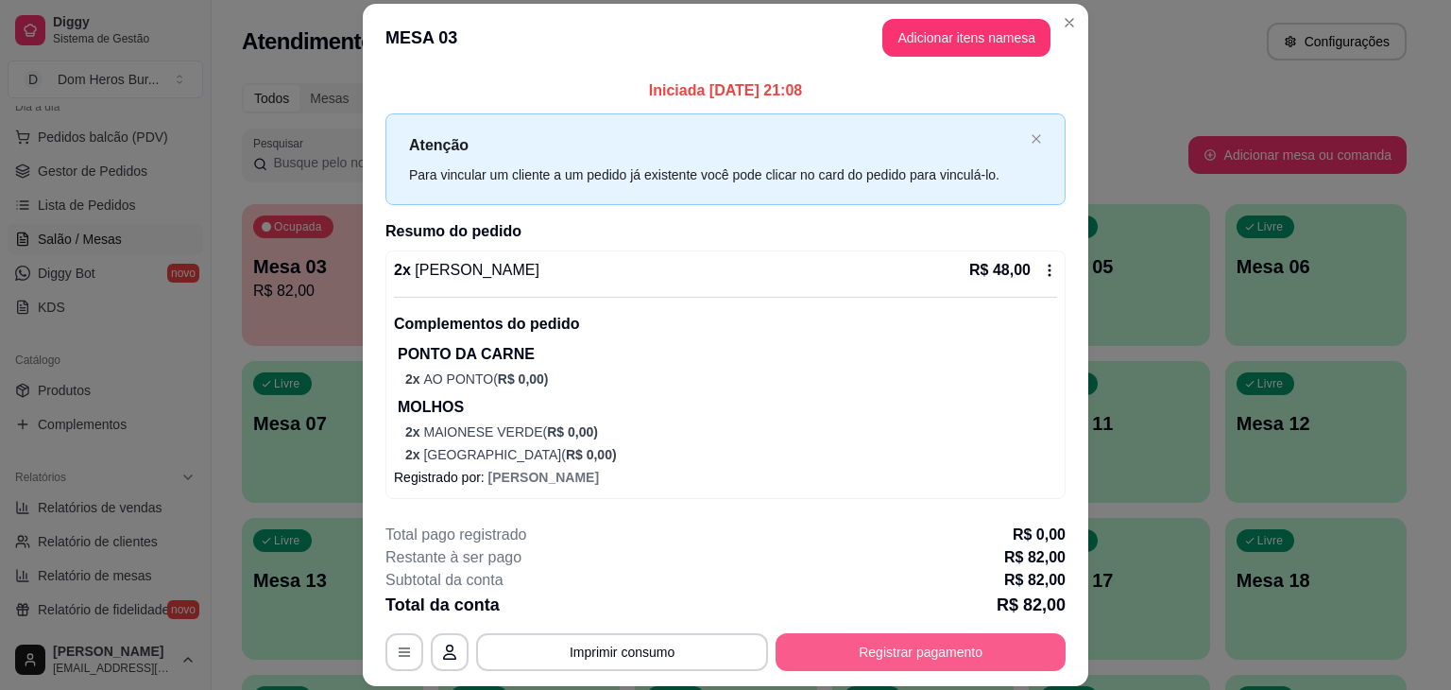
click at [831, 639] on button "Registrar pagamento" at bounding box center [920, 652] width 290 height 38
click at [929, 648] on button "Registrar pagamento" at bounding box center [920, 652] width 281 height 37
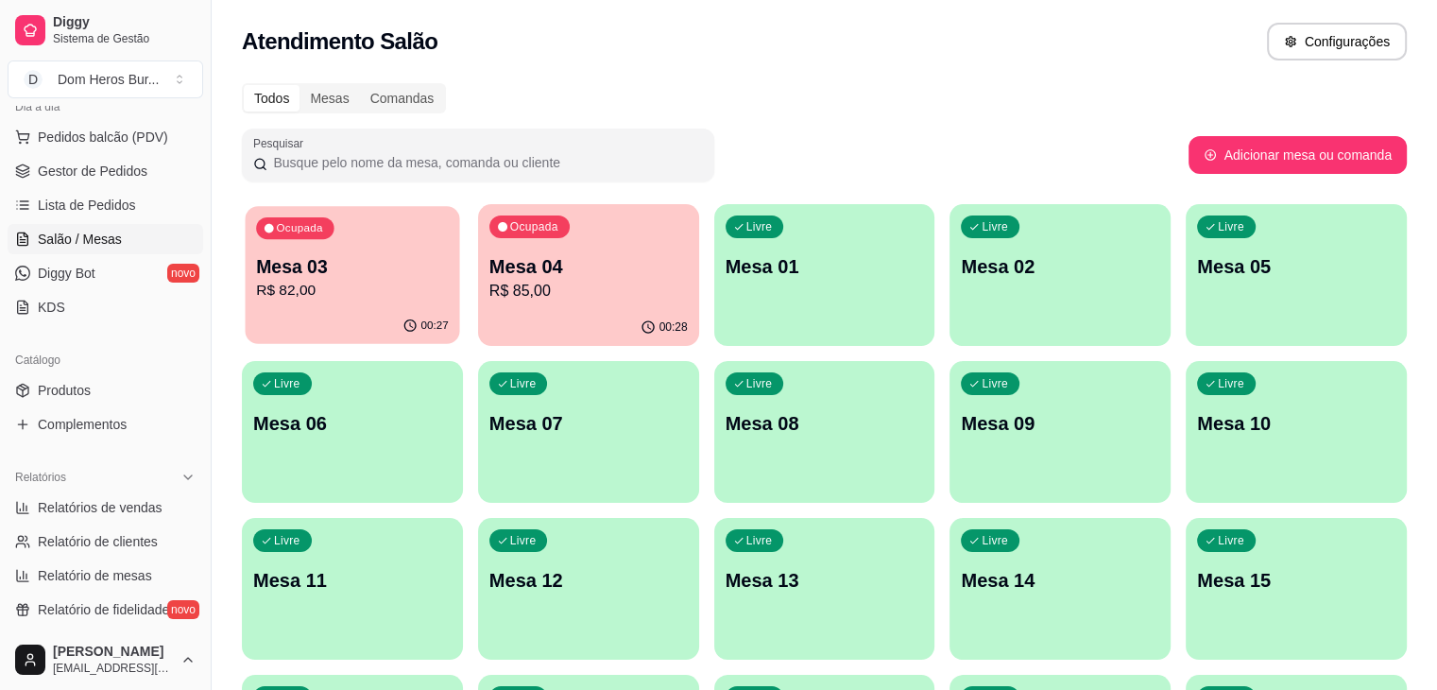
click at [376, 284] on p "R$ 82,00" at bounding box center [352, 291] width 193 height 22
click at [358, 309] on div "00:27" at bounding box center [353, 326] width 214 height 36
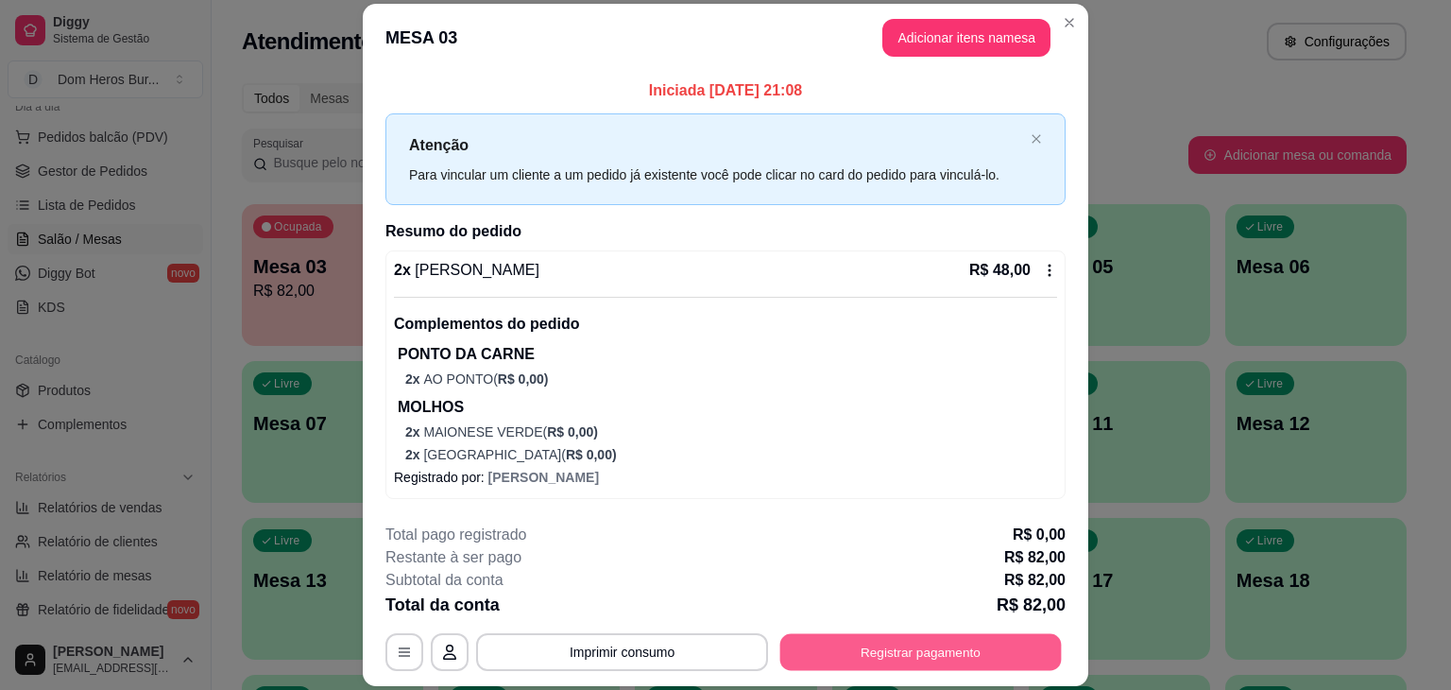
click at [854, 658] on button "Registrar pagamento" at bounding box center [920, 652] width 281 height 37
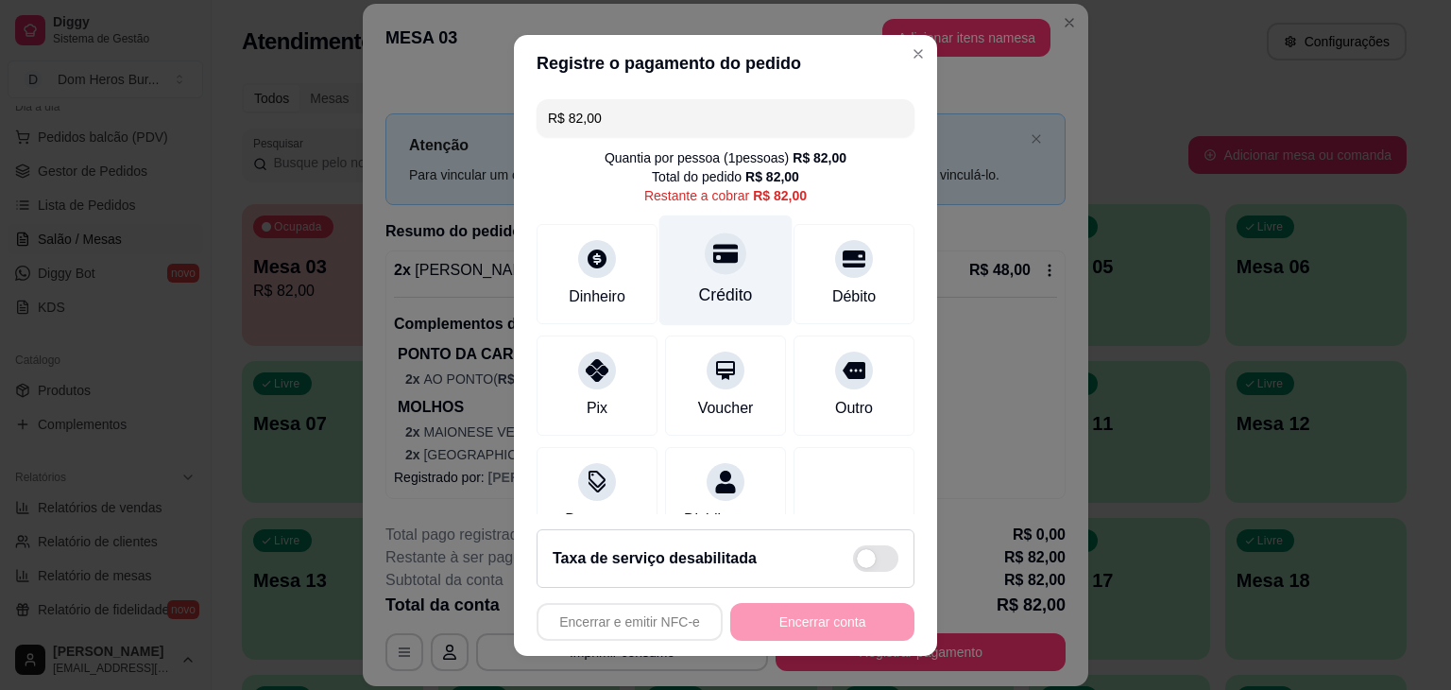
click at [736, 299] on div "Crédito" at bounding box center [725, 269] width 133 height 111
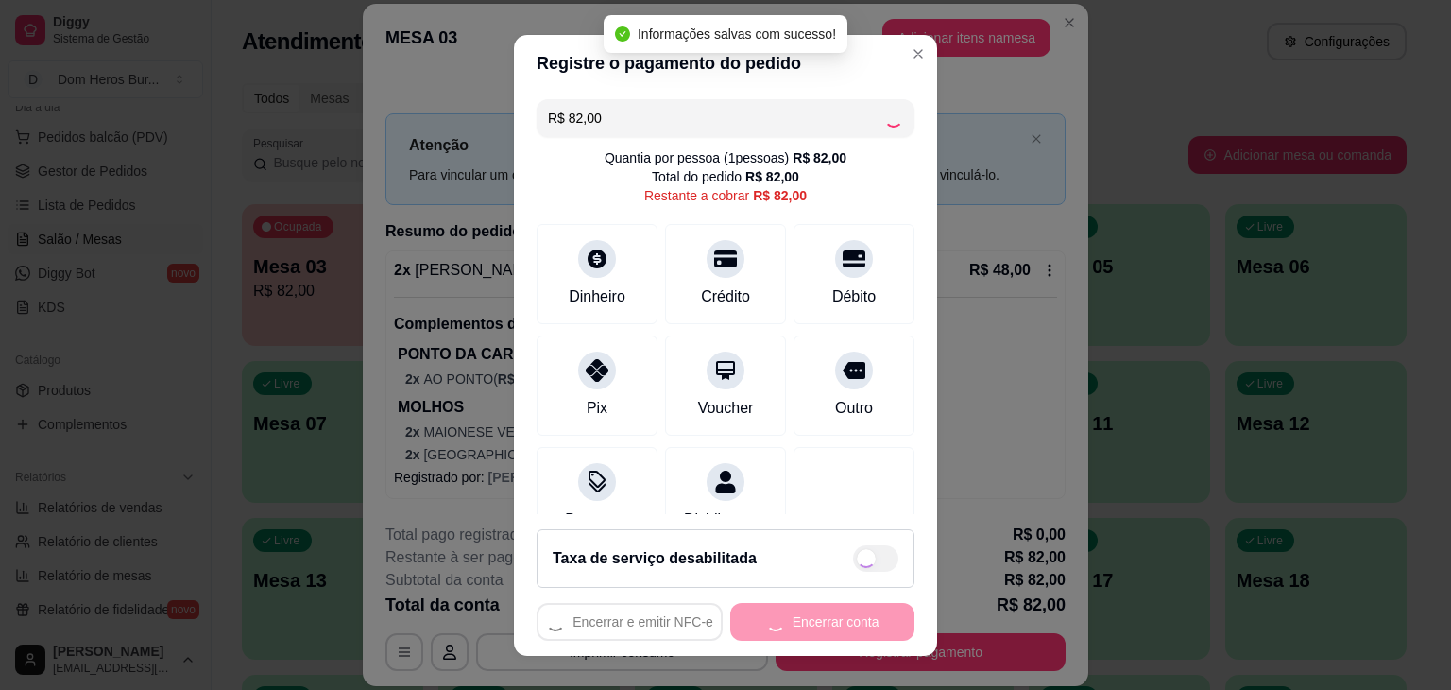
type input "R$ 0,00"
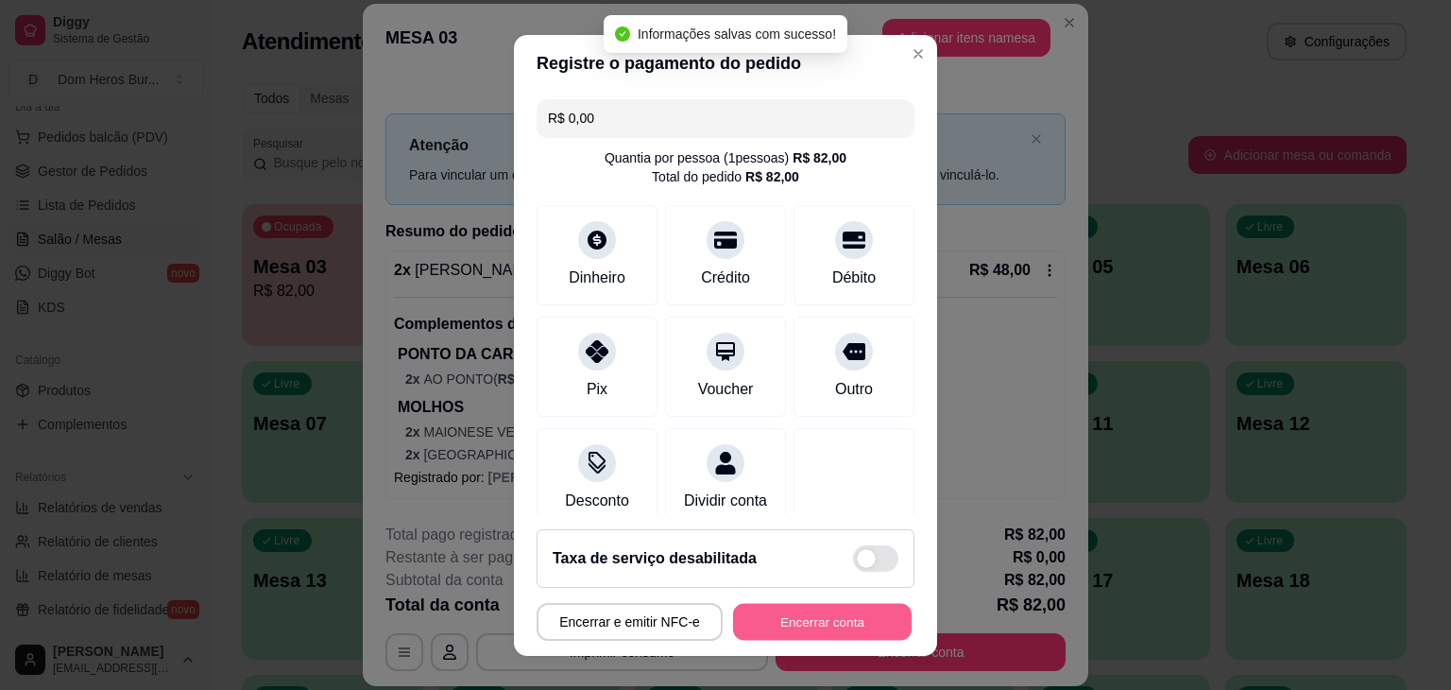
click at [781, 610] on button "Encerrar conta" at bounding box center [822, 621] width 179 height 37
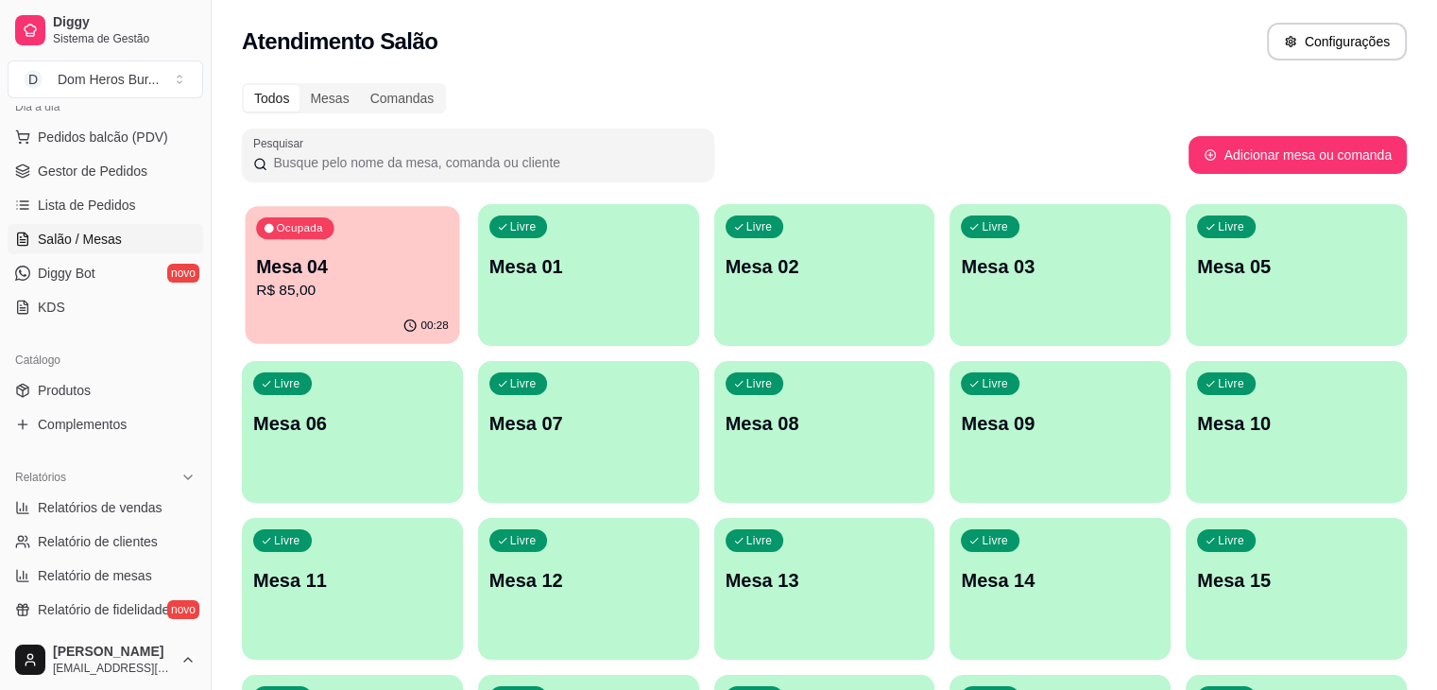
click at [310, 328] on div "00:28" at bounding box center [353, 326] width 214 height 36
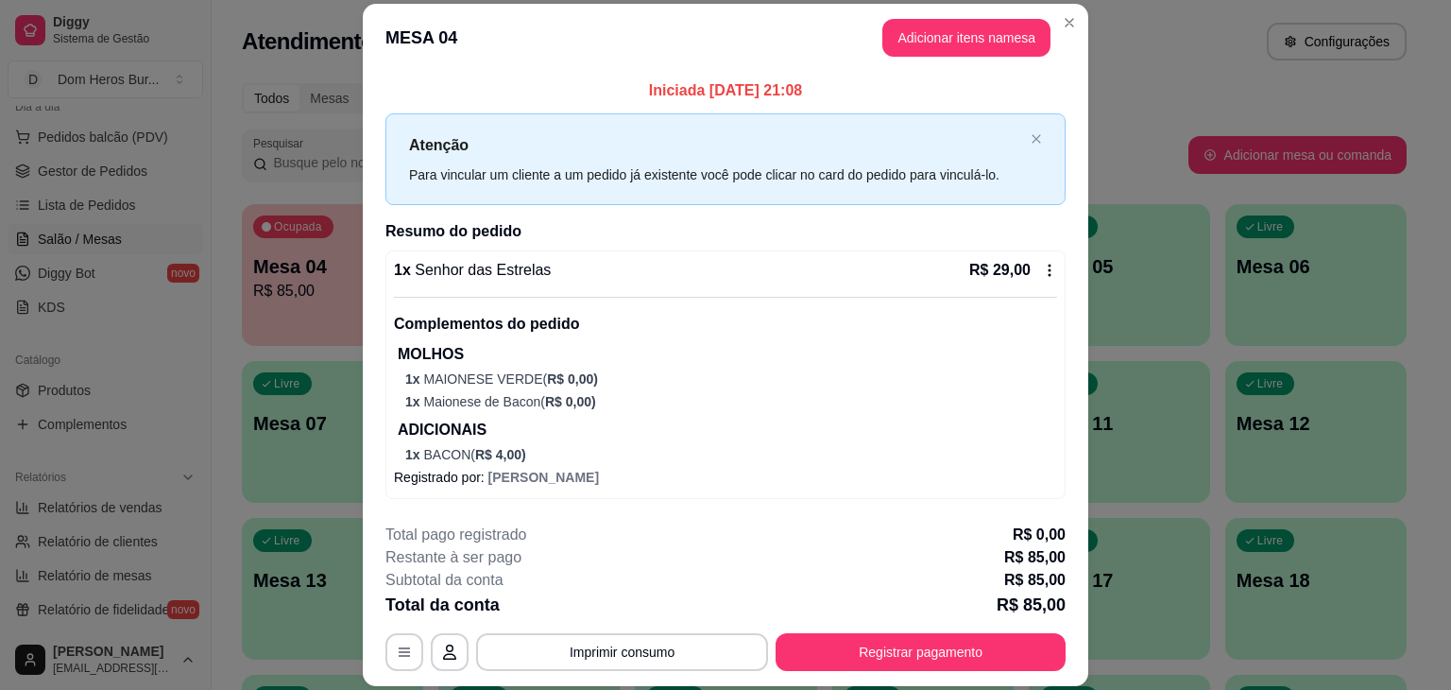
click at [733, 632] on div "**********" at bounding box center [725, 596] width 680 height 147
click at [697, 656] on button "Imprimir consumo" at bounding box center [622, 652] width 283 height 37
click at [626, 598] on button "IMPRESSORA" at bounding box center [620, 607] width 132 height 29
click at [804, 639] on button "Registrar pagamento" at bounding box center [920, 652] width 281 height 37
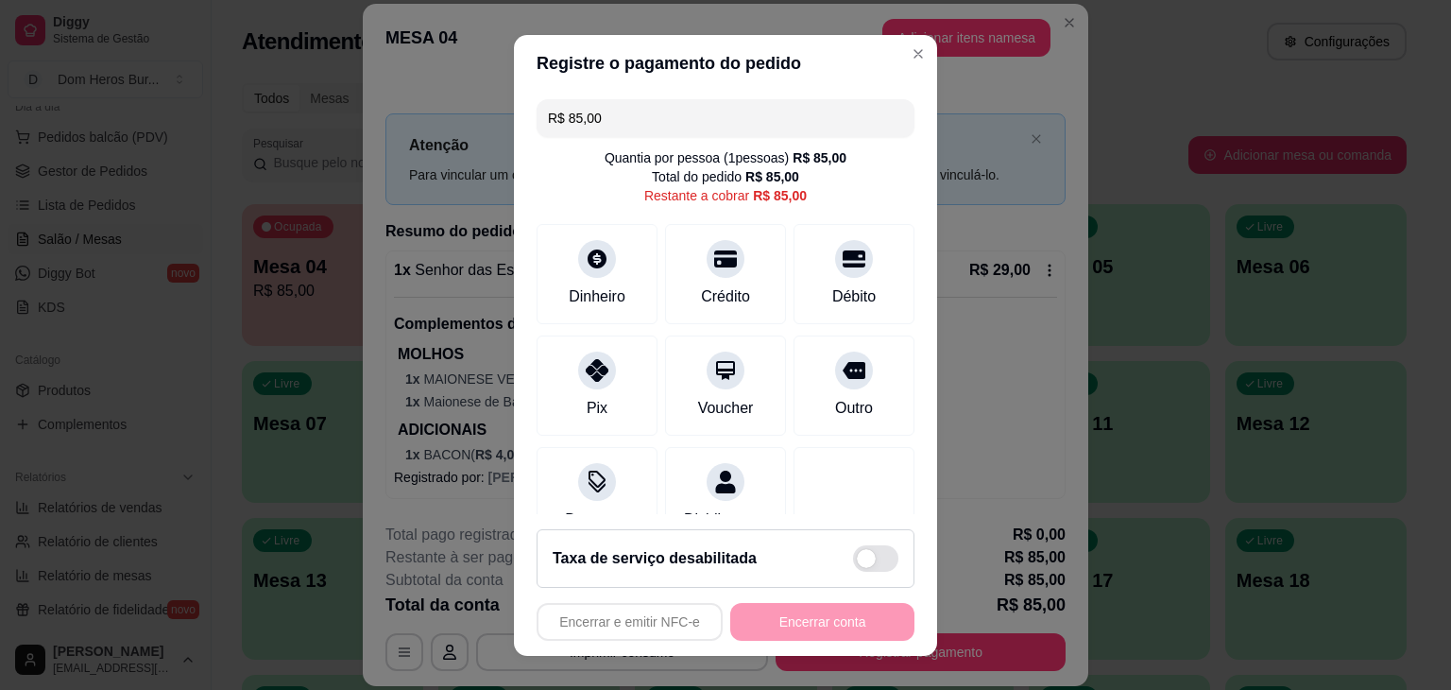
click at [637, 114] on input "R$ 85,00" at bounding box center [725, 118] width 355 height 38
click at [577, 268] on div at bounding box center [597, 253] width 42 height 42
click at [576, 376] on div at bounding box center [597, 365] width 42 height 42
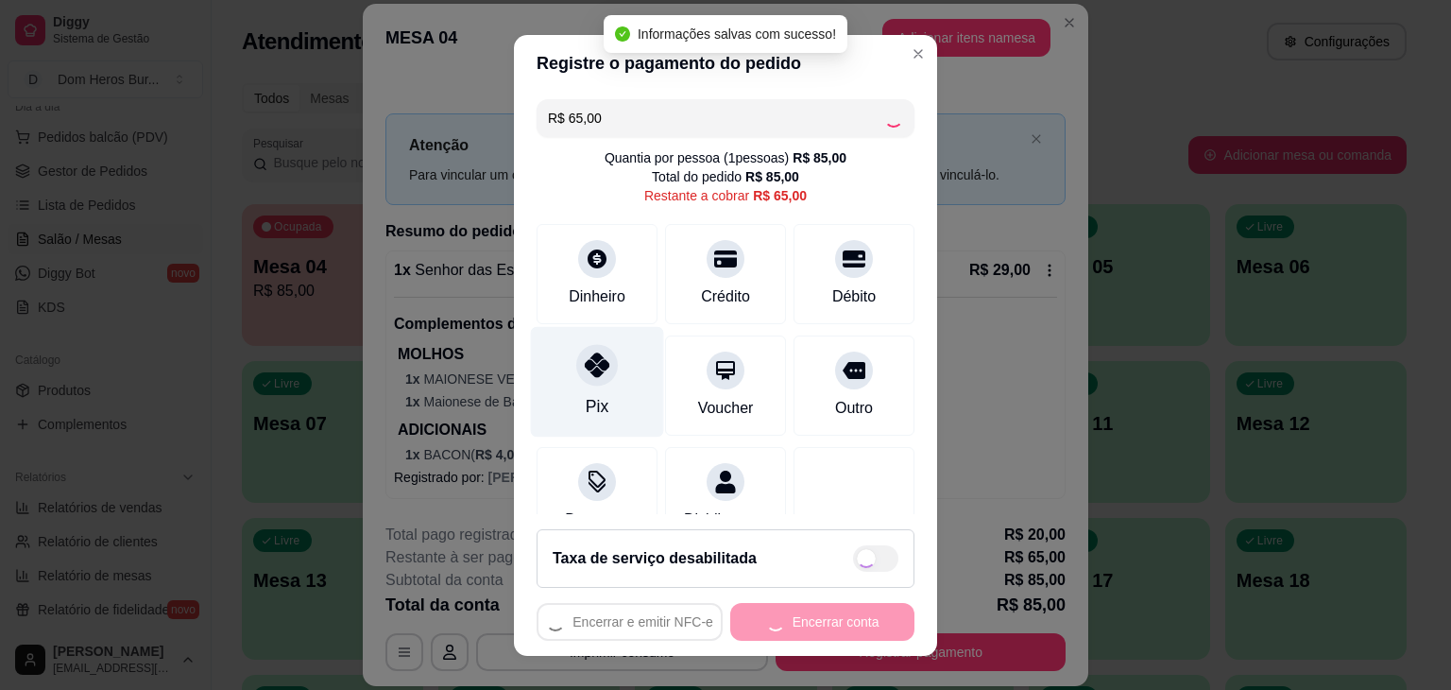
type input "R$ 0,00"
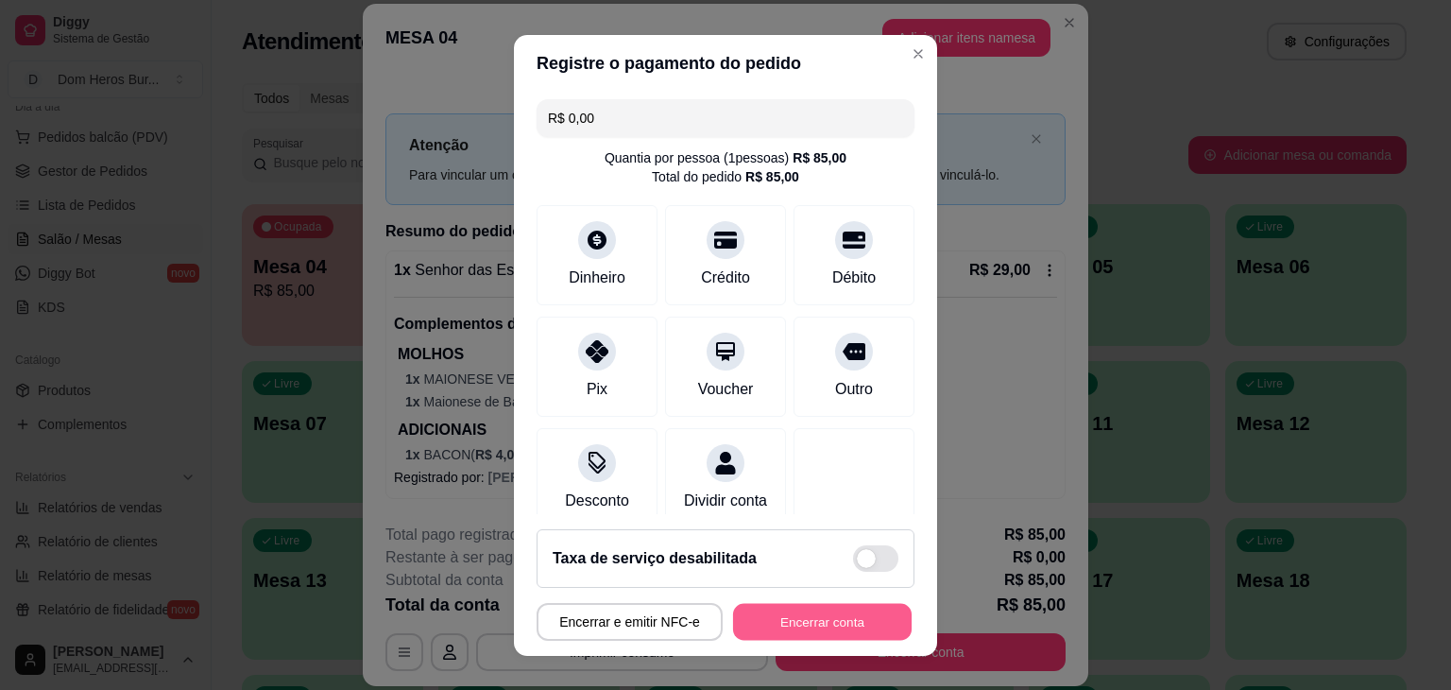
click at [760, 627] on button "Encerrar conta" at bounding box center [822, 621] width 179 height 37
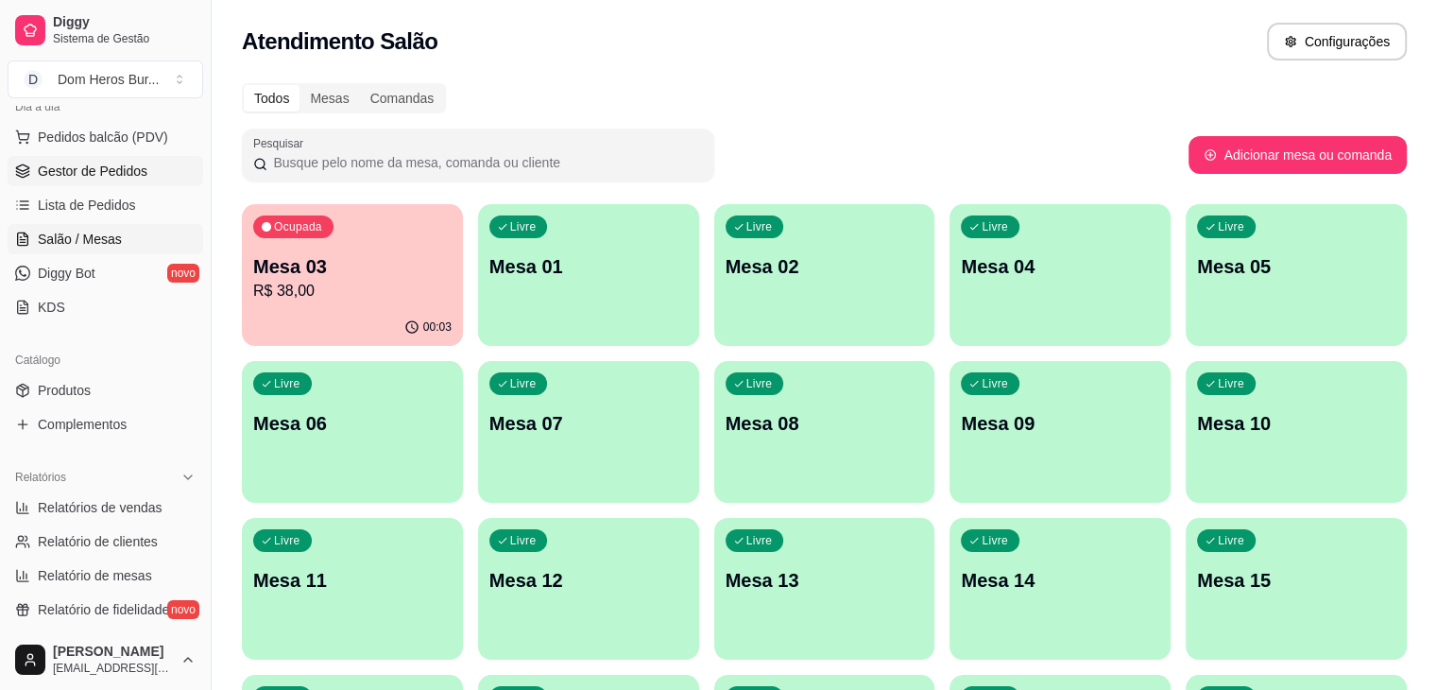
click at [124, 171] on span "Gestor de Pedidos" at bounding box center [93, 171] width 110 height 19
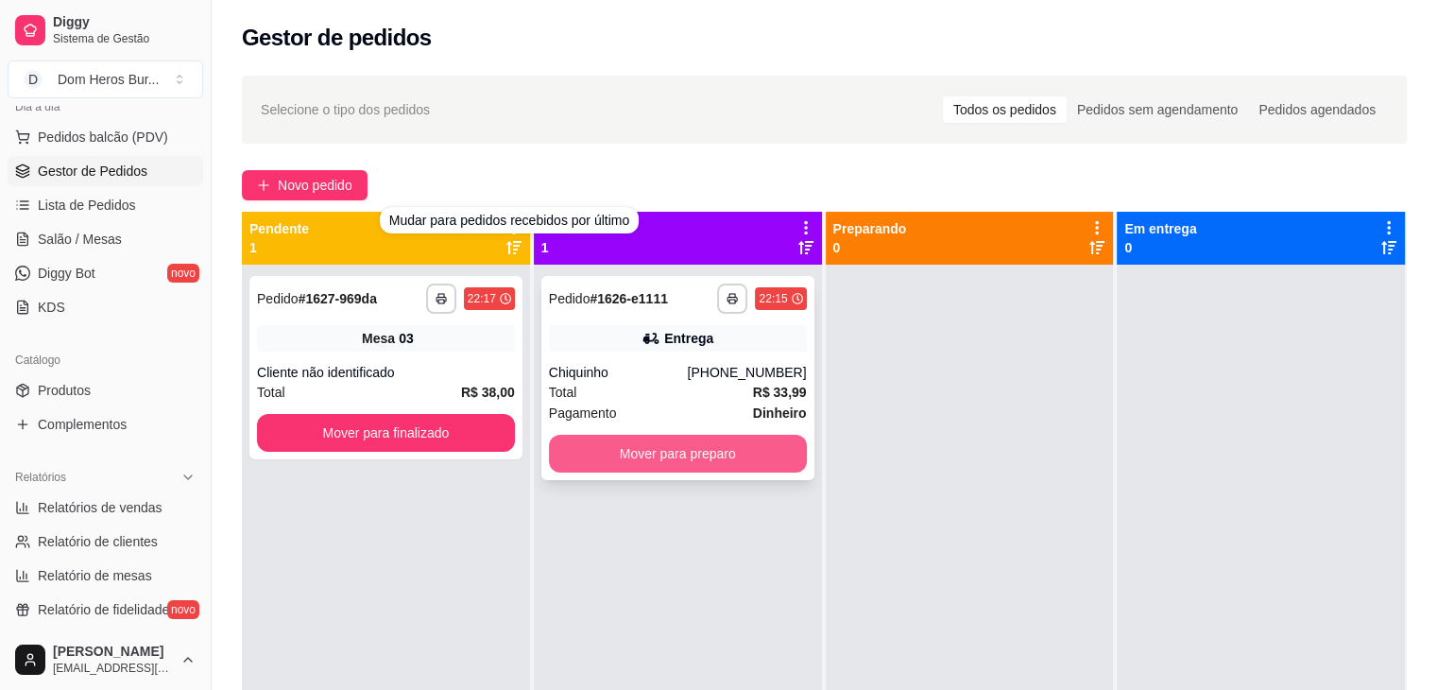
click at [693, 462] on button "Mover para preparo" at bounding box center [678, 453] width 258 height 38
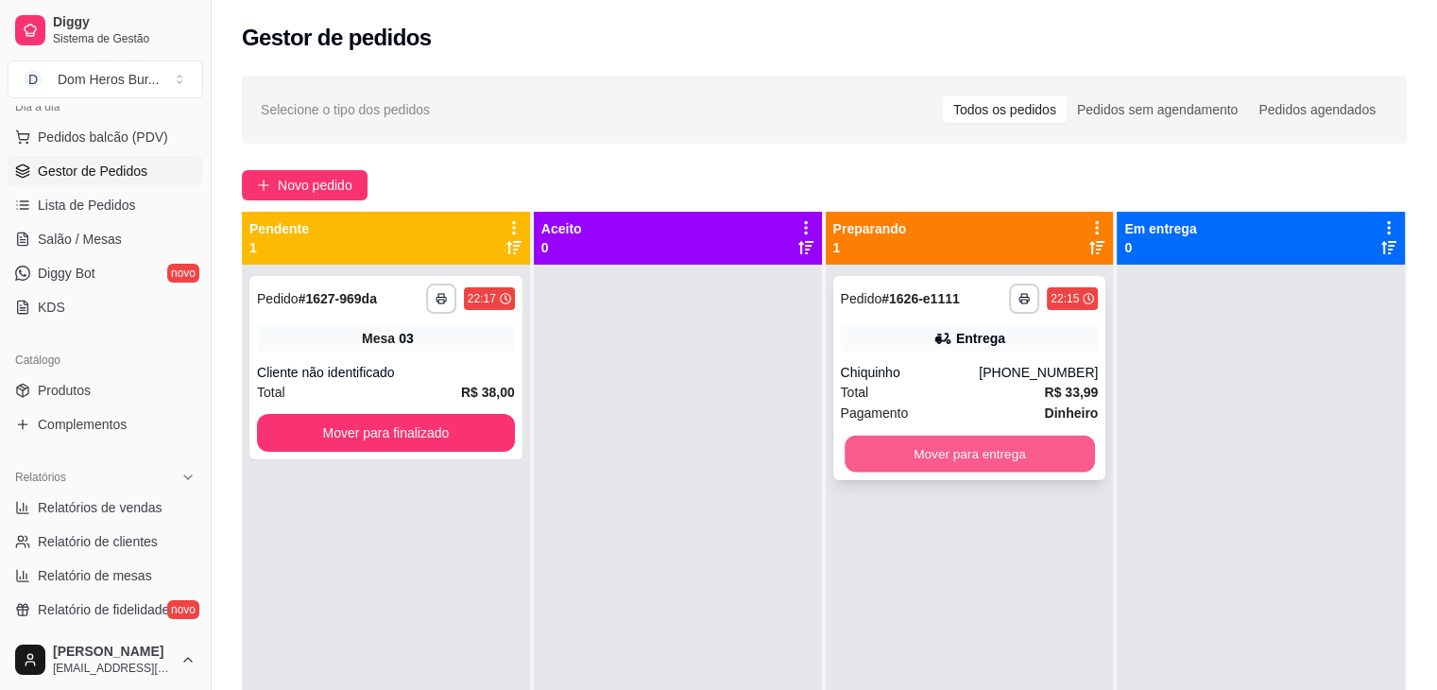
click at [964, 468] on button "Mover para entrega" at bounding box center [969, 453] width 250 height 37
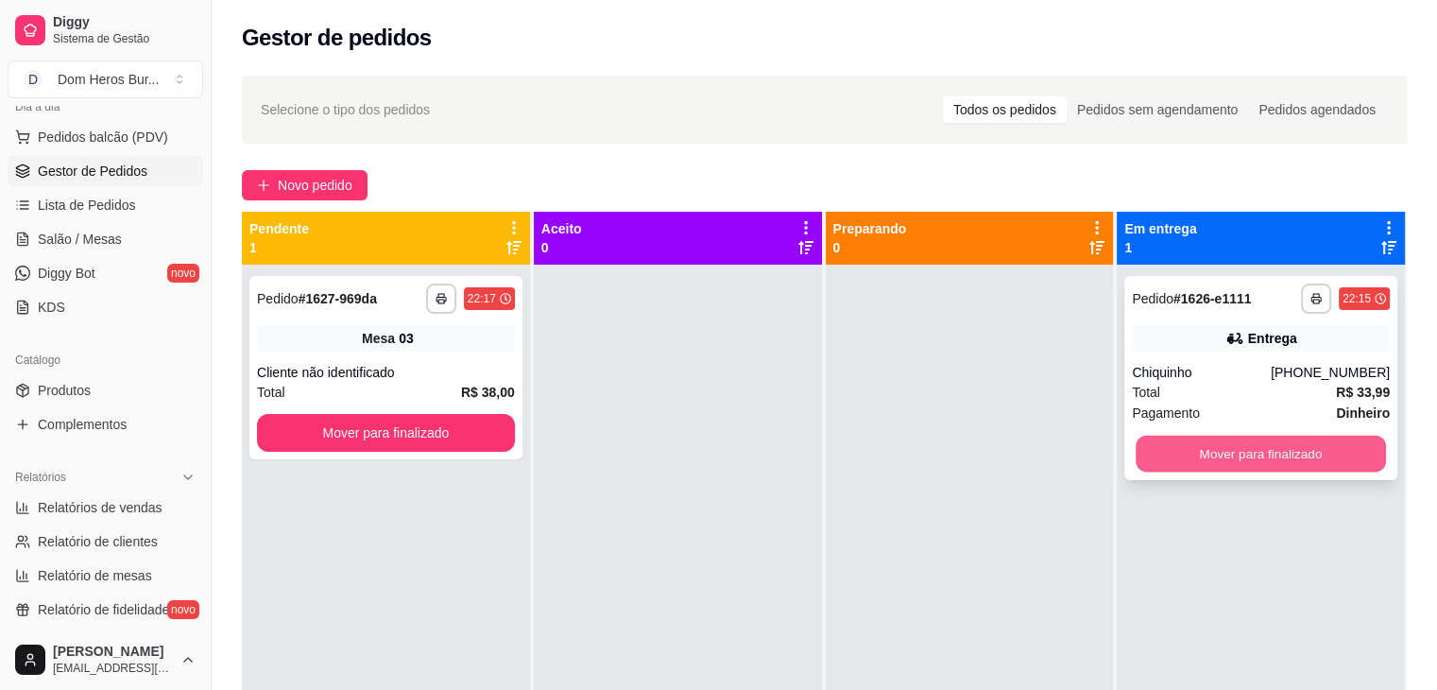
click at [1165, 451] on button "Mover para finalizado" at bounding box center [1260, 453] width 250 height 37
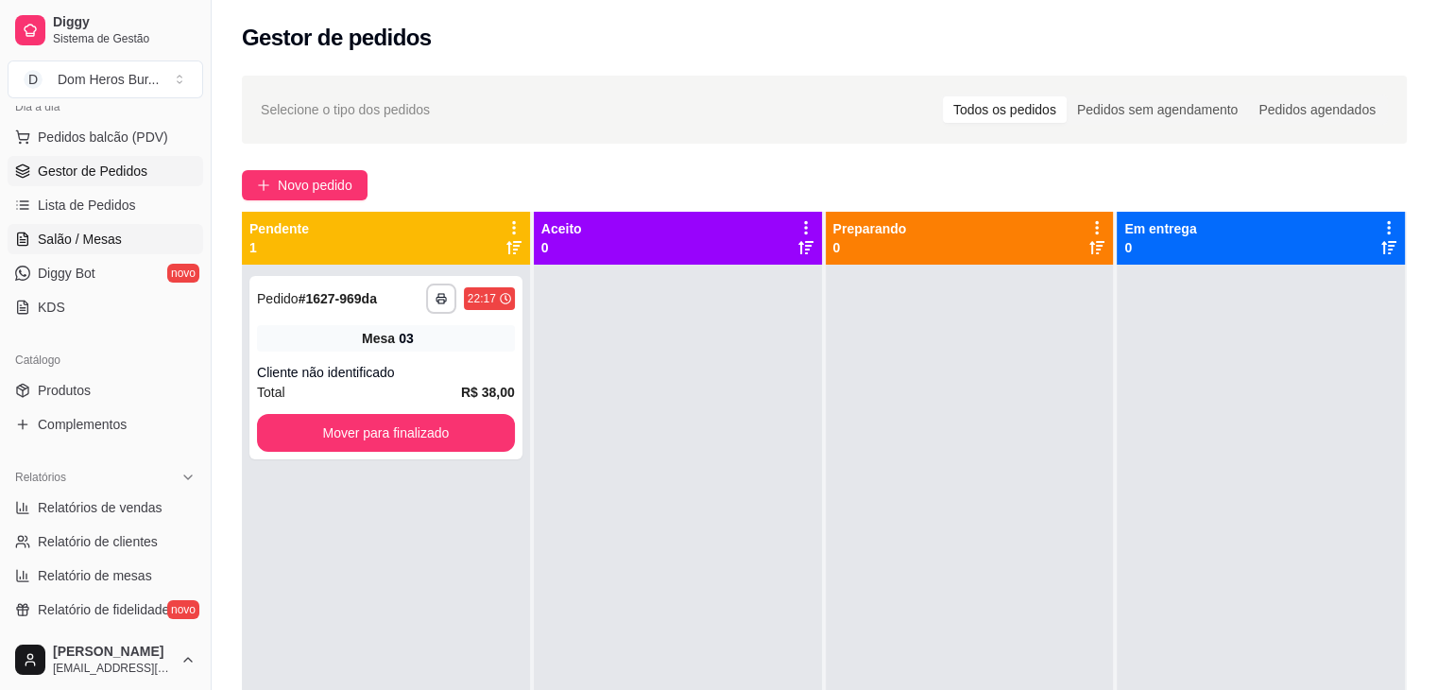
click at [106, 248] on link "Salão / Mesas" at bounding box center [106, 239] width 196 height 30
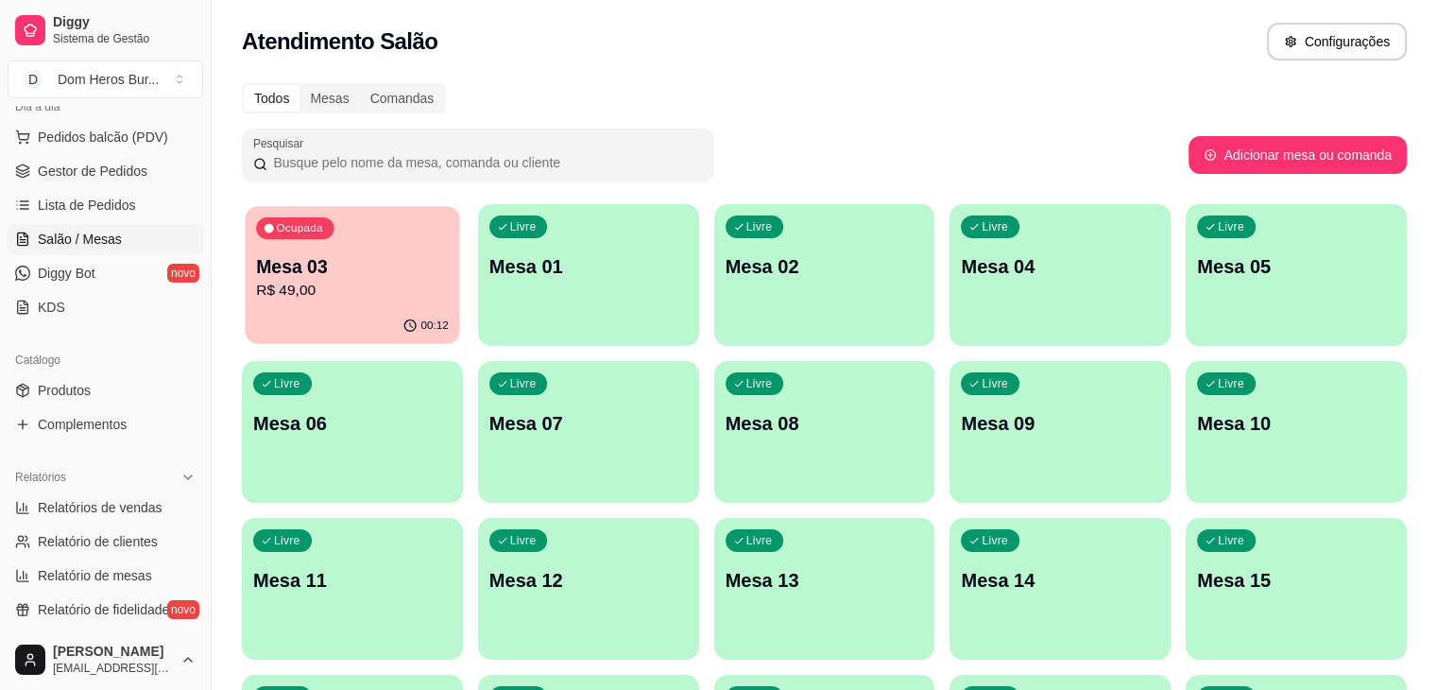
click at [381, 275] on p "Mesa 03" at bounding box center [352, 267] width 193 height 26
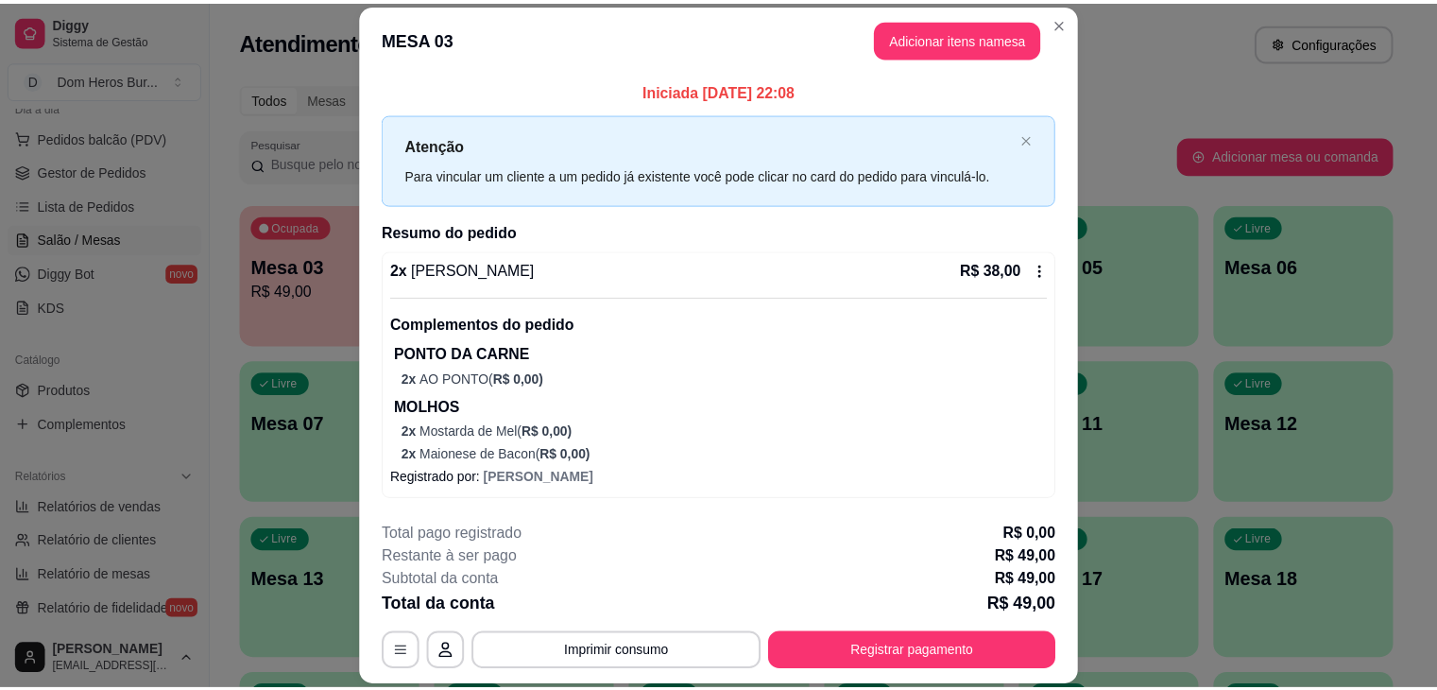
scroll to position [151, 0]
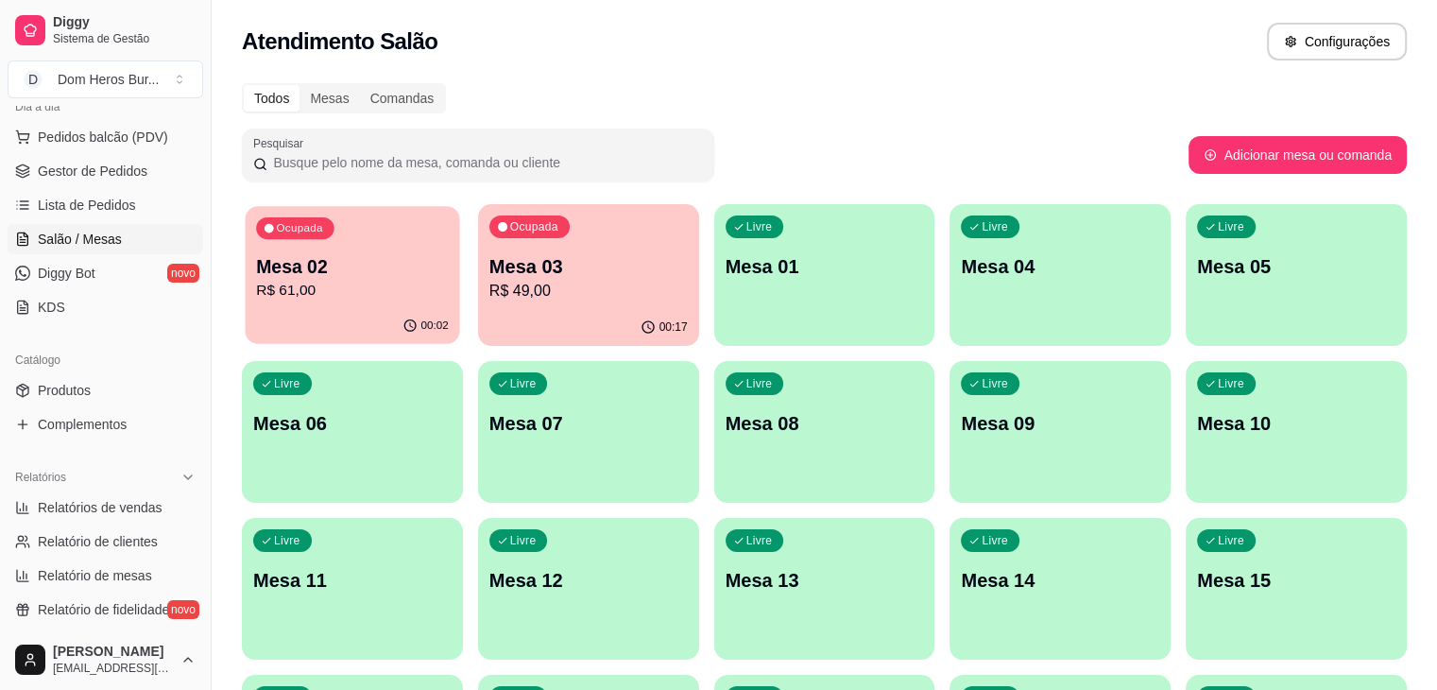
click at [397, 266] on p "Mesa 02" at bounding box center [352, 267] width 193 height 26
click at [582, 293] on p "R$ 49,00" at bounding box center [588, 291] width 193 height 22
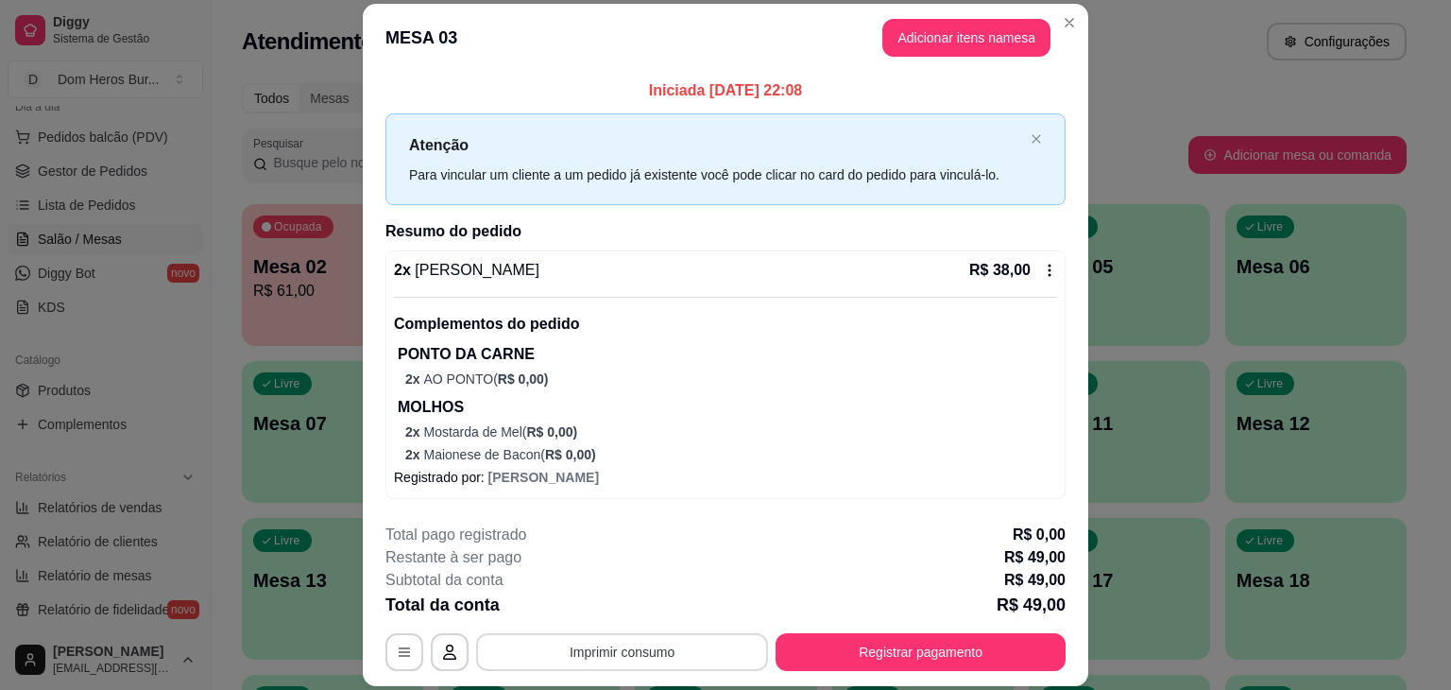
click at [577, 649] on button "Imprimir consumo" at bounding box center [622, 652] width 292 height 38
click at [612, 601] on button "IMPRESSORA" at bounding box center [621, 608] width 137 height 30
click at [845, 650] on button "Registrar pagamento" at bounding box center [920, 652] width 290 height 38
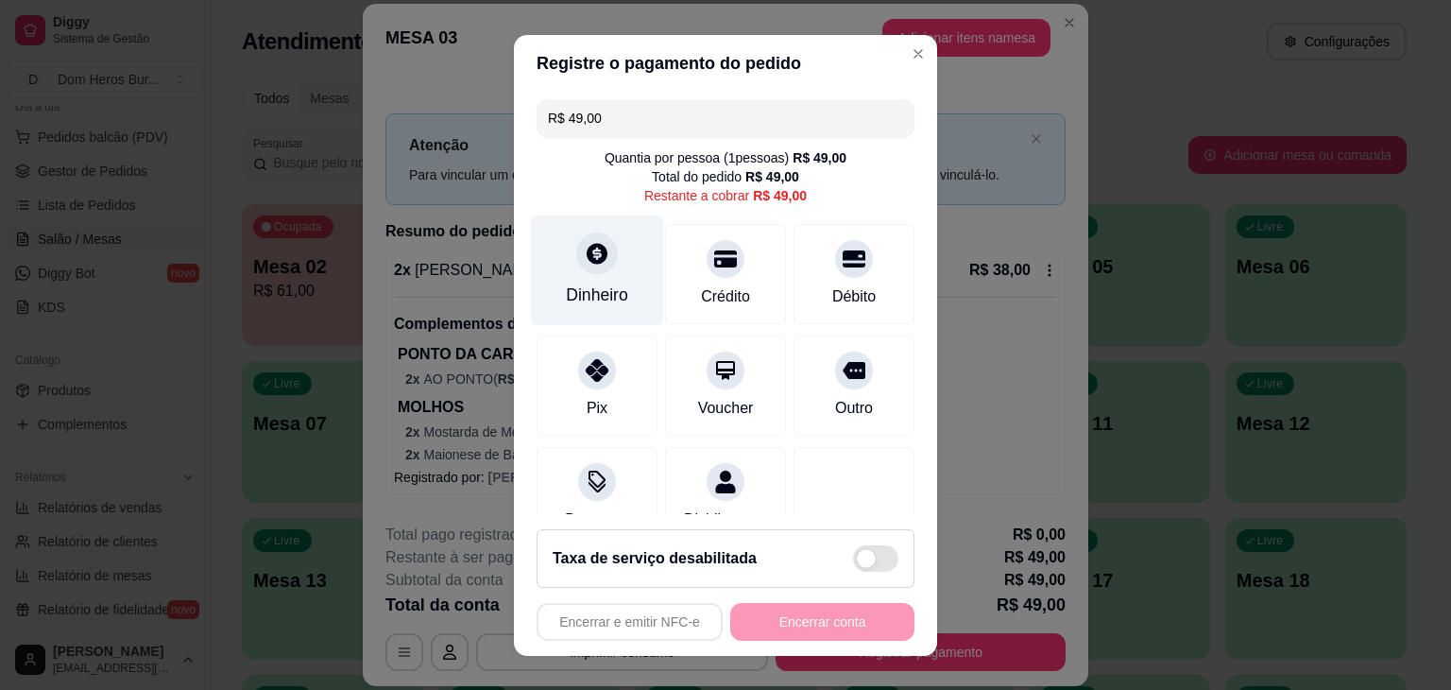
click at [597, 298] on div "Dinheiro" at bounding box center [597, 294] width 62 height 25
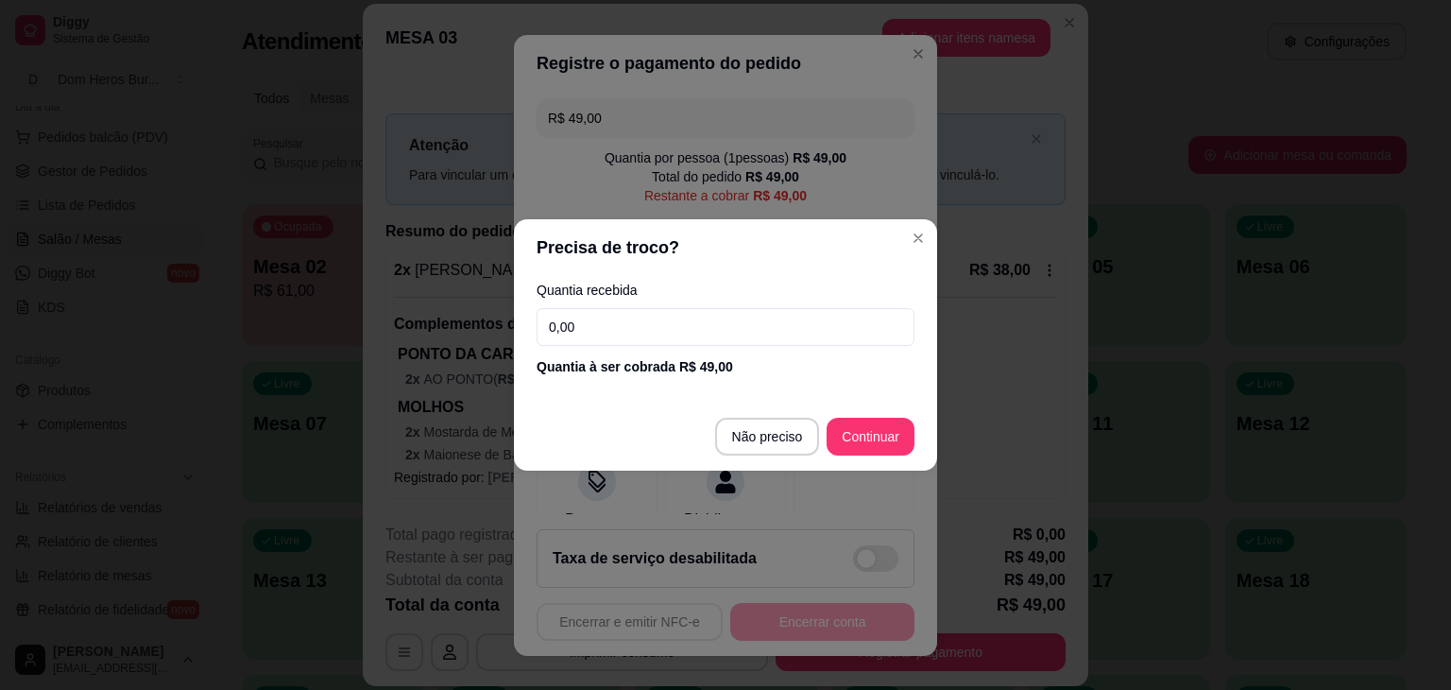
click at [639, 328] on input "0,00" at bounding box center [726, 327] width 378 height 38
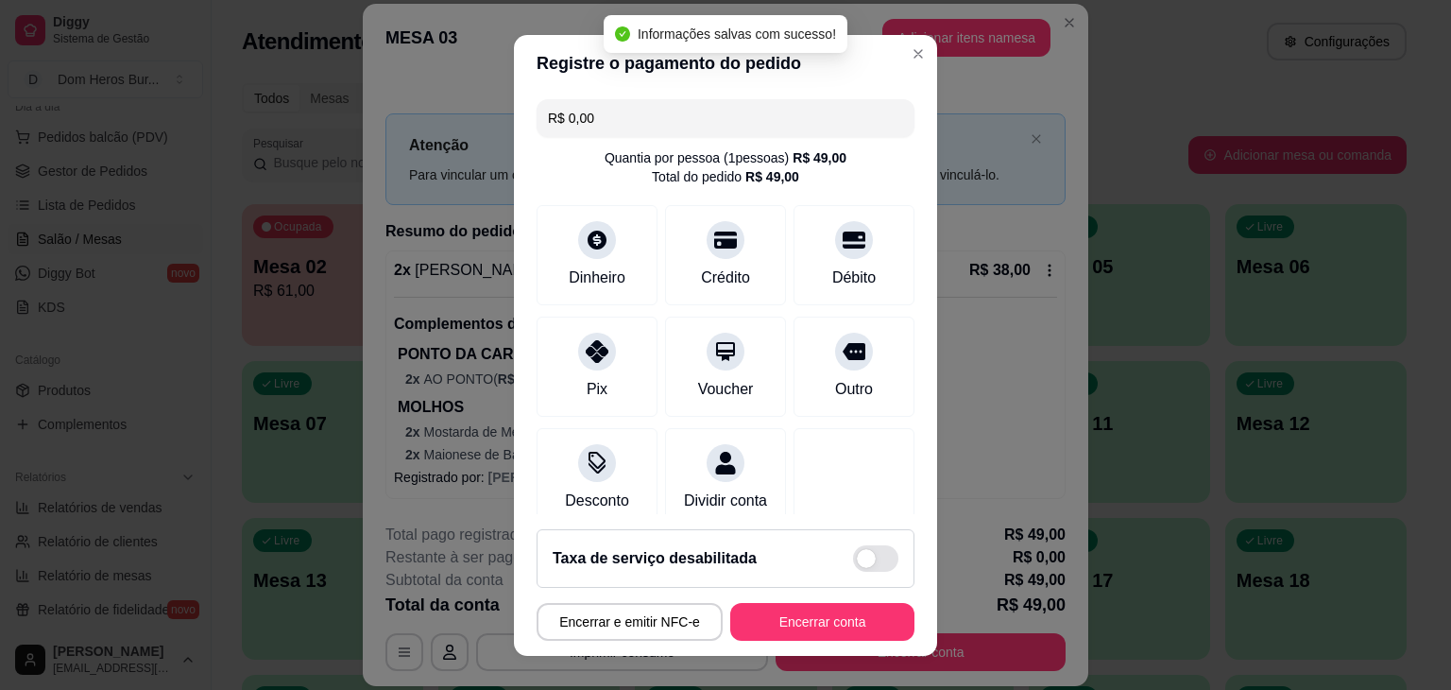
type input "R$ 0,00"
click at [820, 633] on button "Encerrar conta" at bounding box center [822, 621] width 179 height 37
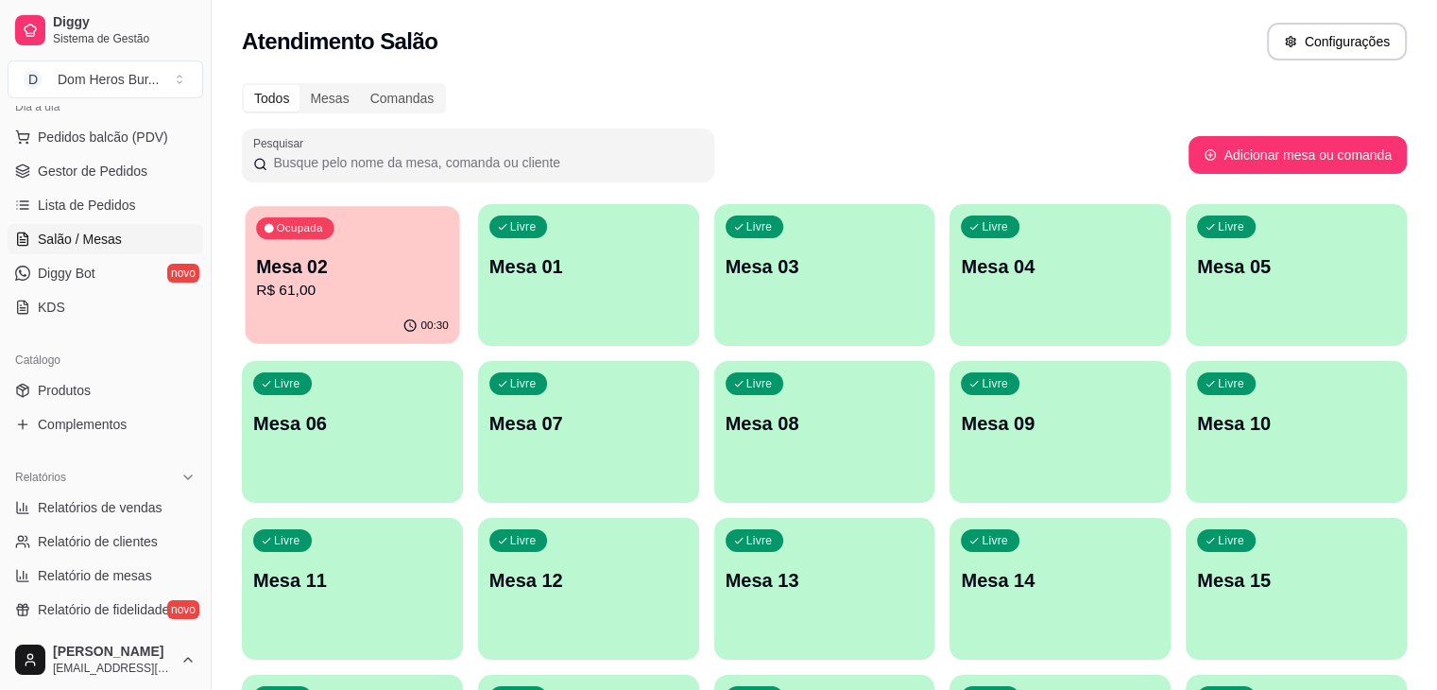
click at [366, 315] on div "00:30" at bounding box center [353, 326] width 214 height 36
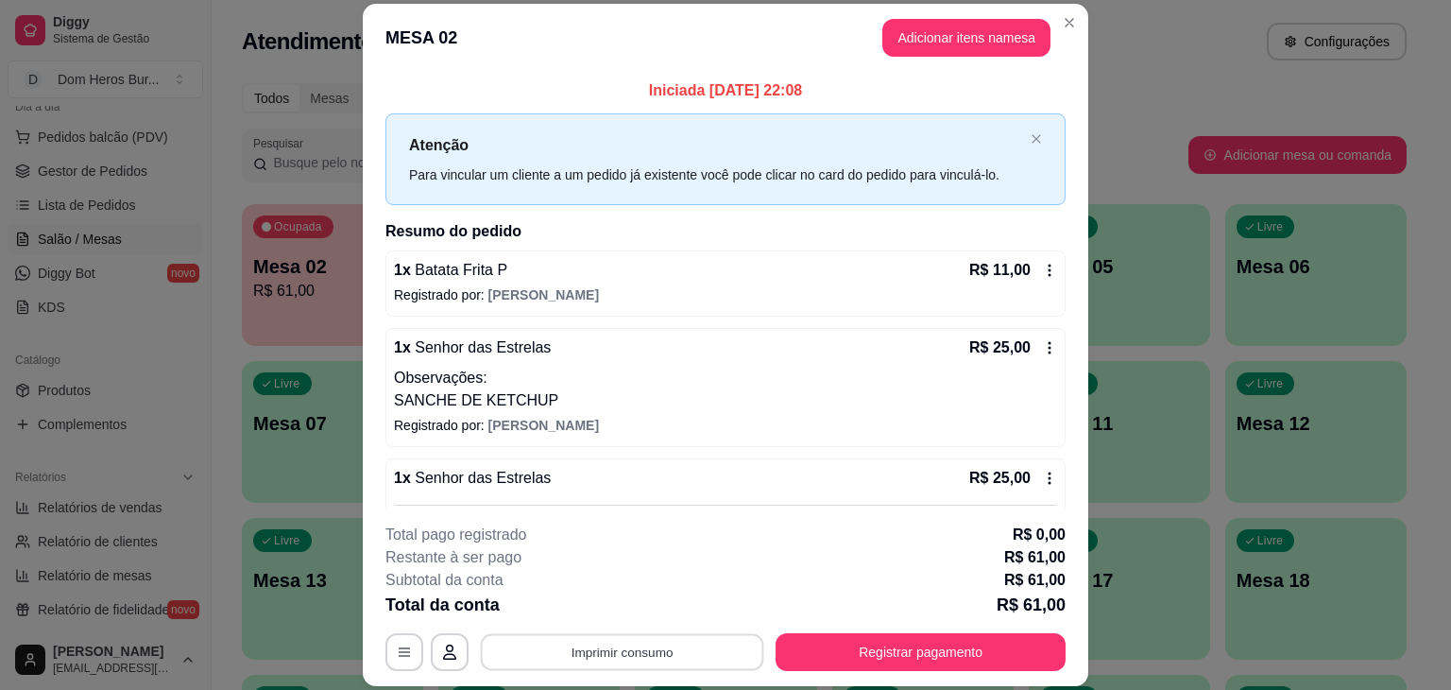
click at [529, 649] on button "Imprimir consumo" at bounding box center [622, 652] width 283 height 37
click at [563, 617] on button "IMPRESSORA" at bounding box center [620, 607] width 132 height 29
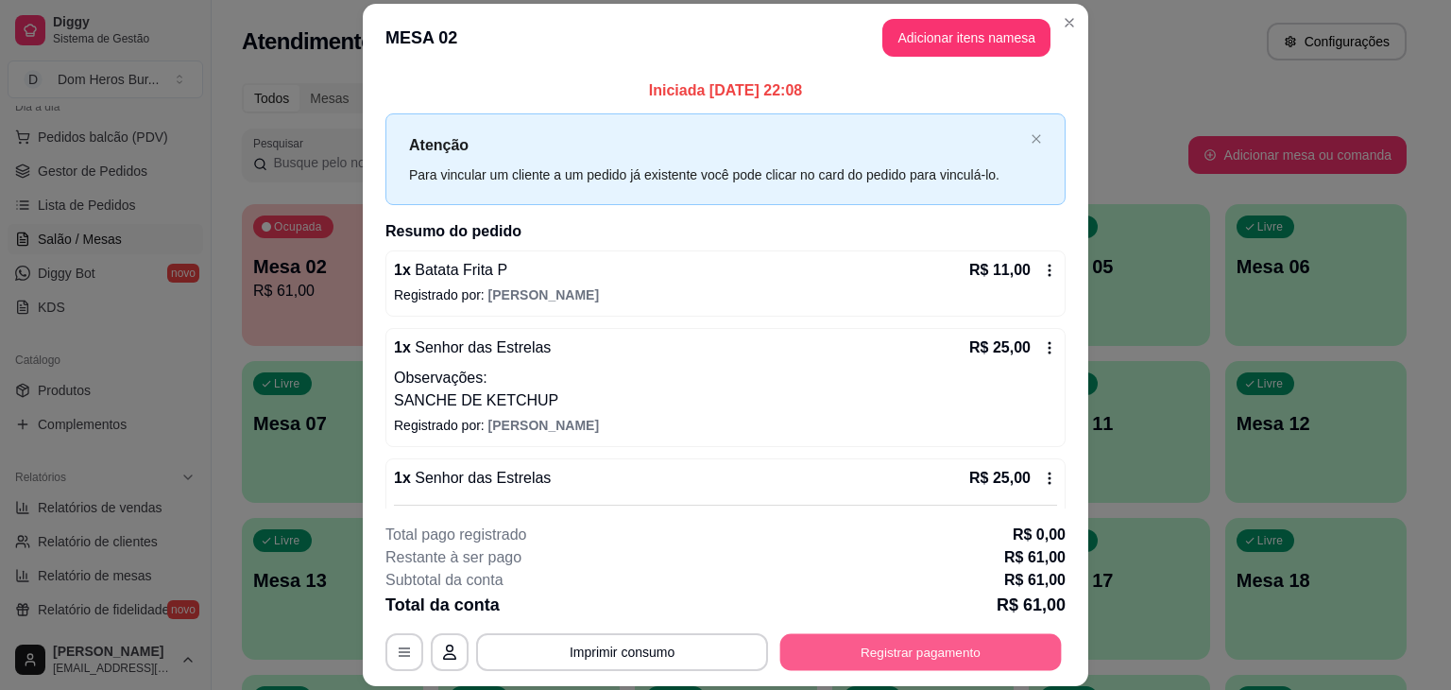
click at [839, 654] on button "Registrar pagamento" at bounding box center [920, 652] width 281 height 37
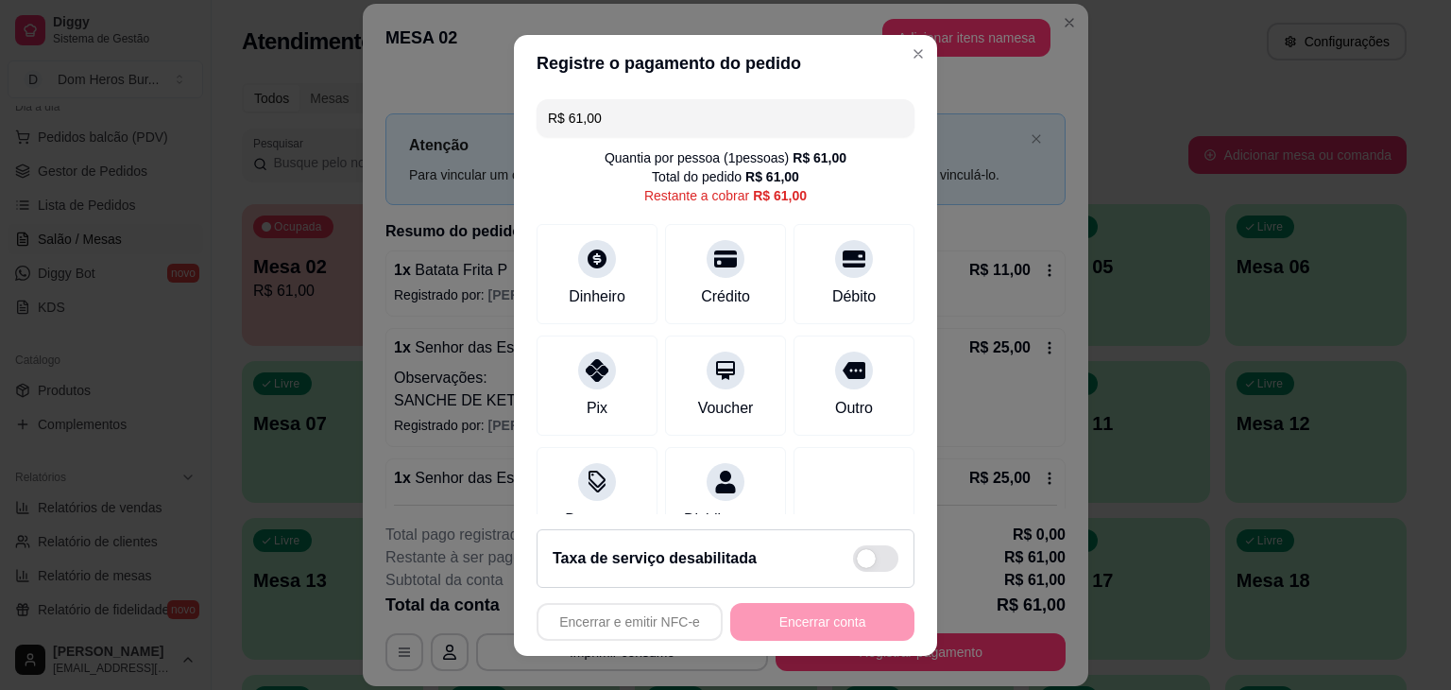
click at [681, 123] on input "R$ 61,00" at bounding box center [725, 118] width 355 height 38
click at [705, 265] on div at bounding box center [726, 253] width 42 height 42
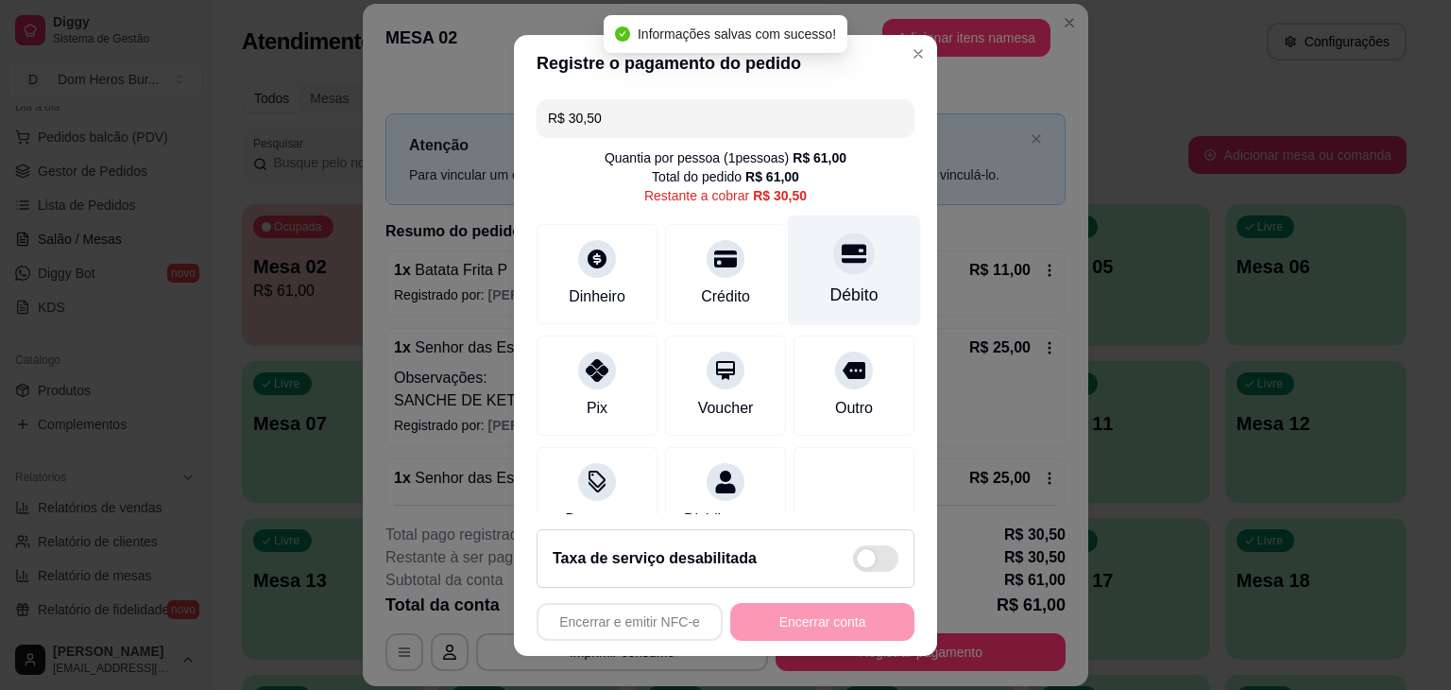
click at [842, 241] on icon at bounding box center [854, 253] width 25 height 25
type input "R$ 0,00"
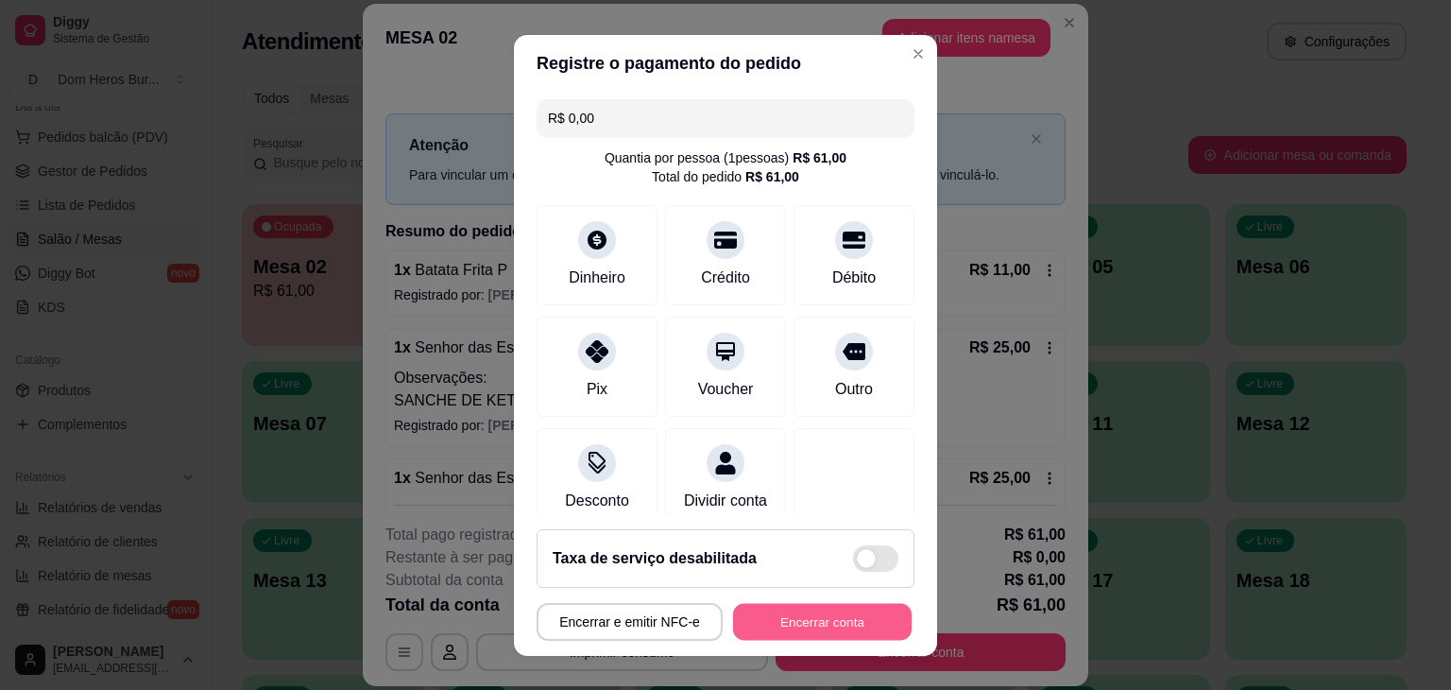
click at [797, 624] on button "Encerrar conta" at bounding box center [822, 621] width 179 height 37
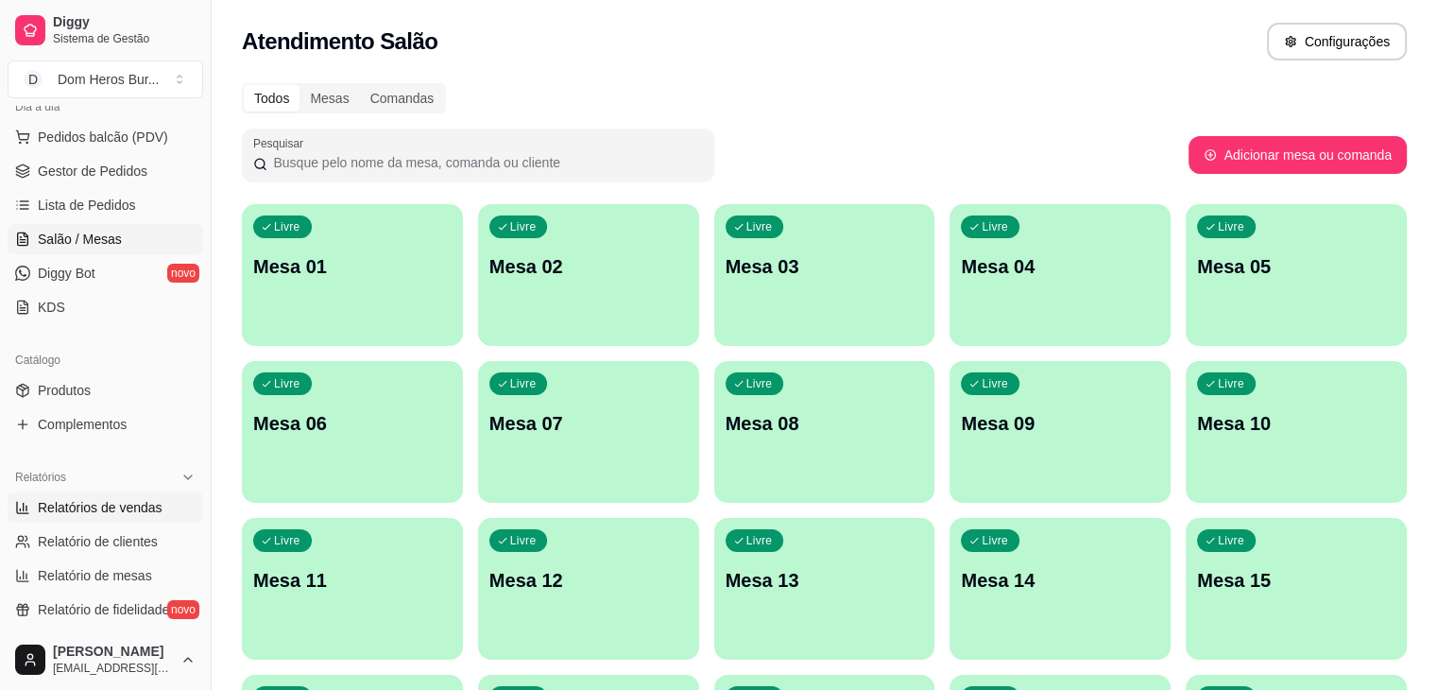
click at [161, 507] on link "Relatórios de vendas" at bounding box center [106, 507] width 196 height 30
select select "ALL"
select select "0"
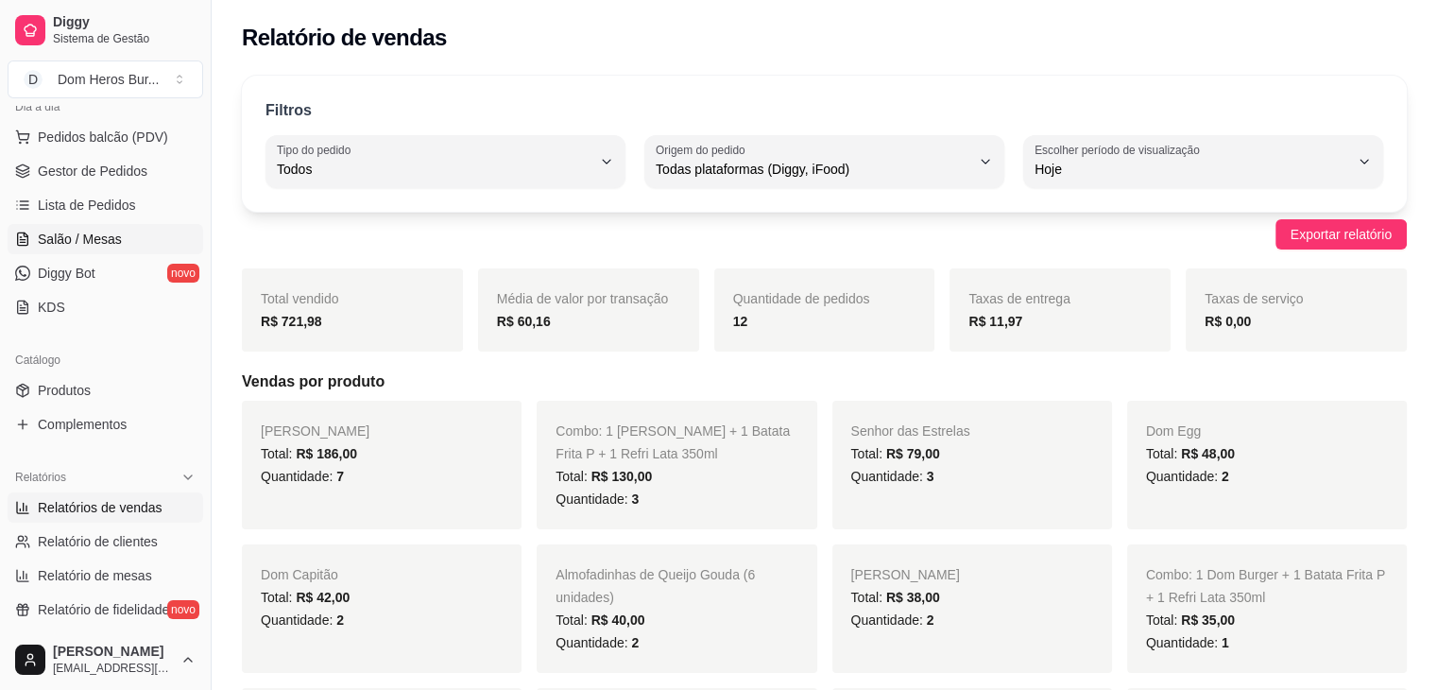
click at [148, 251] on link "Salão / Mesas" at bounding box center [106, 239] width 196 height 30
